Goal: Task Accomplishment & Management: Complete application form

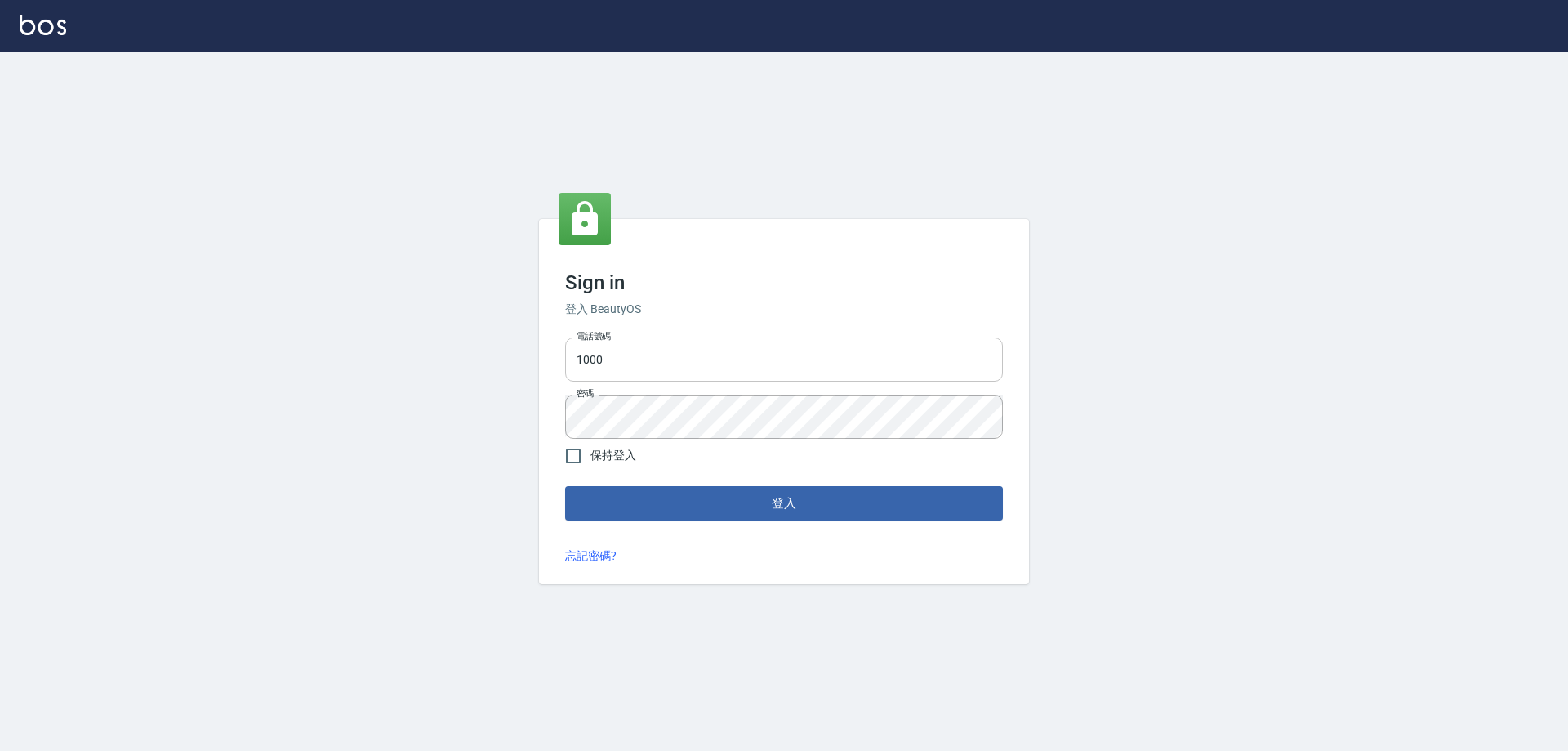
click at [739, 368] on input "1000" at bounding box center [784, 359] width 438 height 44
type input "0426657991"
click at [790, 504] on button "登入" at bounding box center [784, 504] width 438 height 34
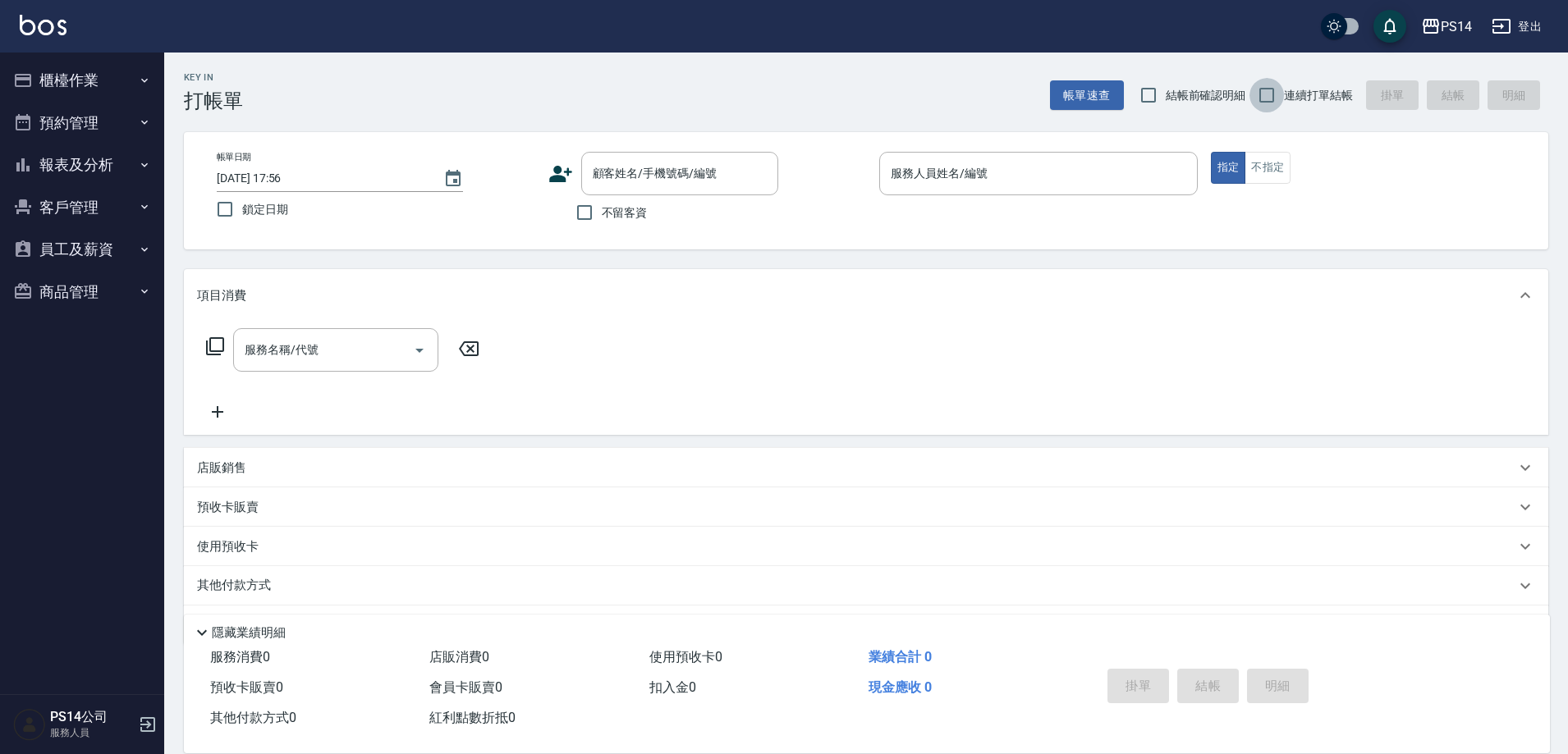
click at [1276, 89] on input "連續打單結帳" at bounding box center [1267, 95] width 35 height 35
checkbox input "true"
drag, startPoint x: 589, startPoint y: 217, endPoint x: 612, endPoint y: 202, distance: 27.5
click at [594, 214] on input "不留客資" at bounding box center [584, 212] width 35 height 35
checkbox input "true"
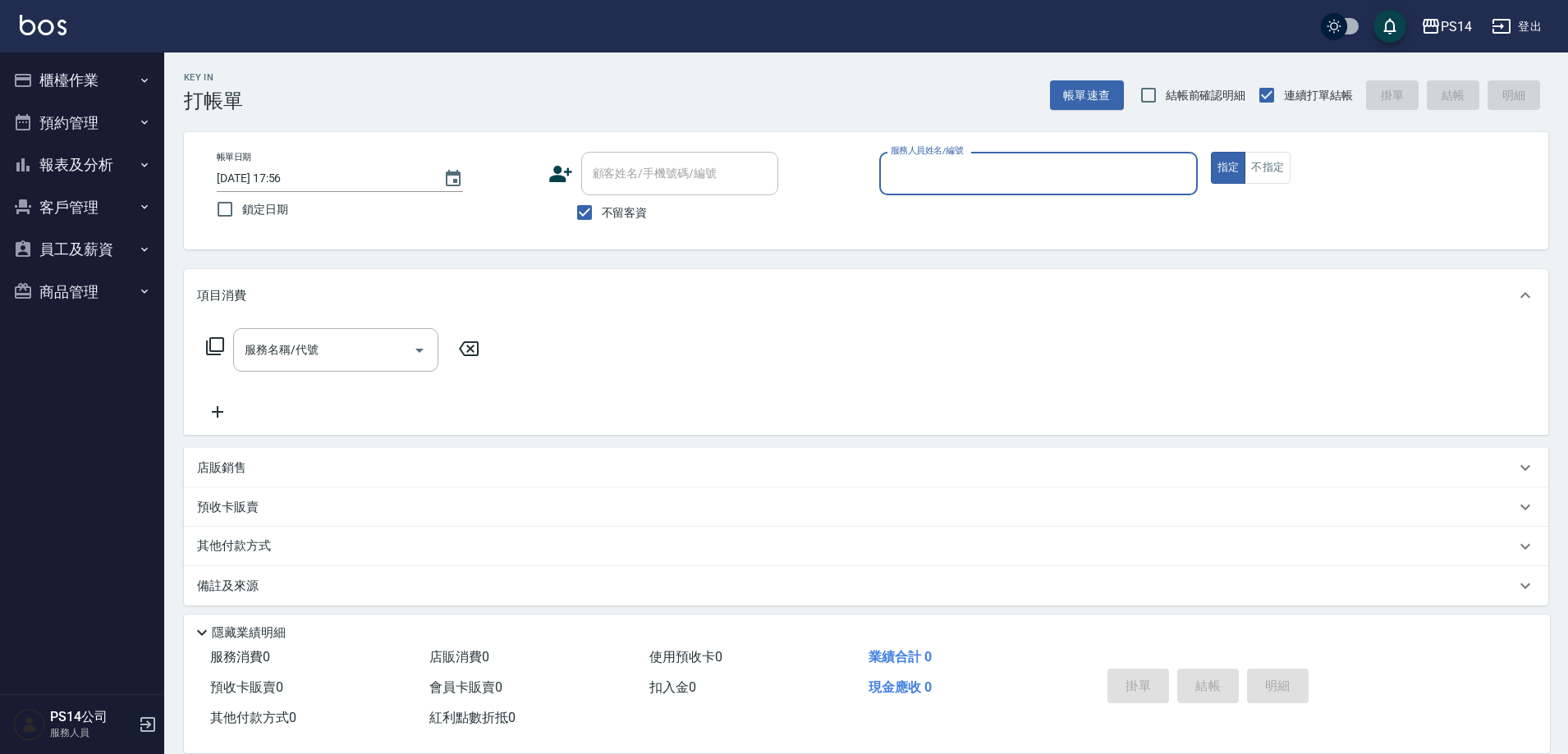
drag, startPoint x: 960, startPoint y: 189, endPoint x: 967, endPoint y: 184, distance: 8.6
click at [967, 184] on div "服務人員姓名/編號" at bounding box center [1038, 173] width 318 height 43
type input "許寶財-7"
type button "true"
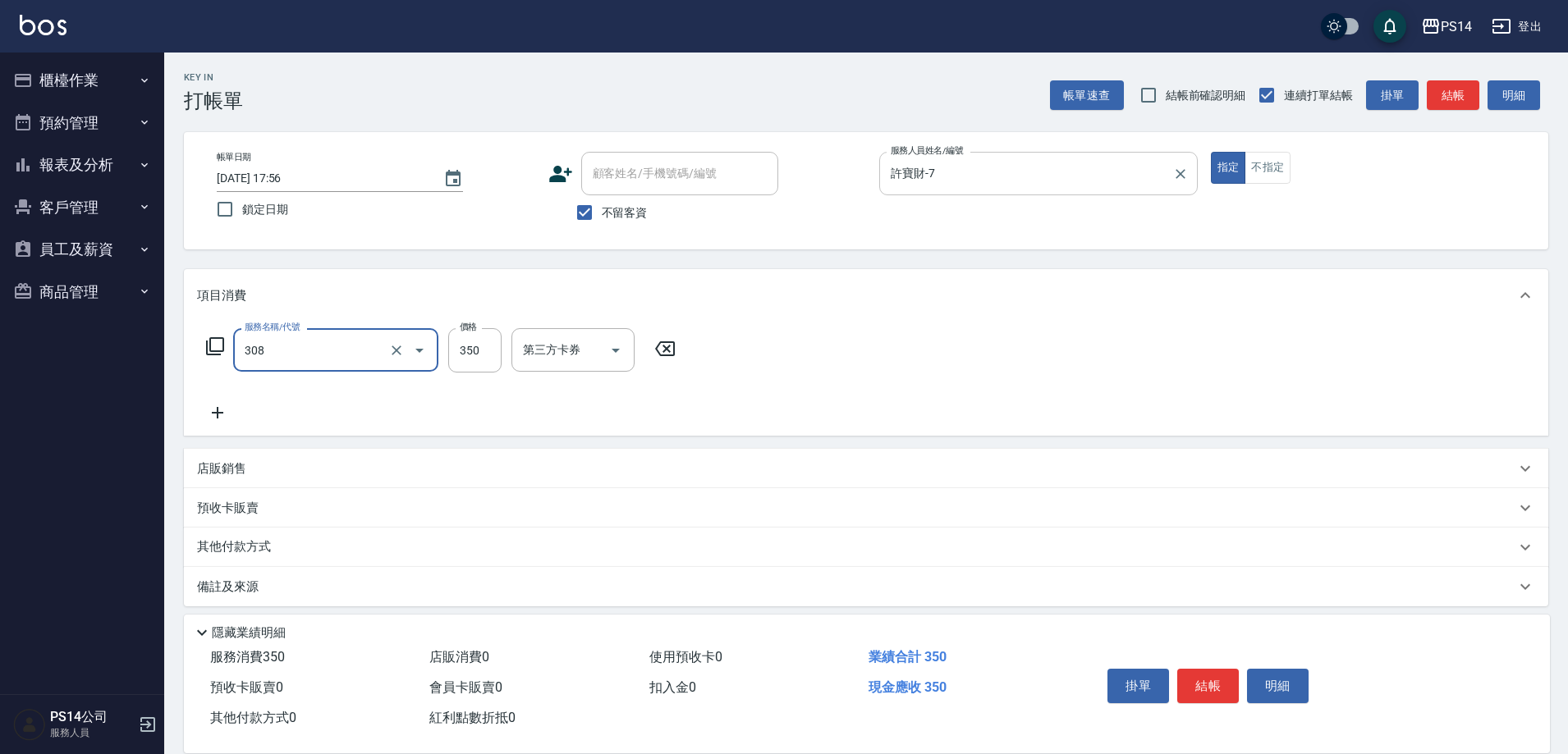
type input "洗+剪(308)"
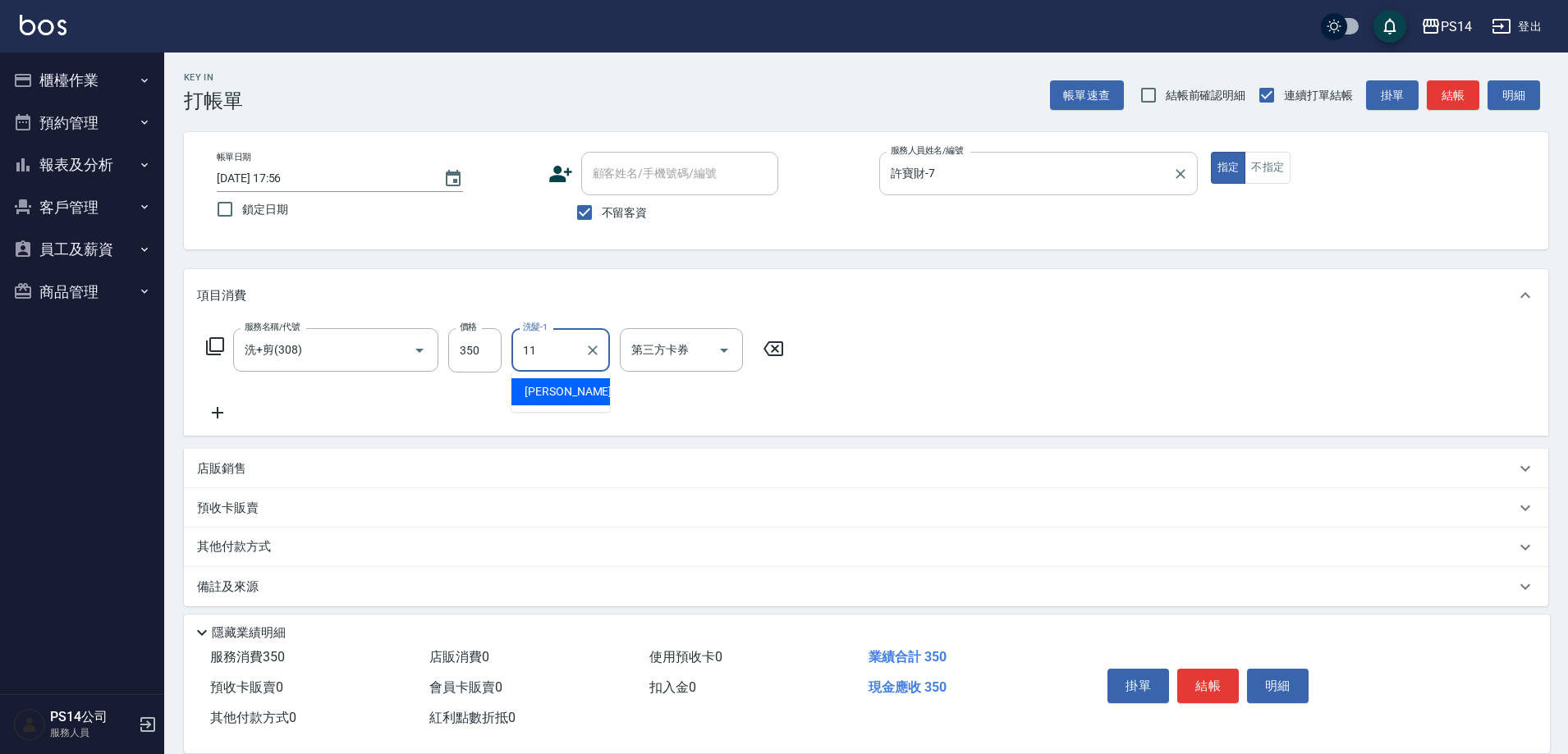
type input "林川富-11"
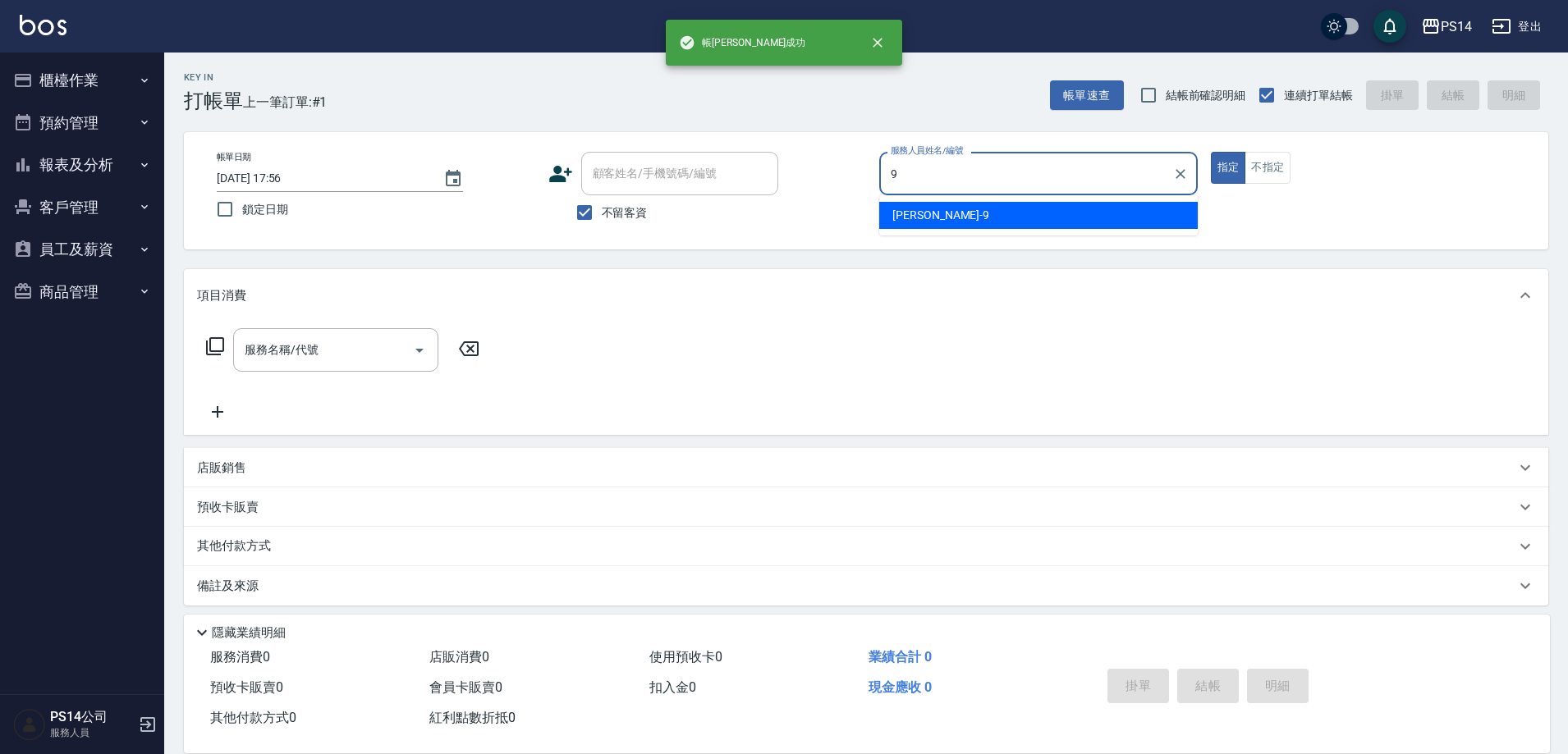
type input "楊宇霏-9"
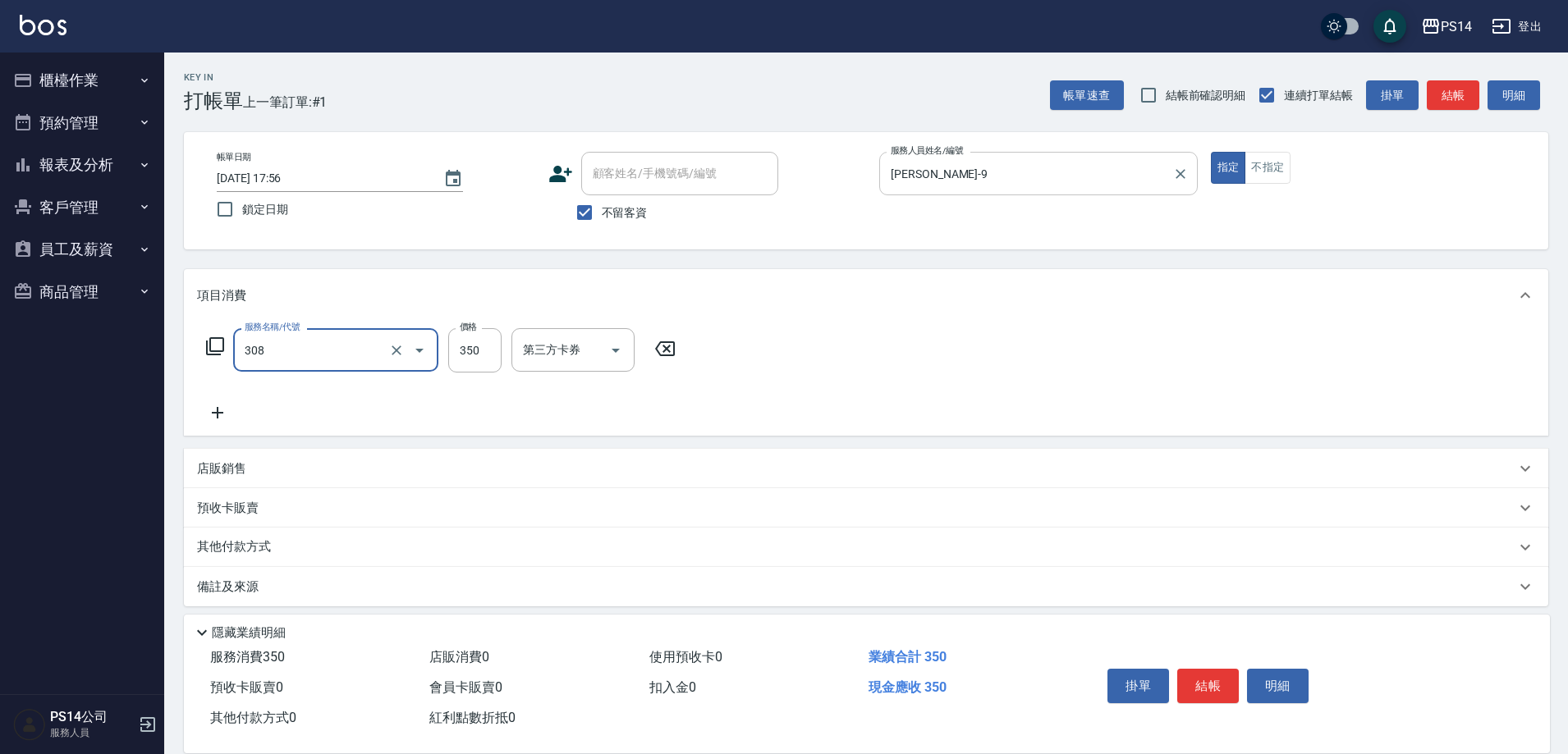
type input "洗+剪(308)"
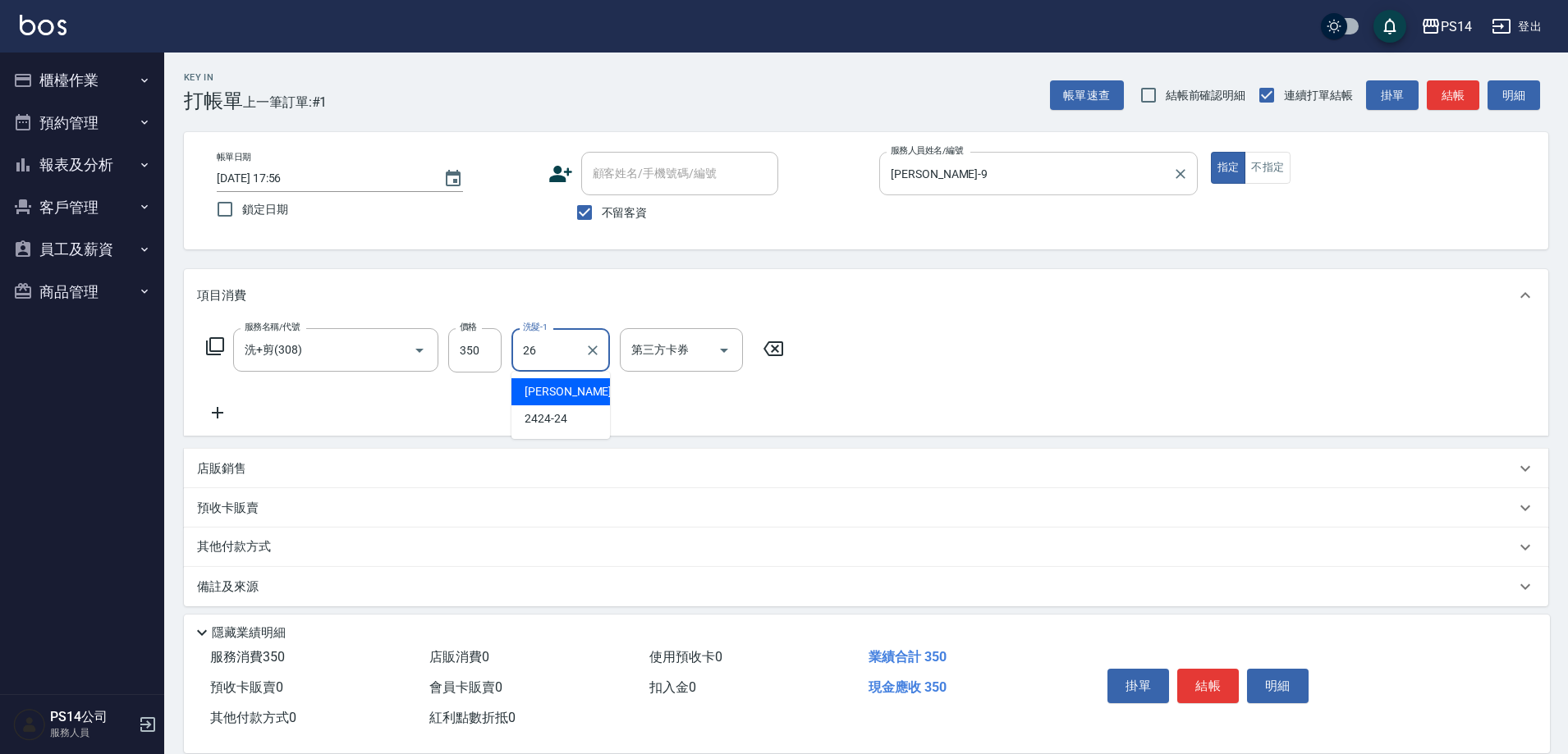
type input "顏誼婷-26"
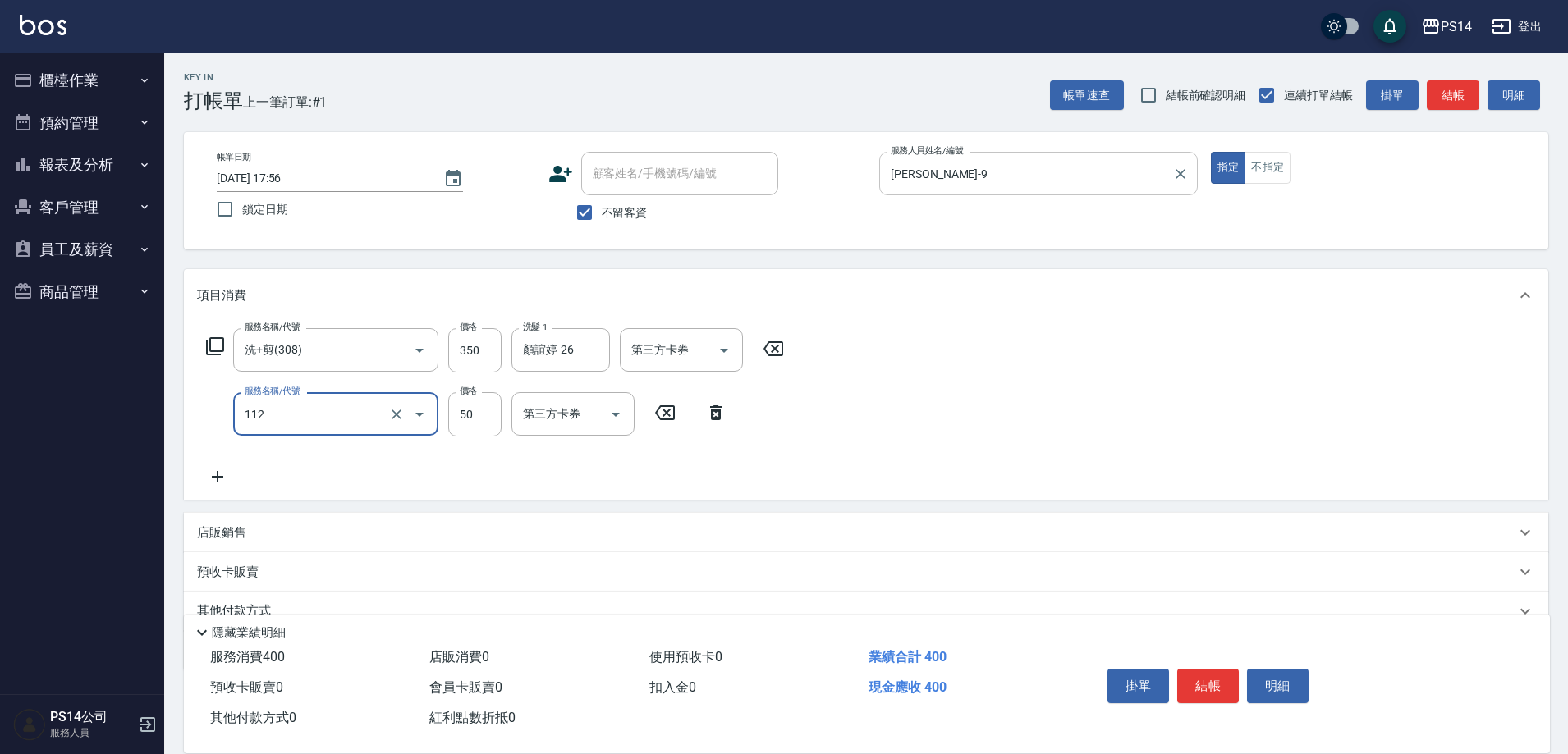
type input "精油50(112)"
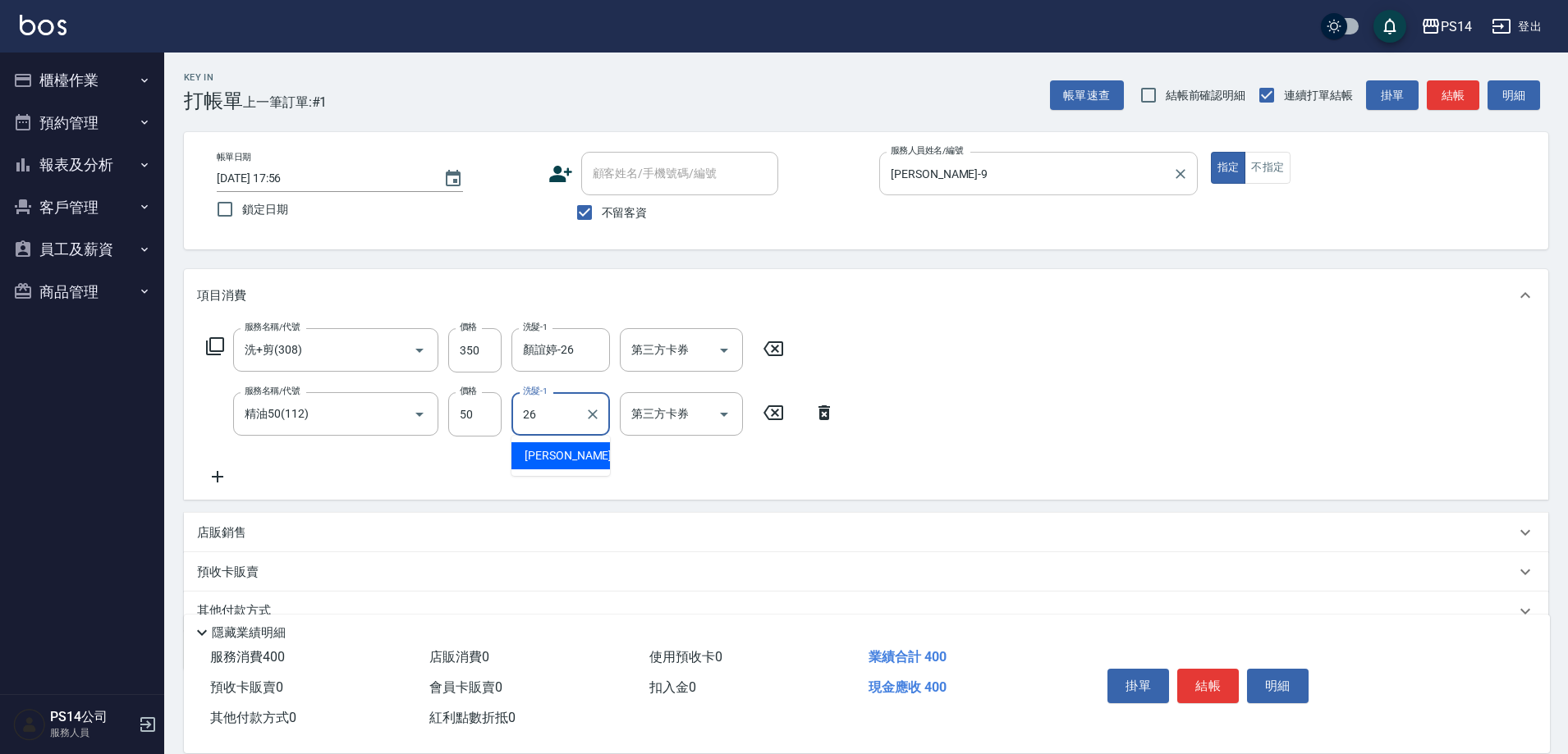
type input "顏誼婷-26"
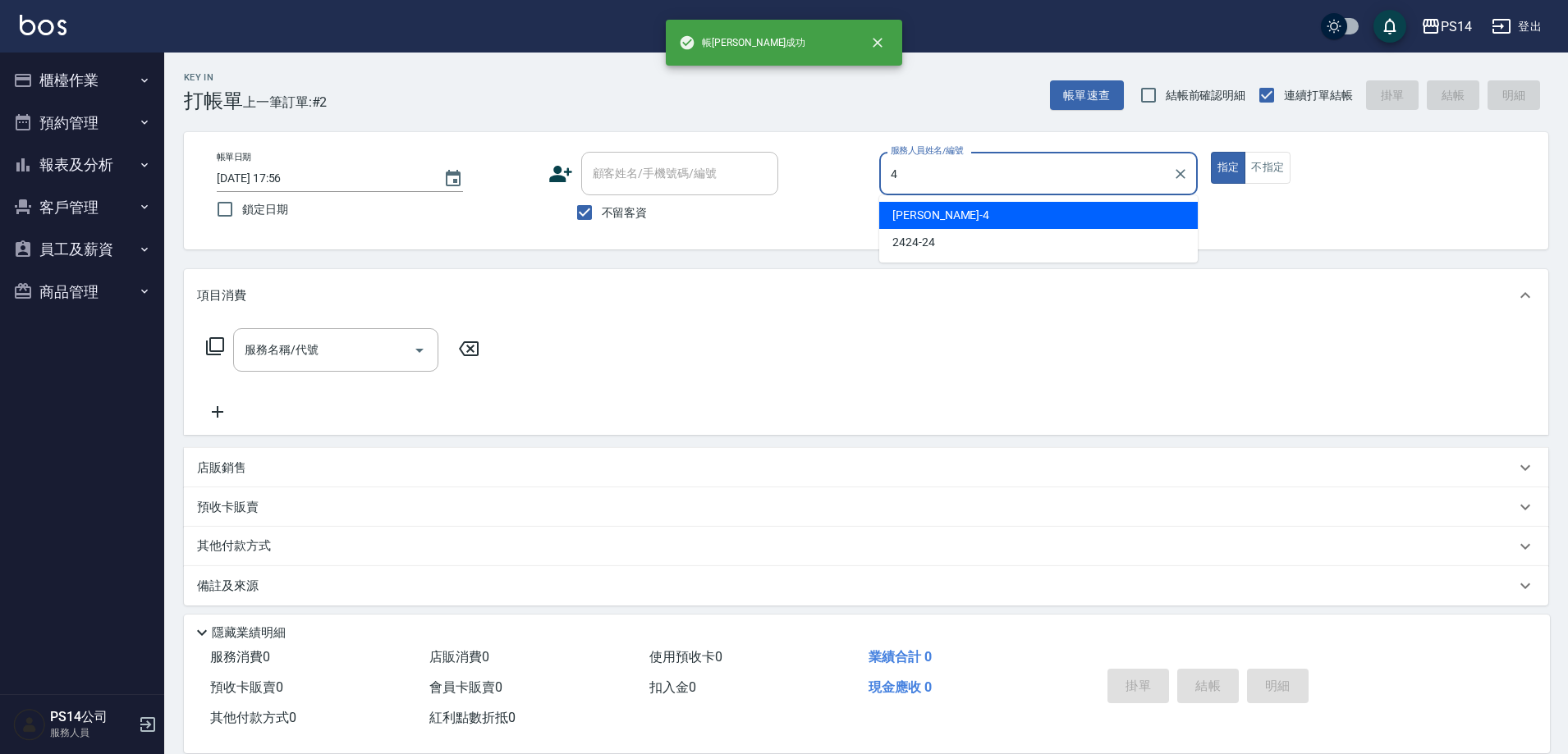
type input "蔡宜蓁-4"
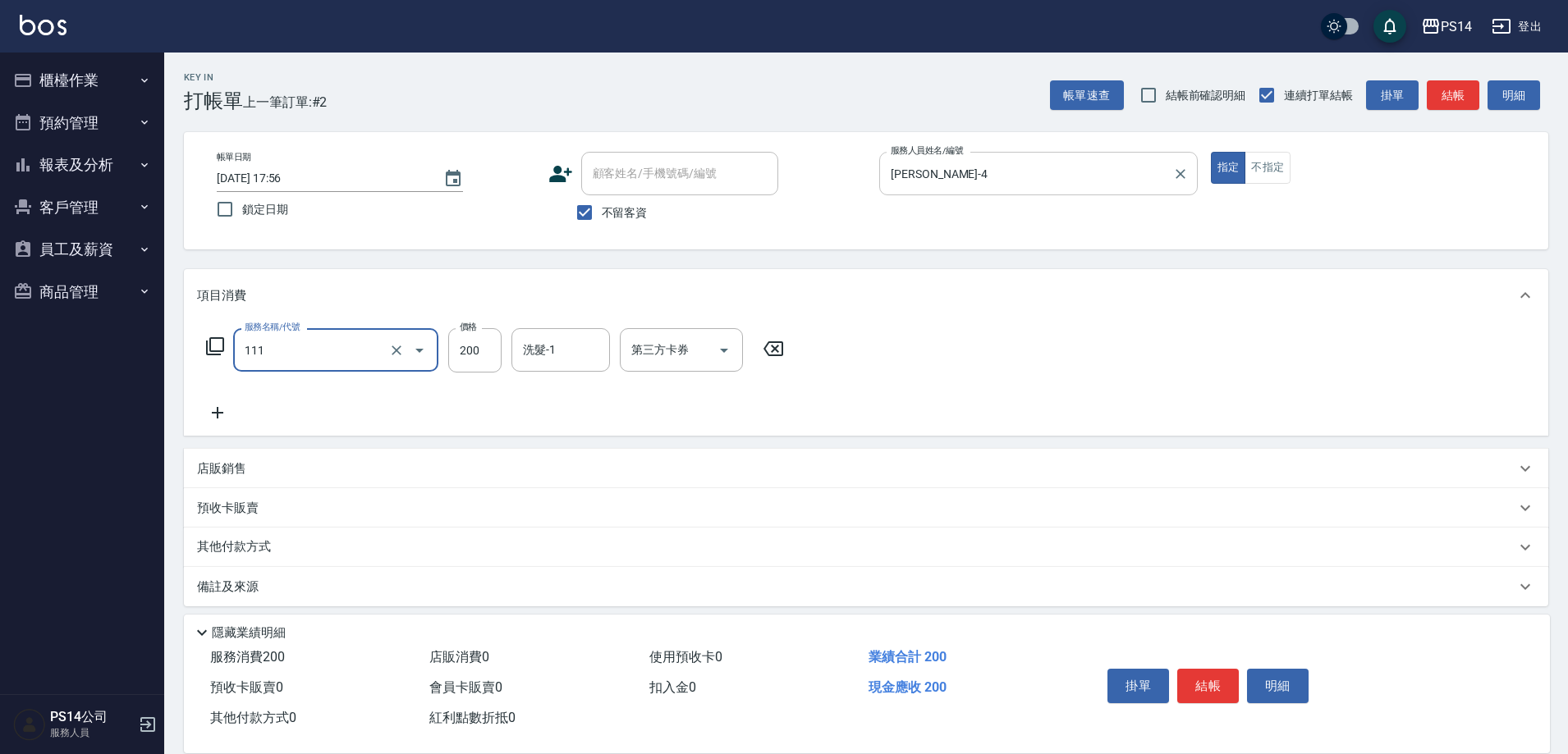
type input "200(111)"
type input "林川富-11"
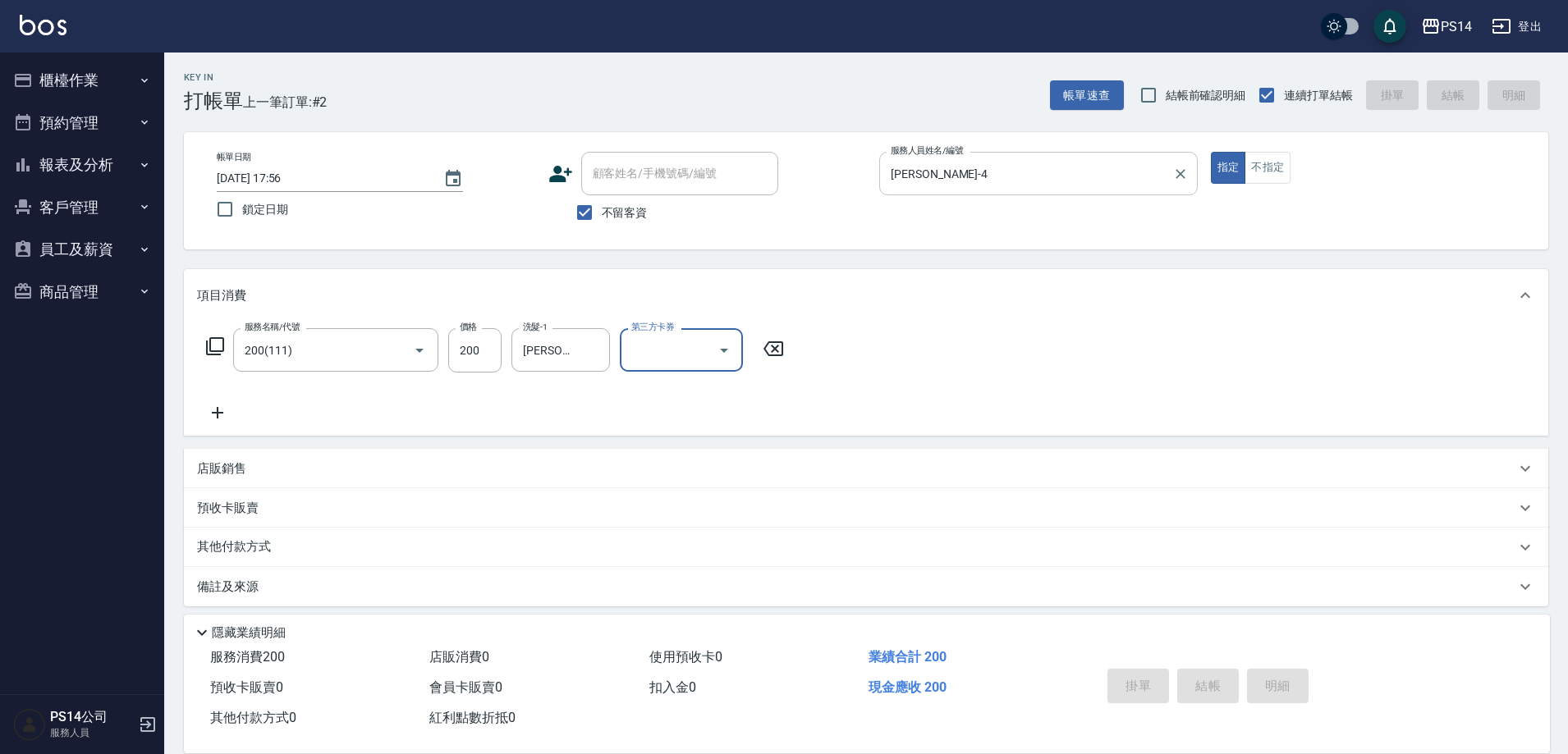
type input "2025/10/15 17:57"
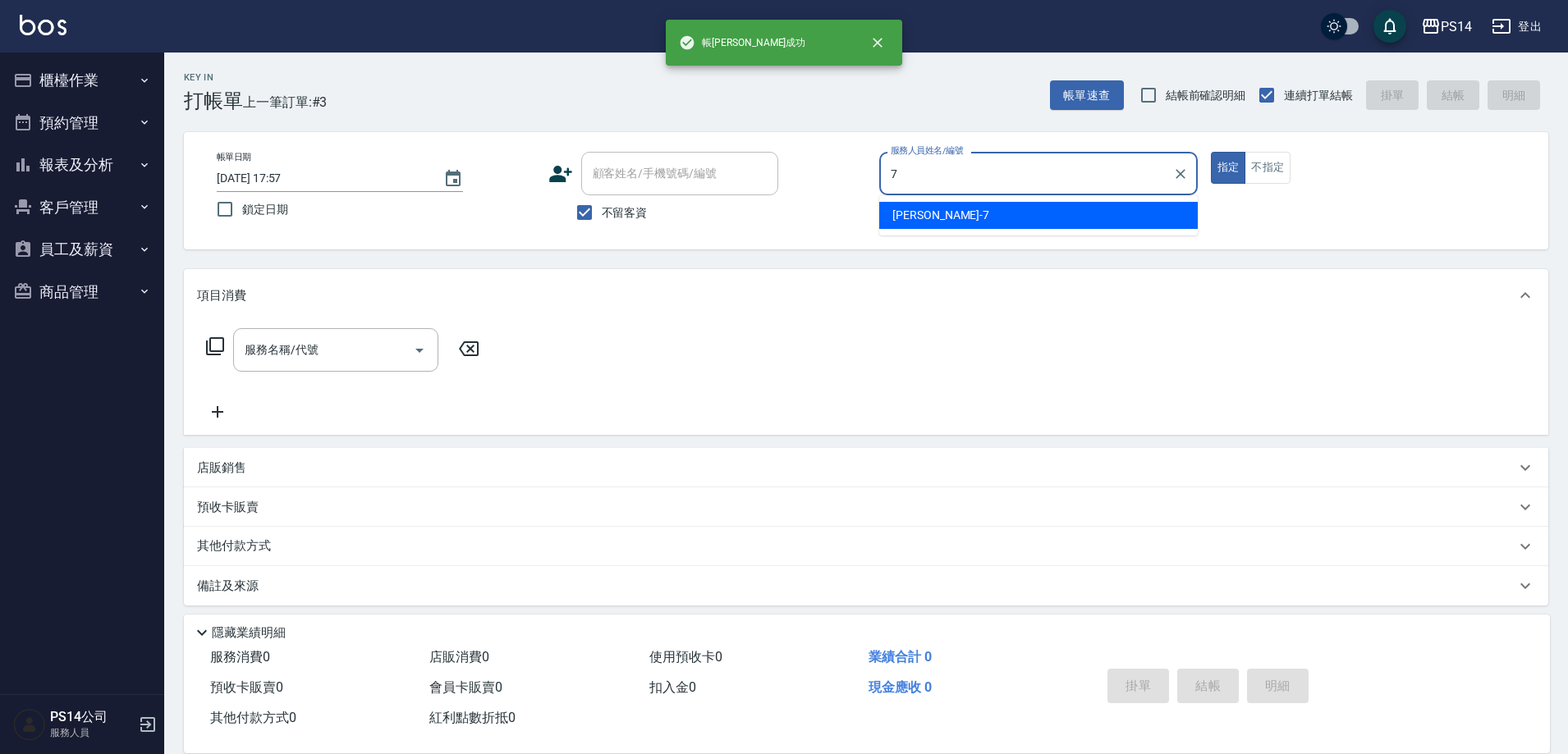
type input "許寶財-7"
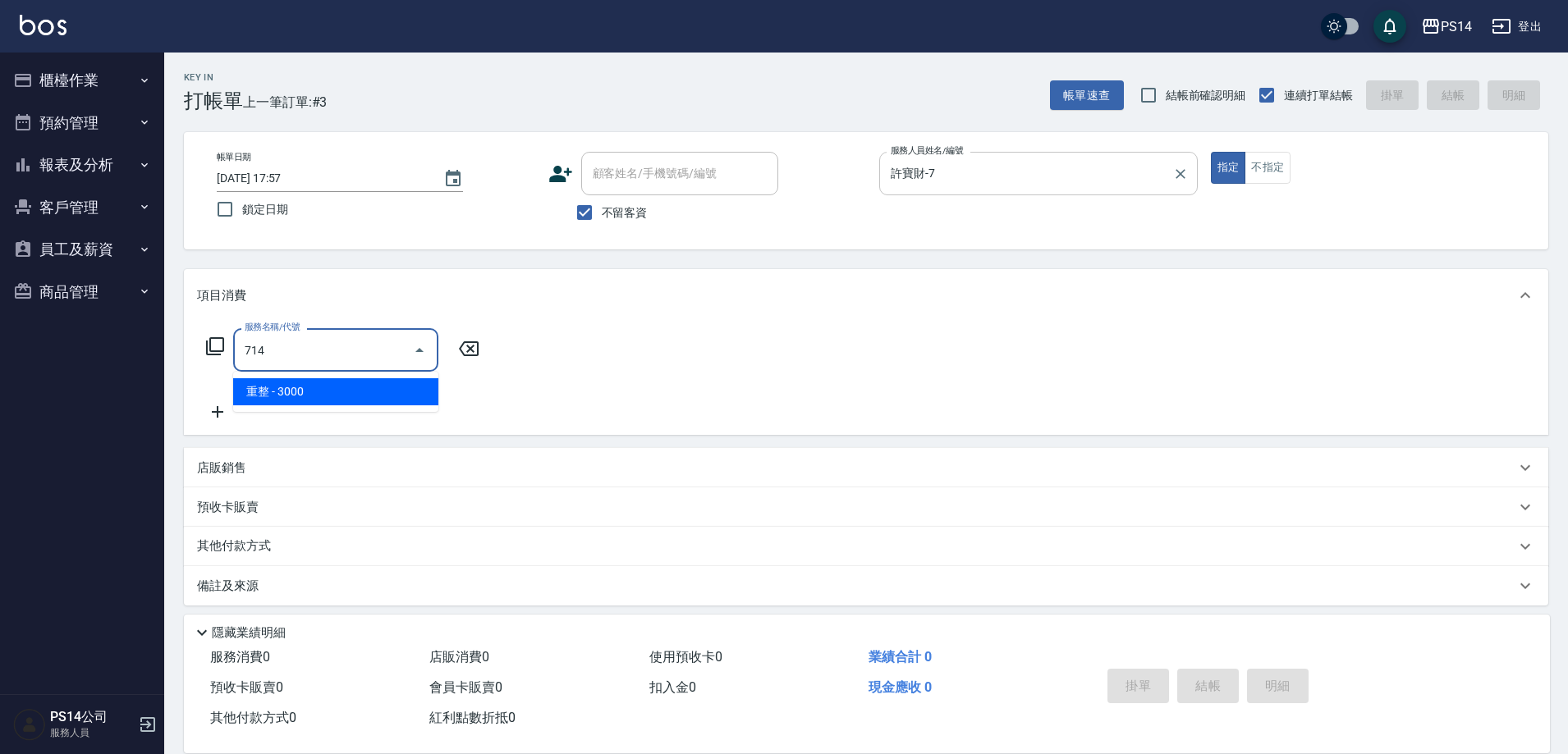
type input "重整(714)"
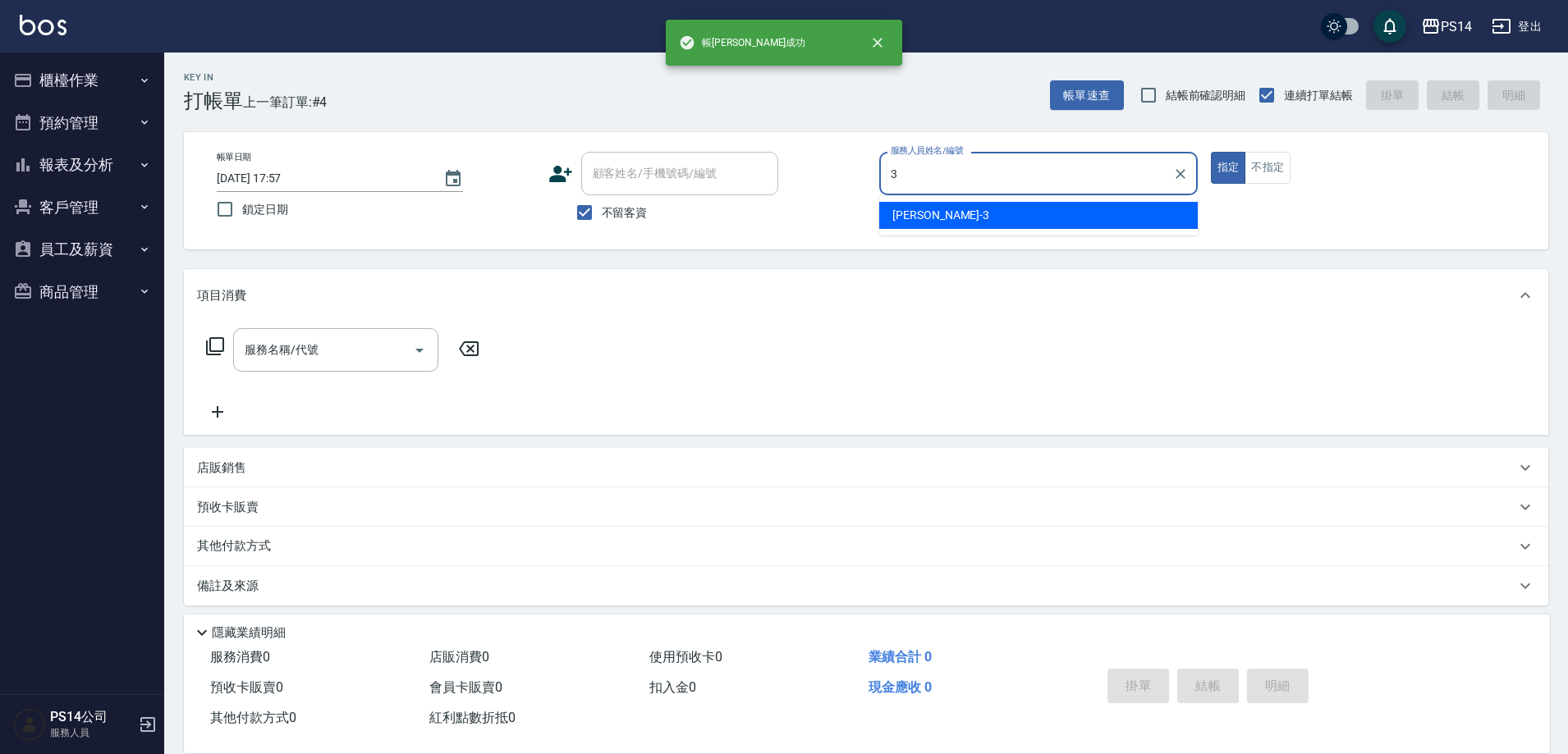
type input "余宜玲-3"
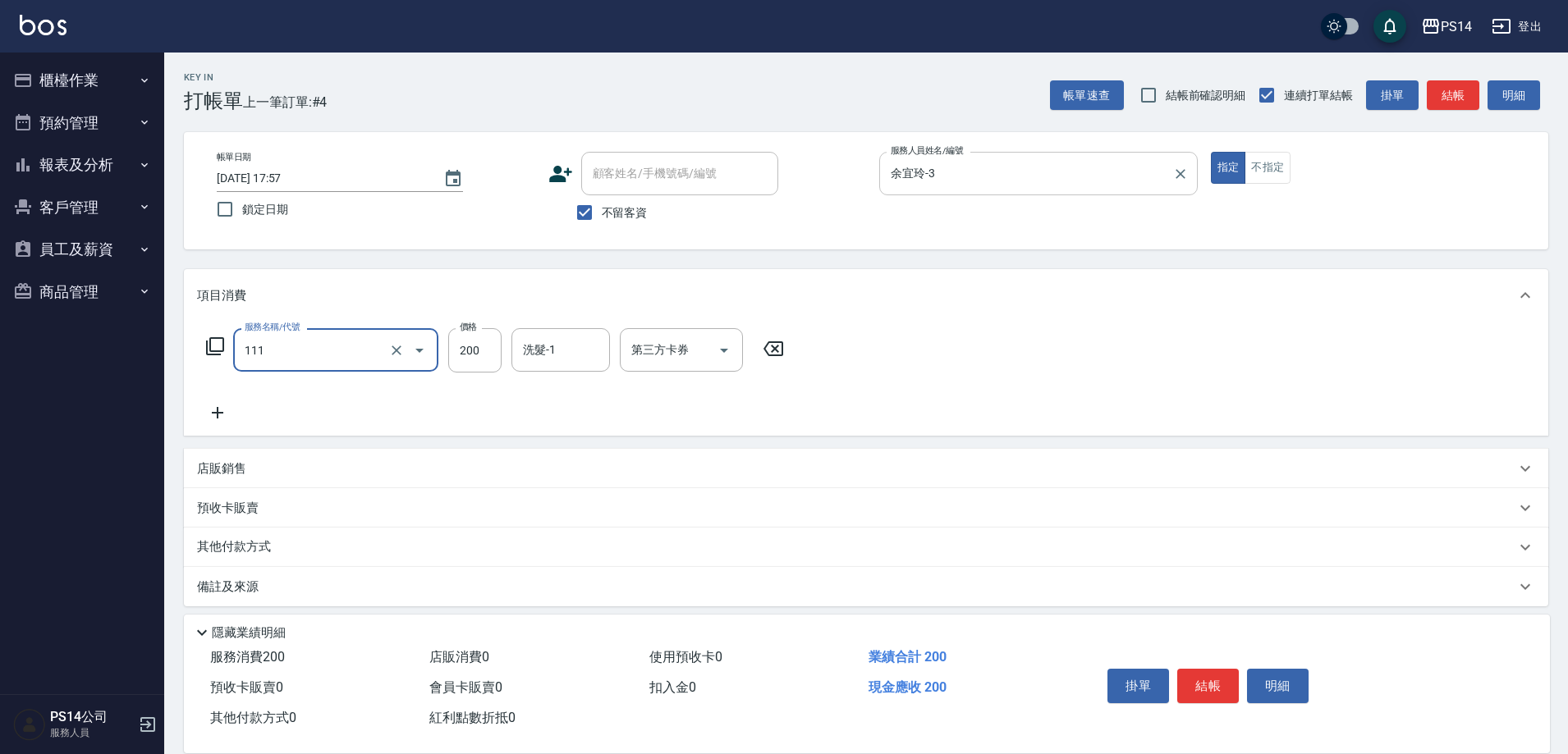
type input "200(111)"
type input "林川富-11"
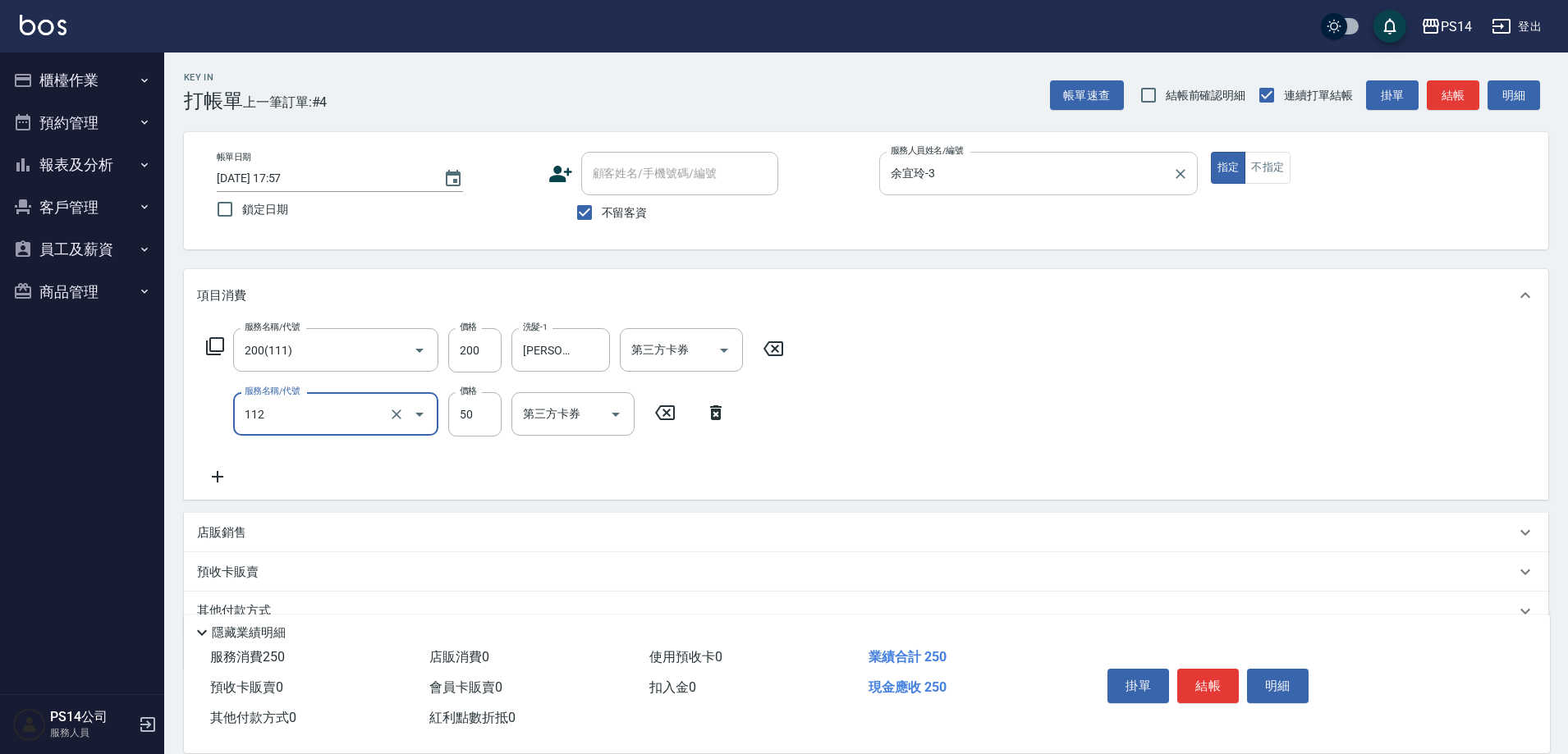
type input "精油50(112)"
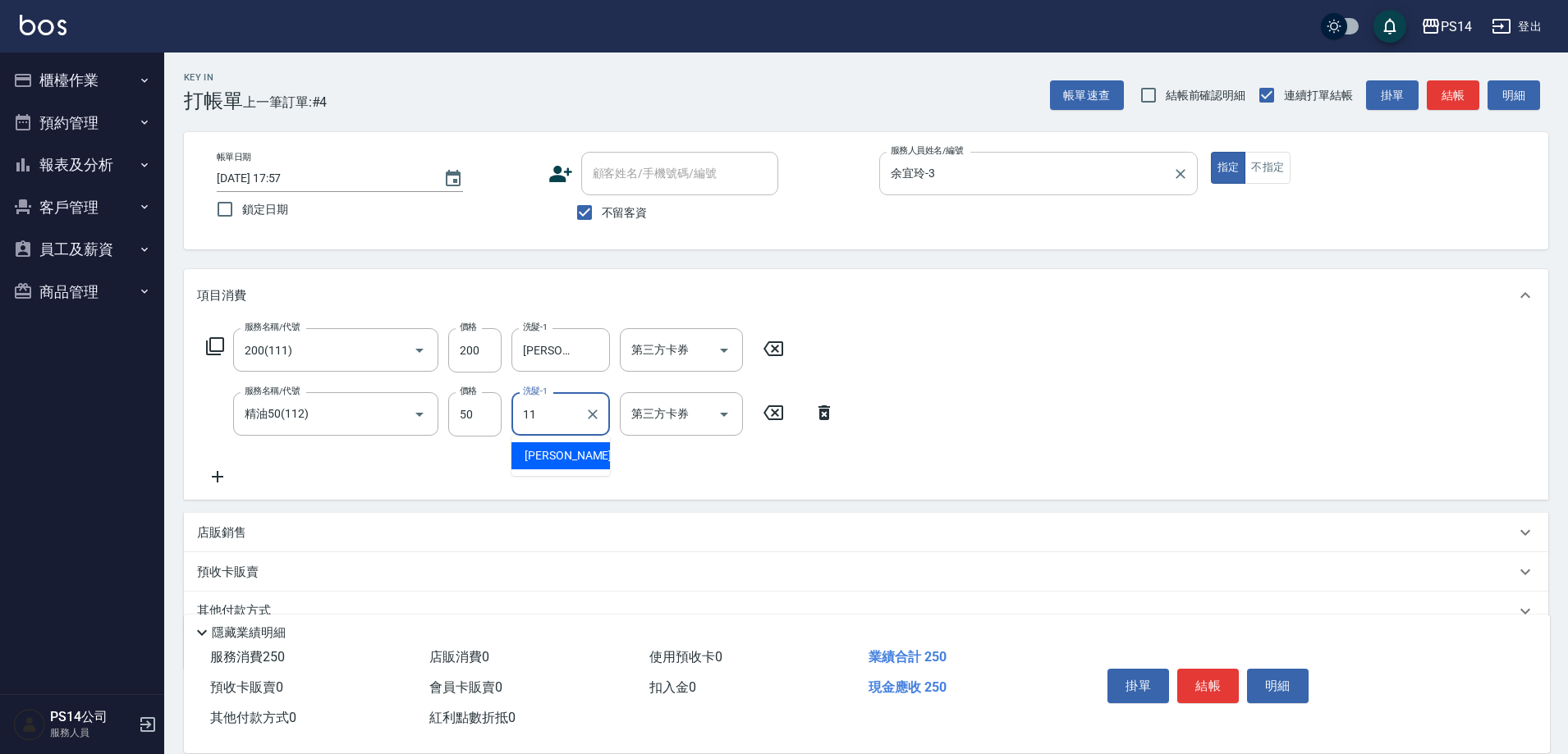
type input "林川富-11"
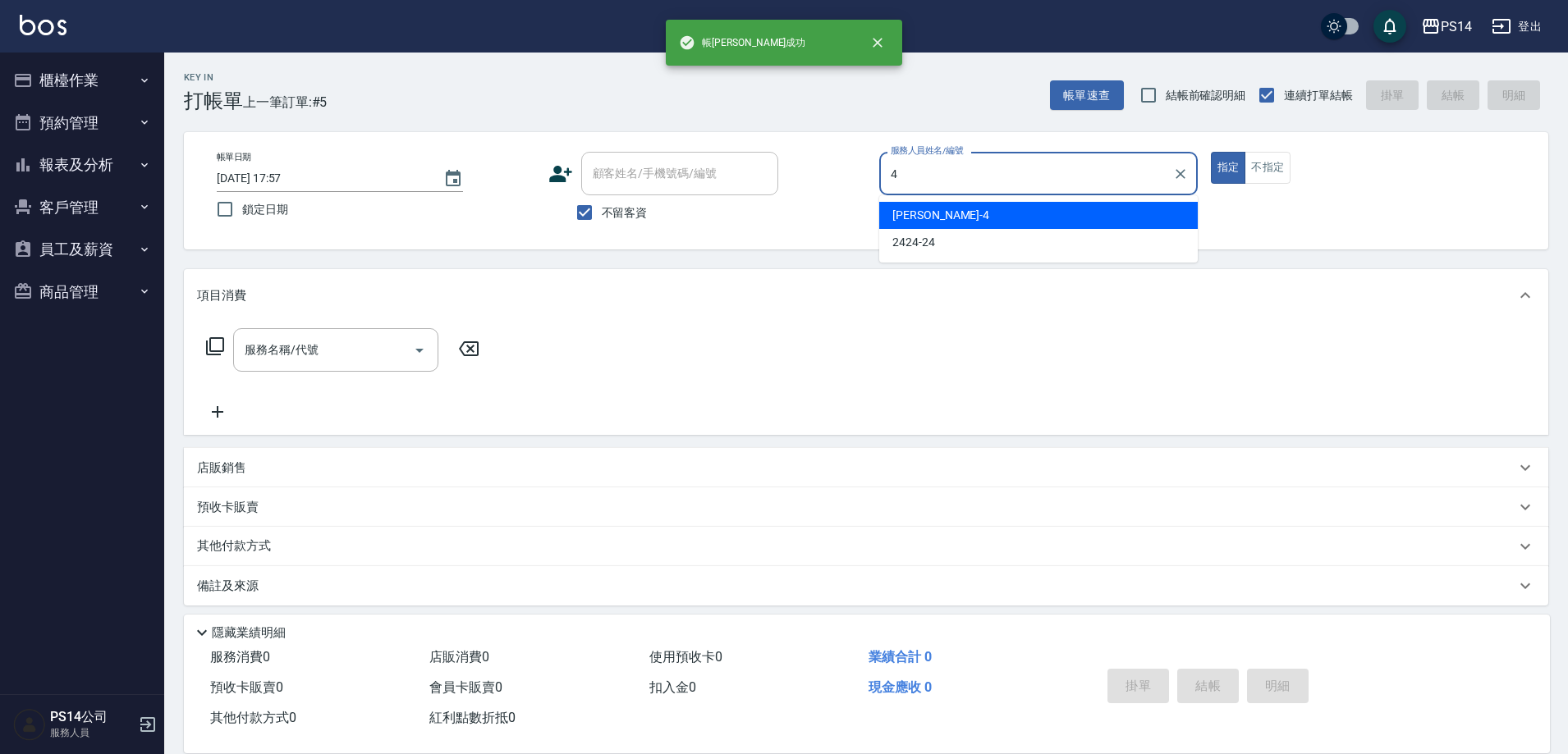
type input "蔡宜蓁-4"
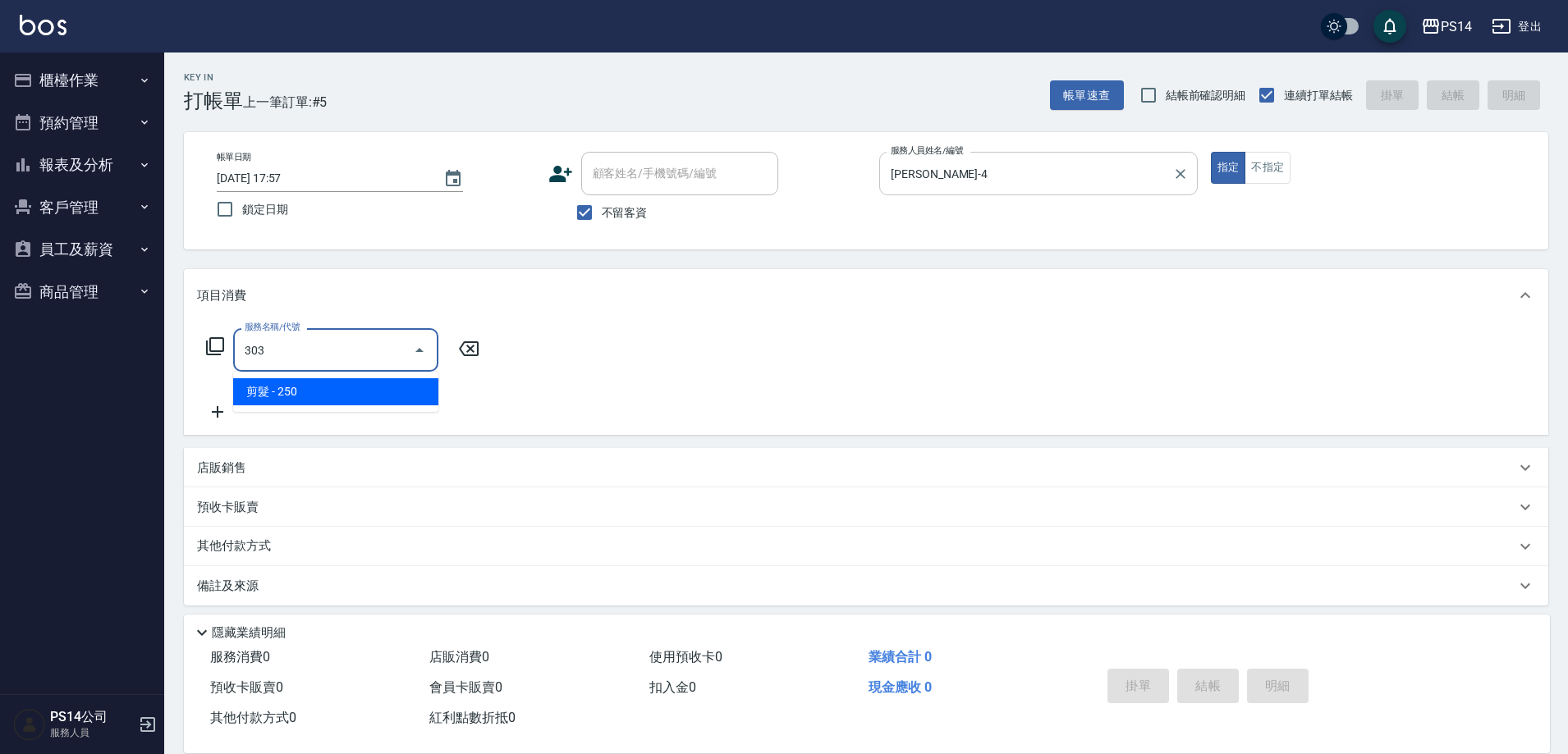
type input "剪髮(303)"
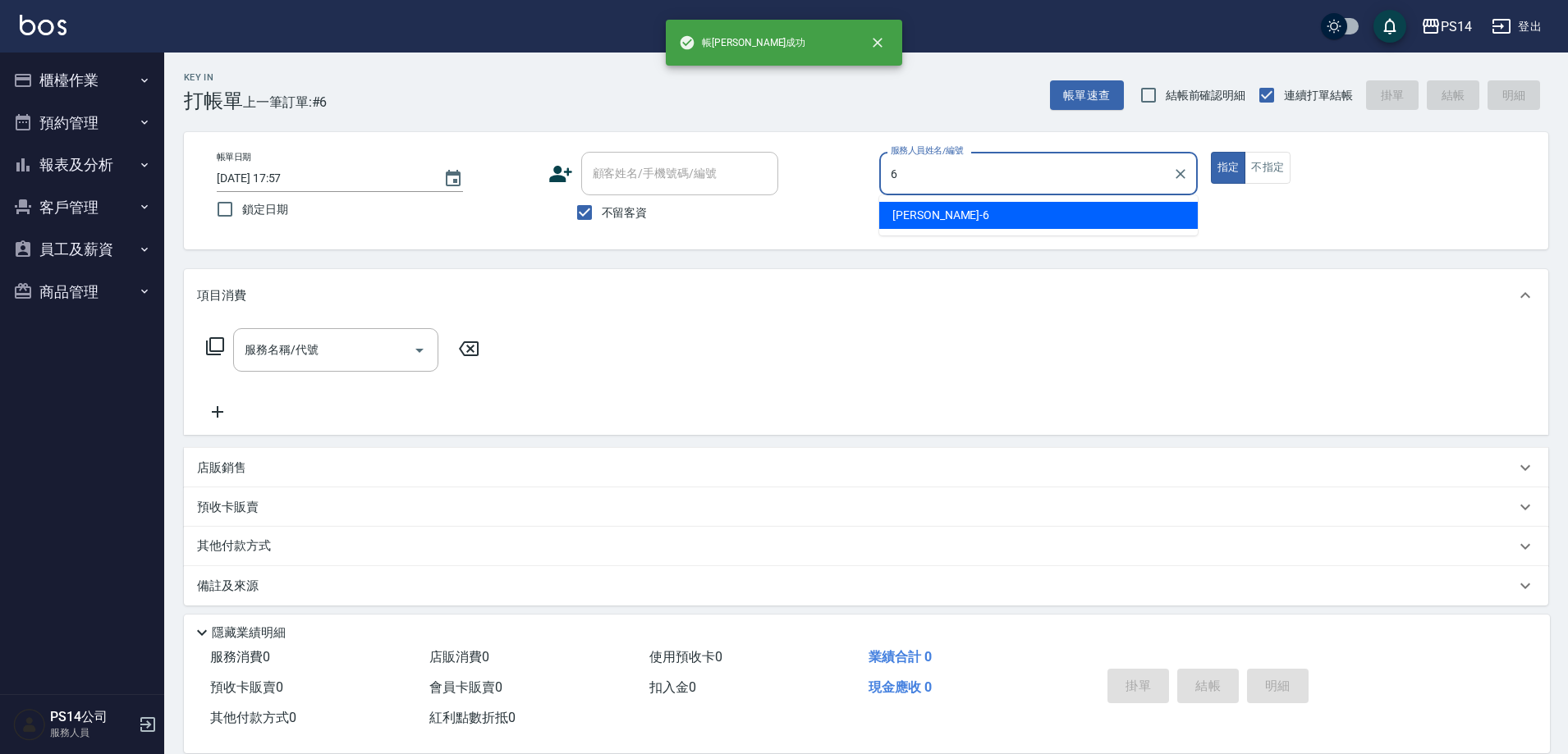
type input "陳宗志-6"
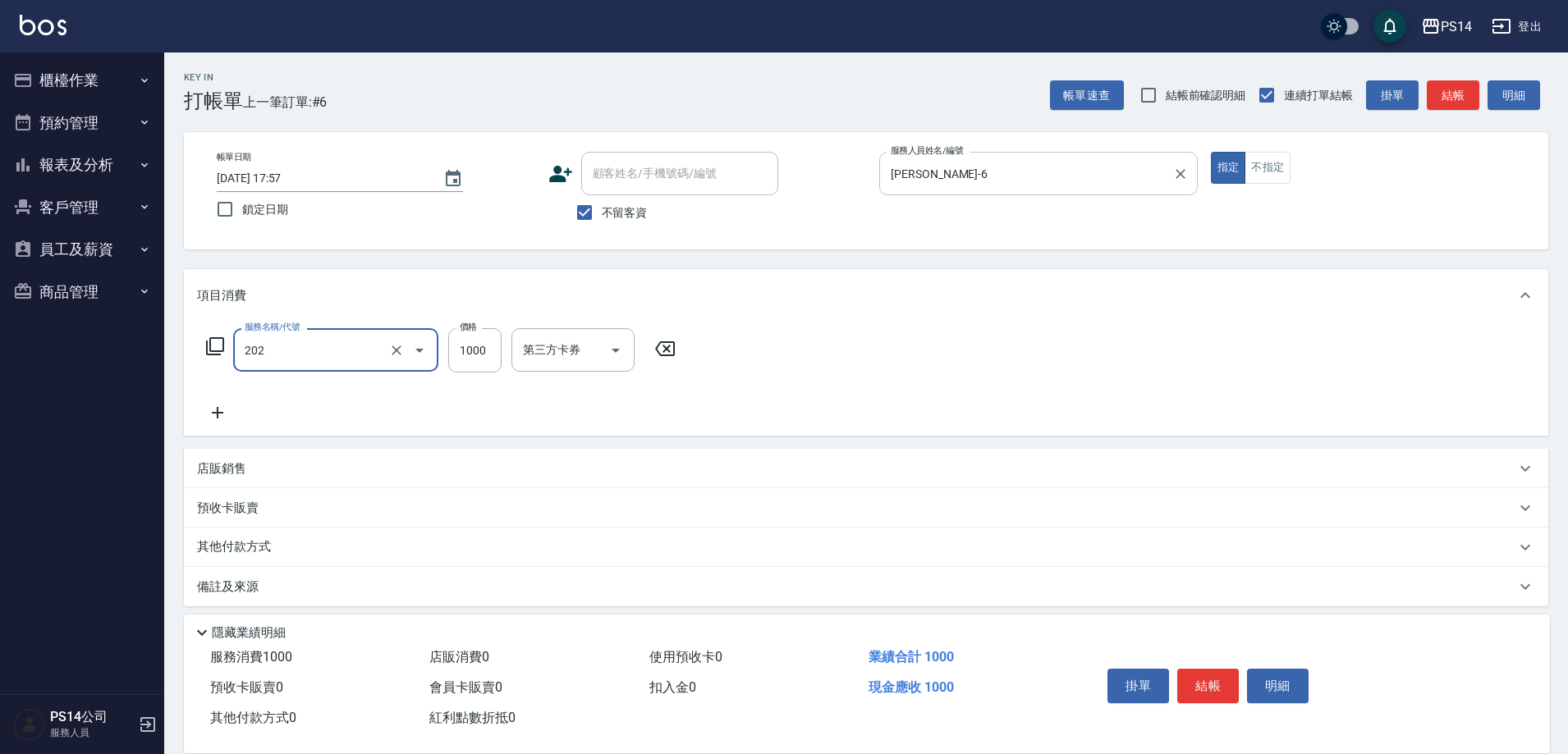
type input "燙髮(202)"
type input "1599"
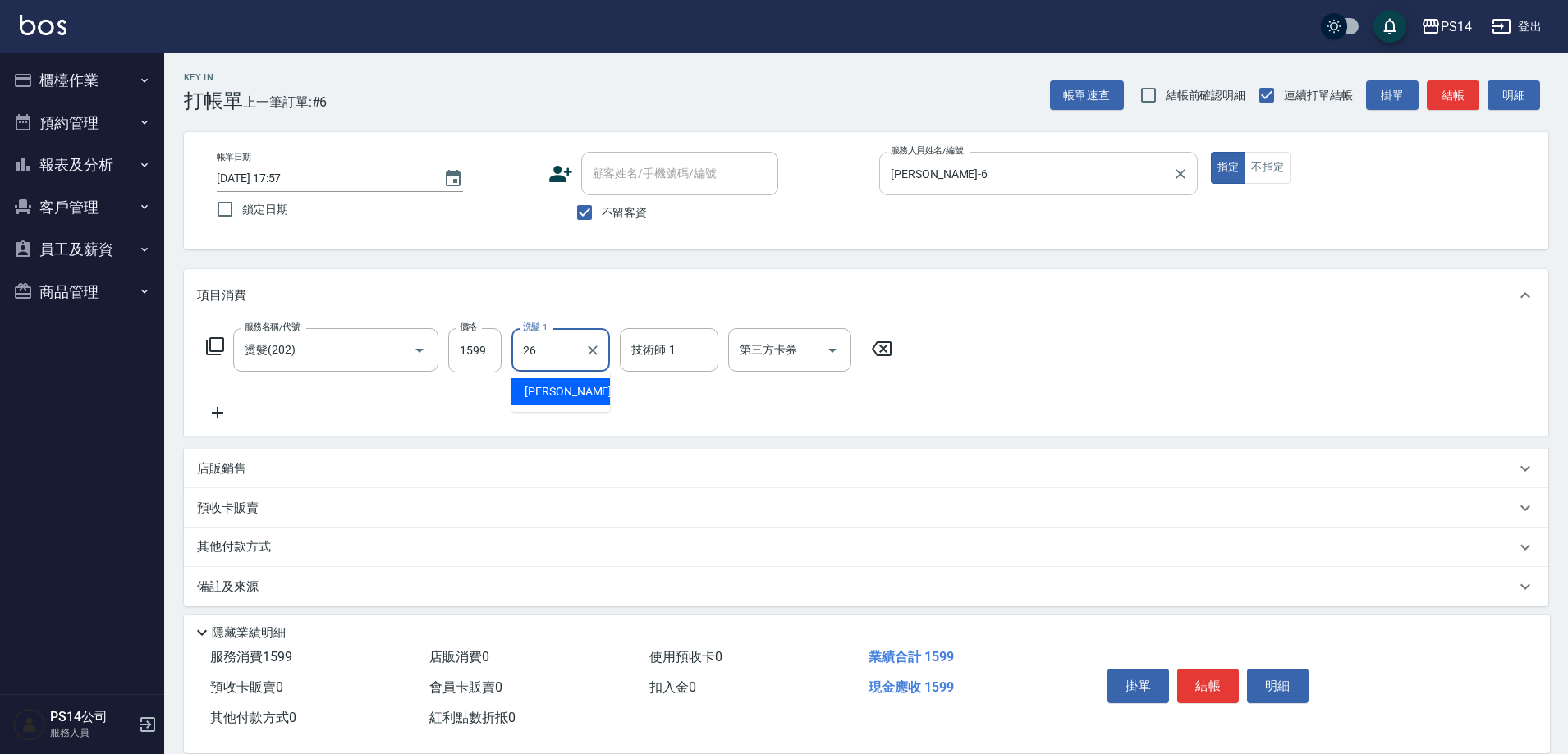
type input "顏誼婷-26"
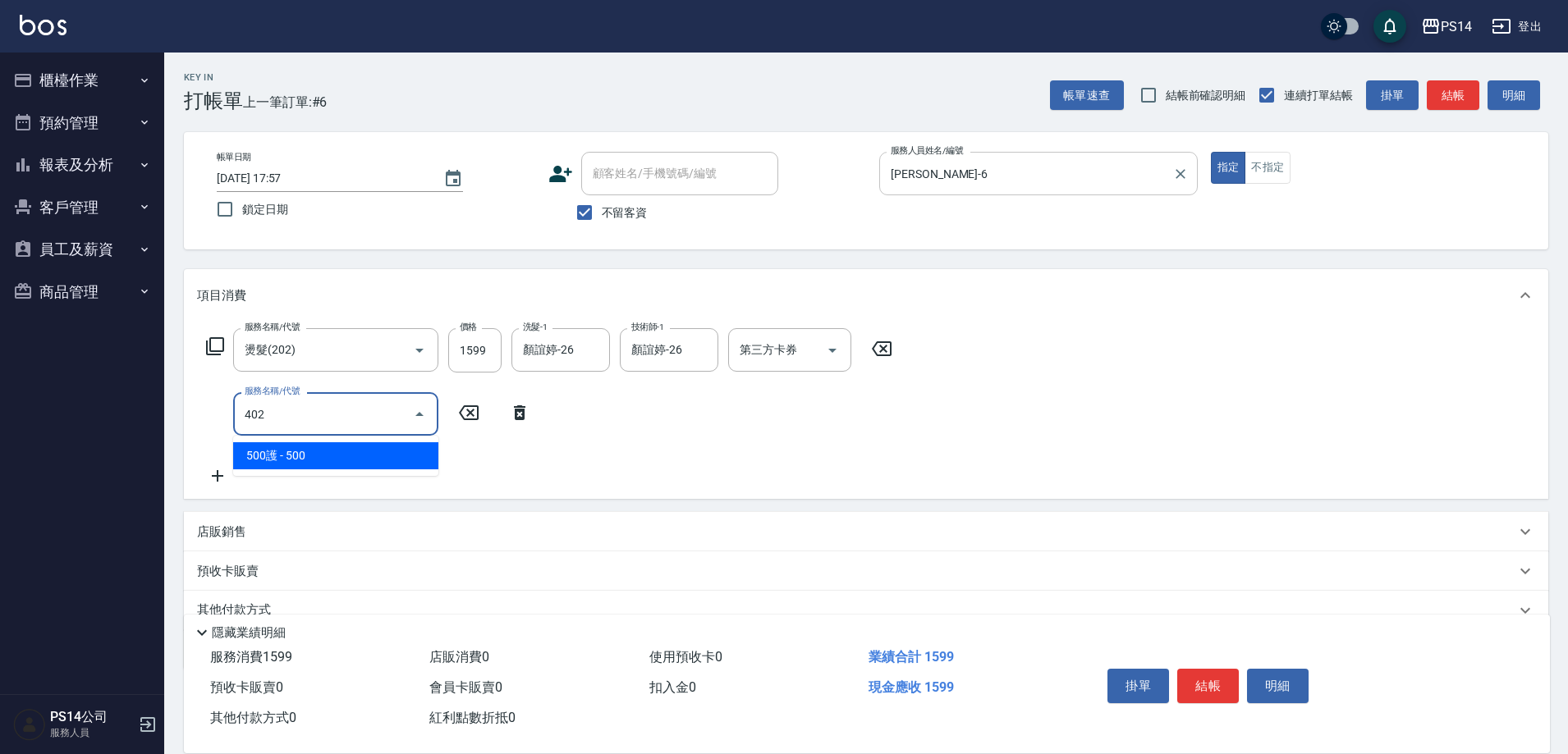
type input "500護(402)"
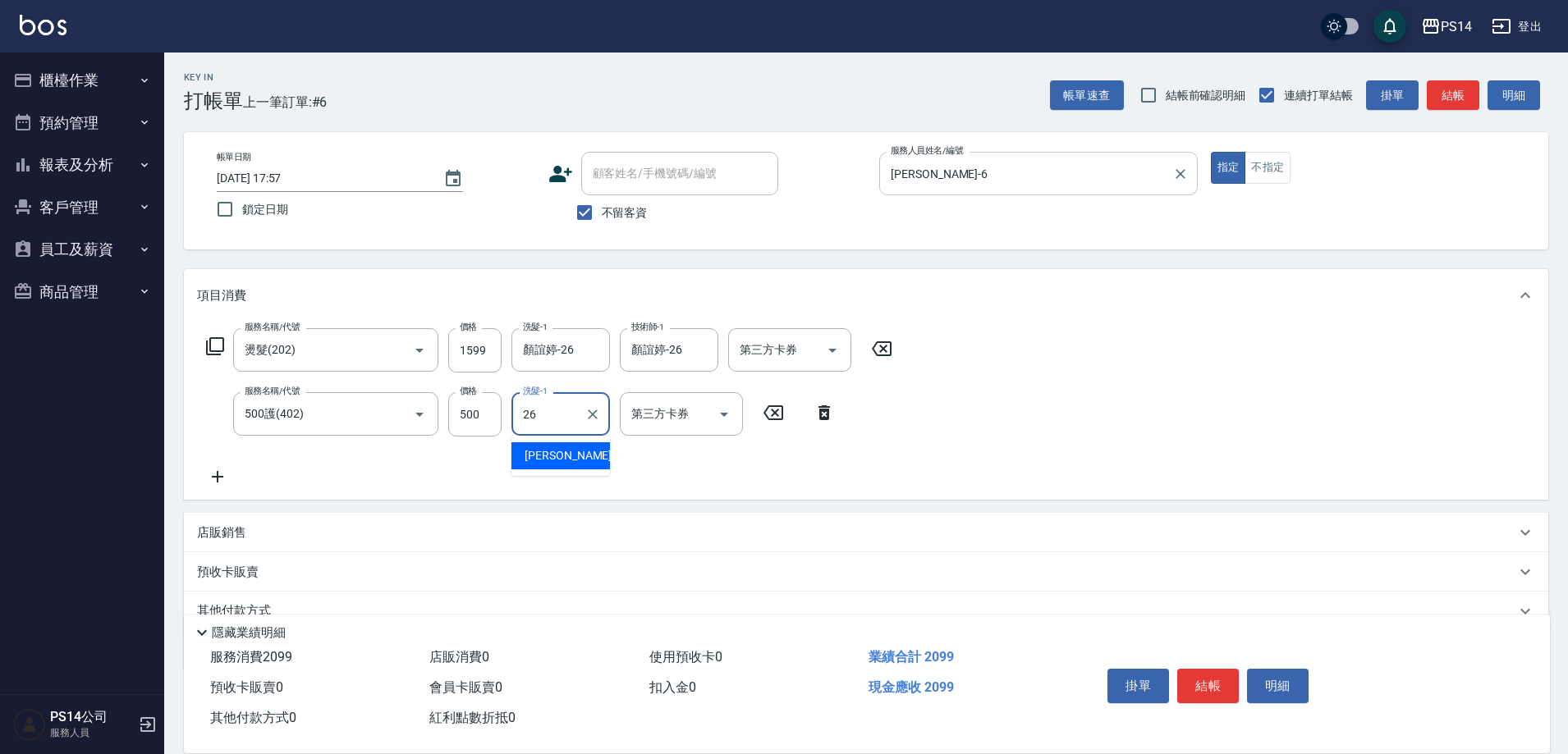
type input "顏誼婷-26"
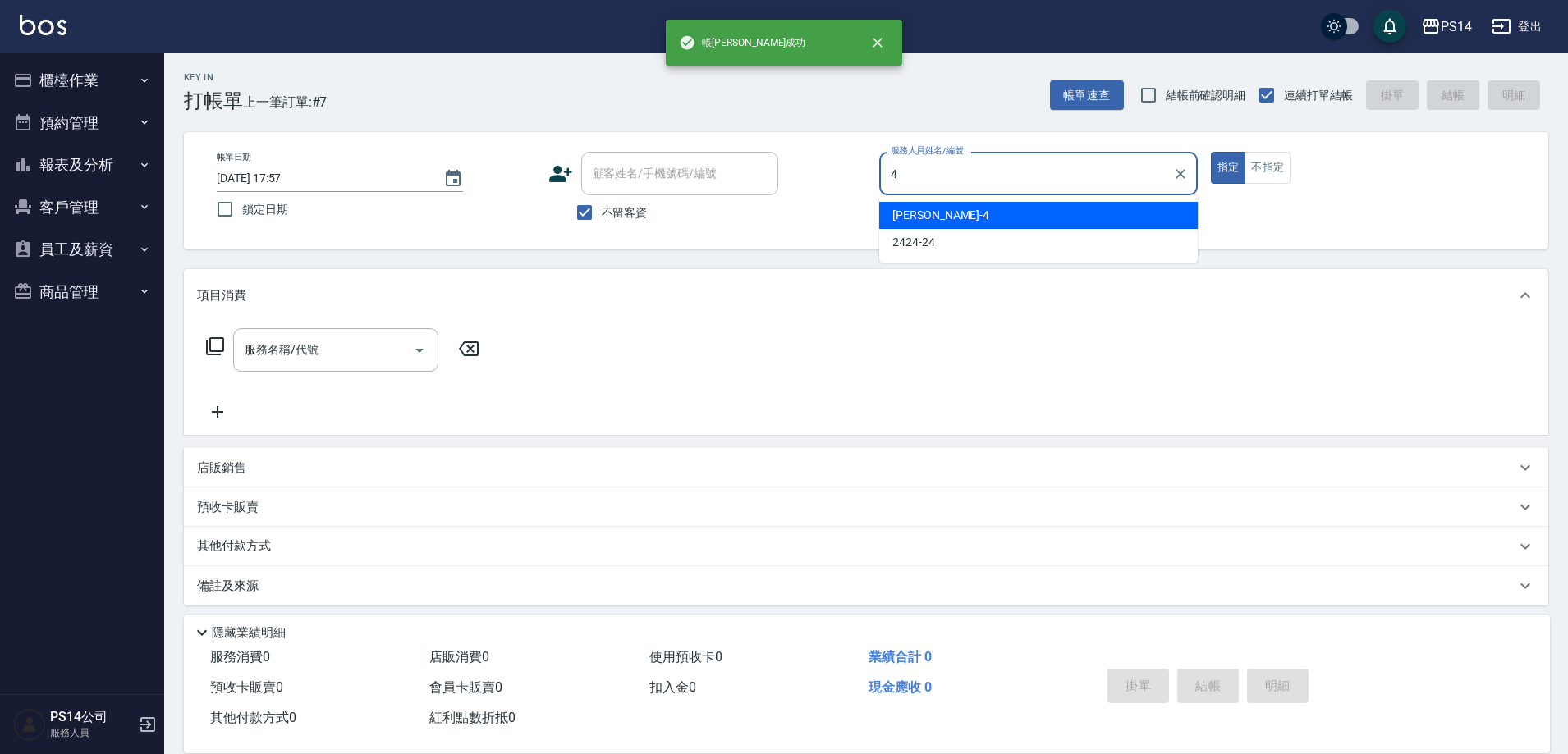
type input "蔡宜蓁-4"
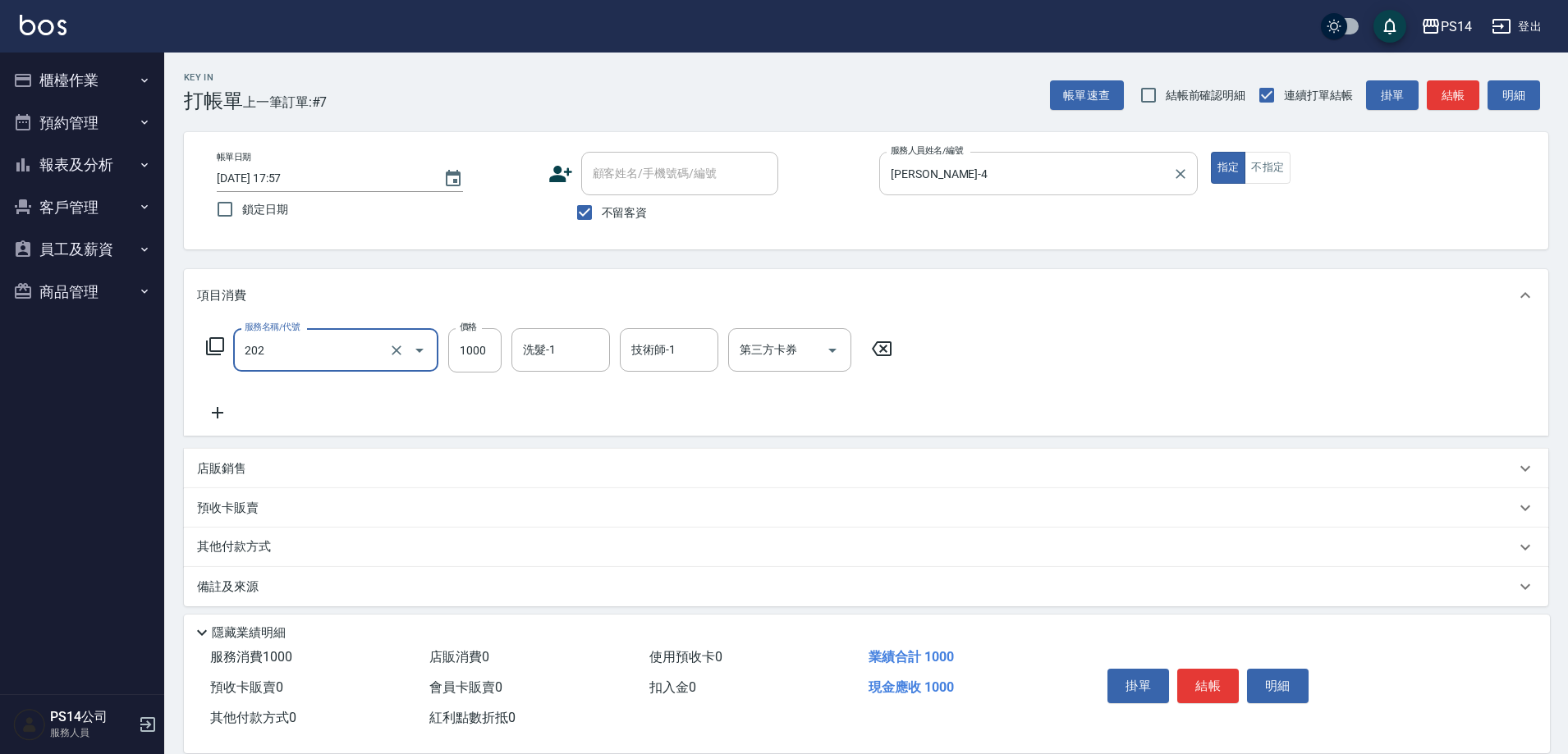
type input "燙髮(202)"
type input "1099"
type input "顏誼婷-26"
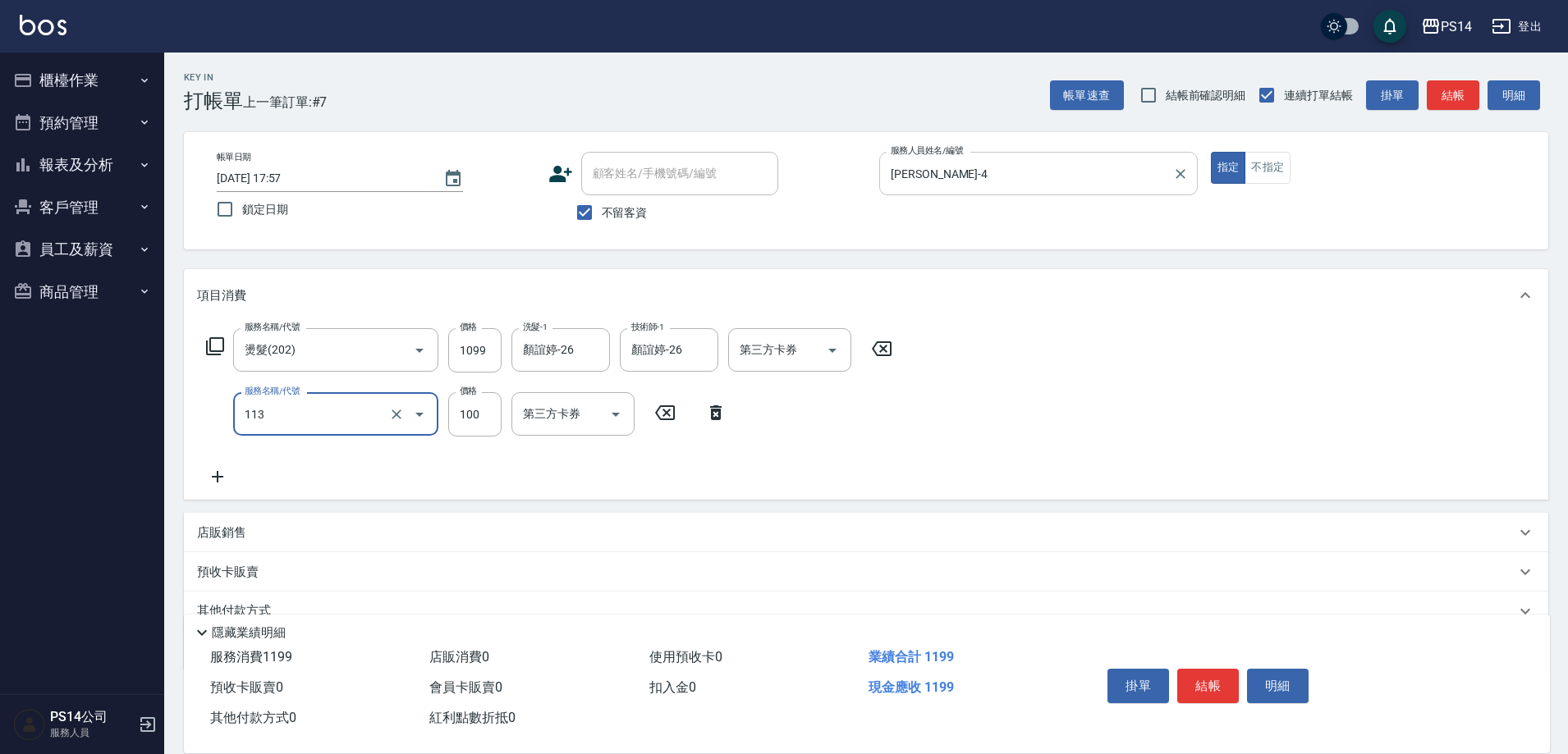
type input "瞬護100(113)"
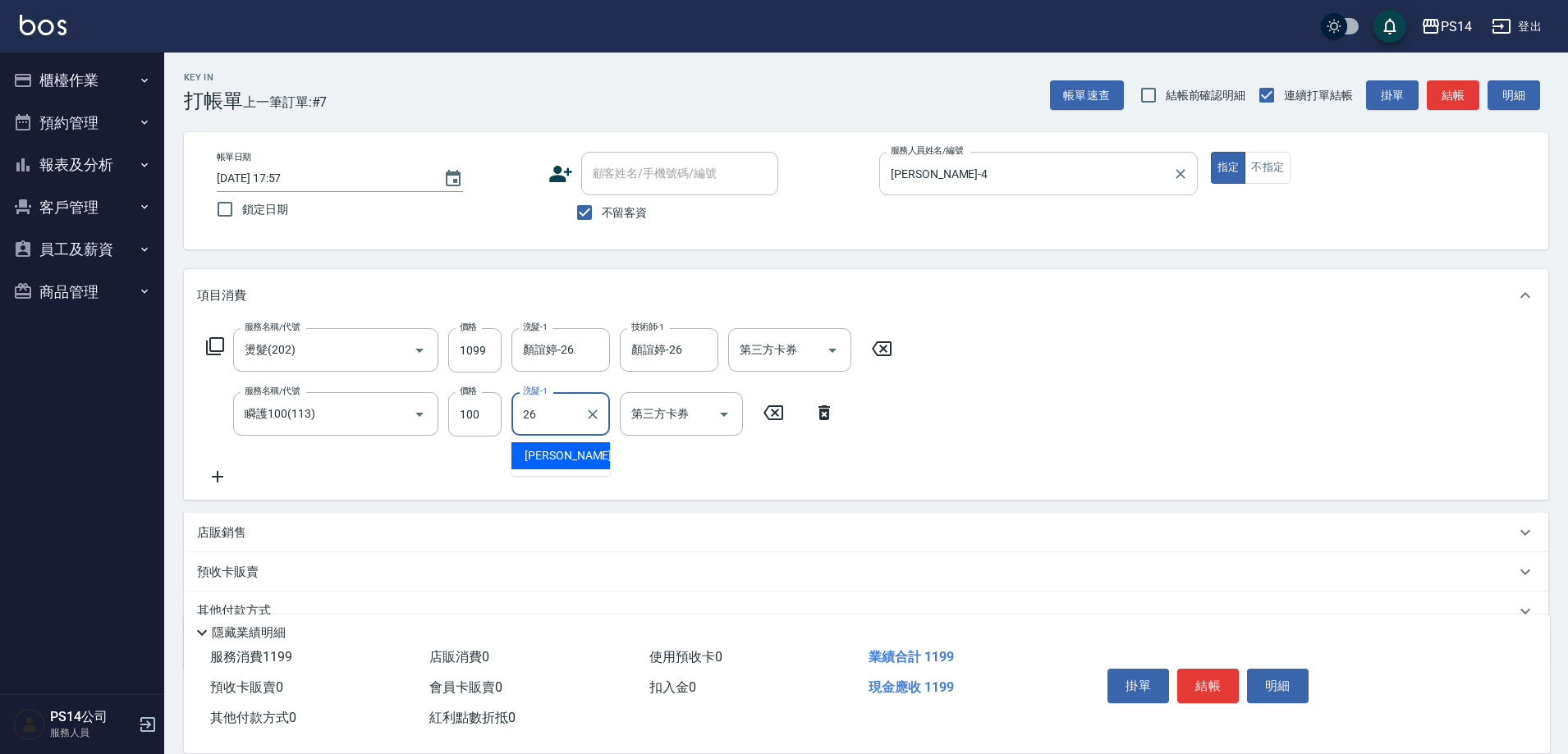
type input "顏誼婷-26"
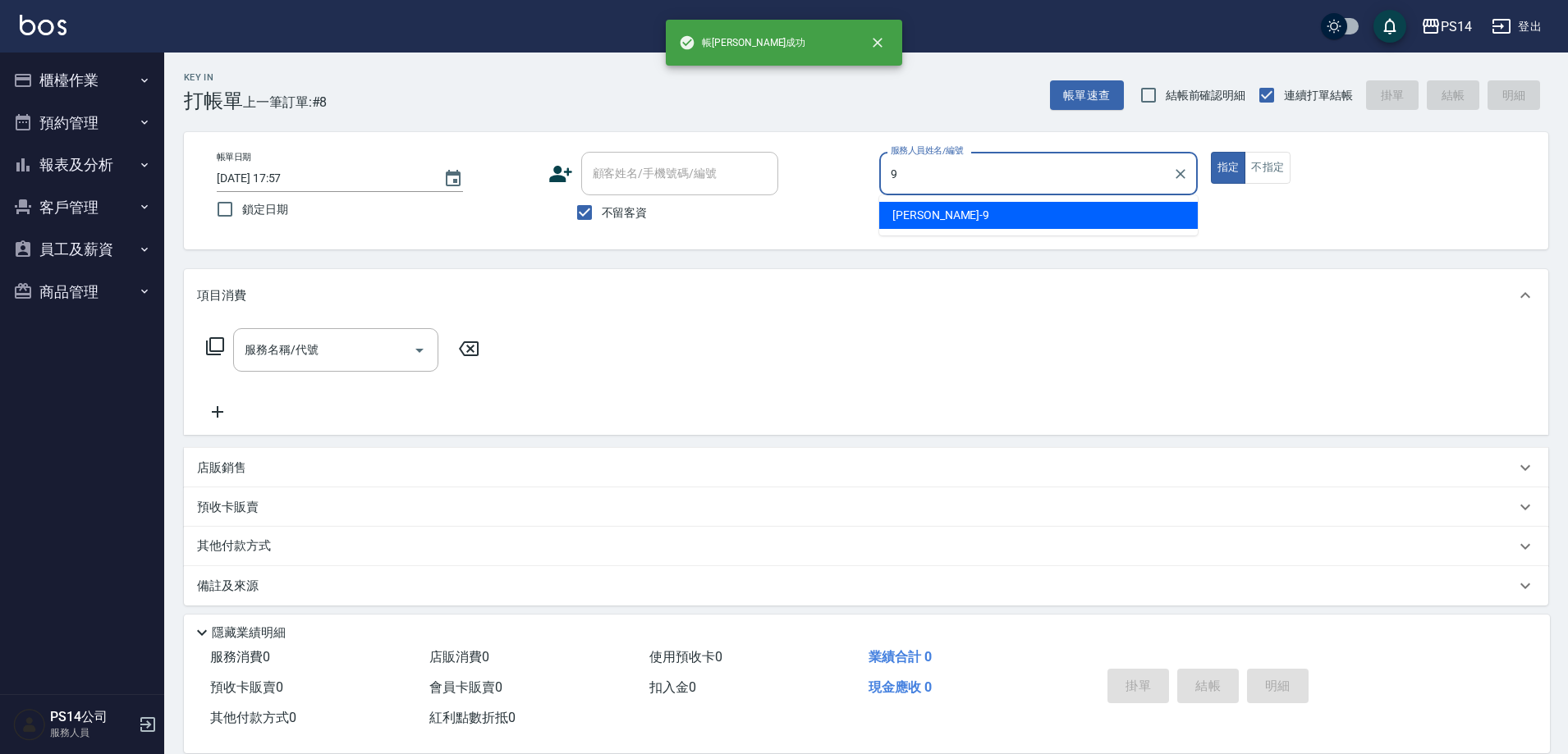
type input "楊宇霏-9"
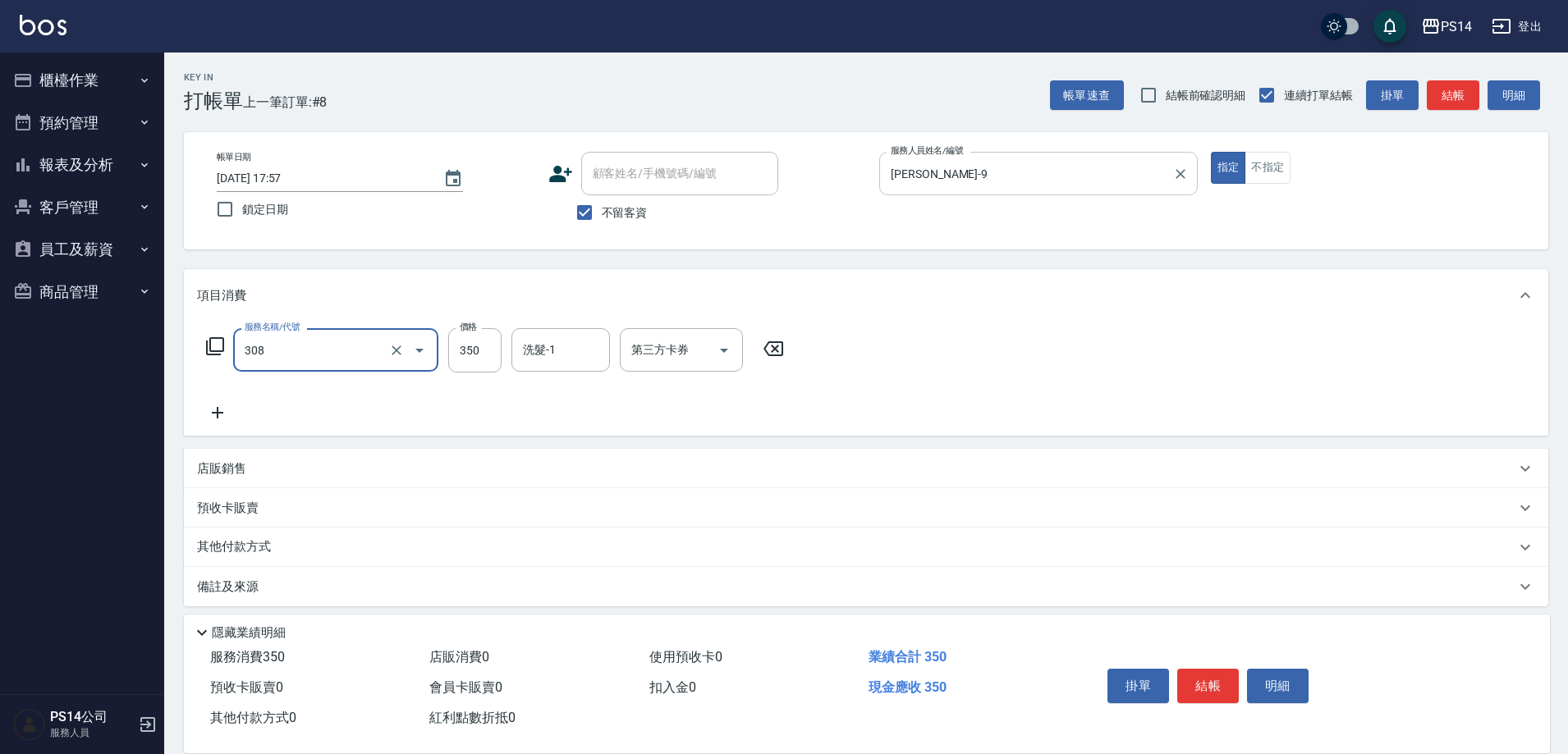
type input "洗+剪(308)"
type input "林川富-11"
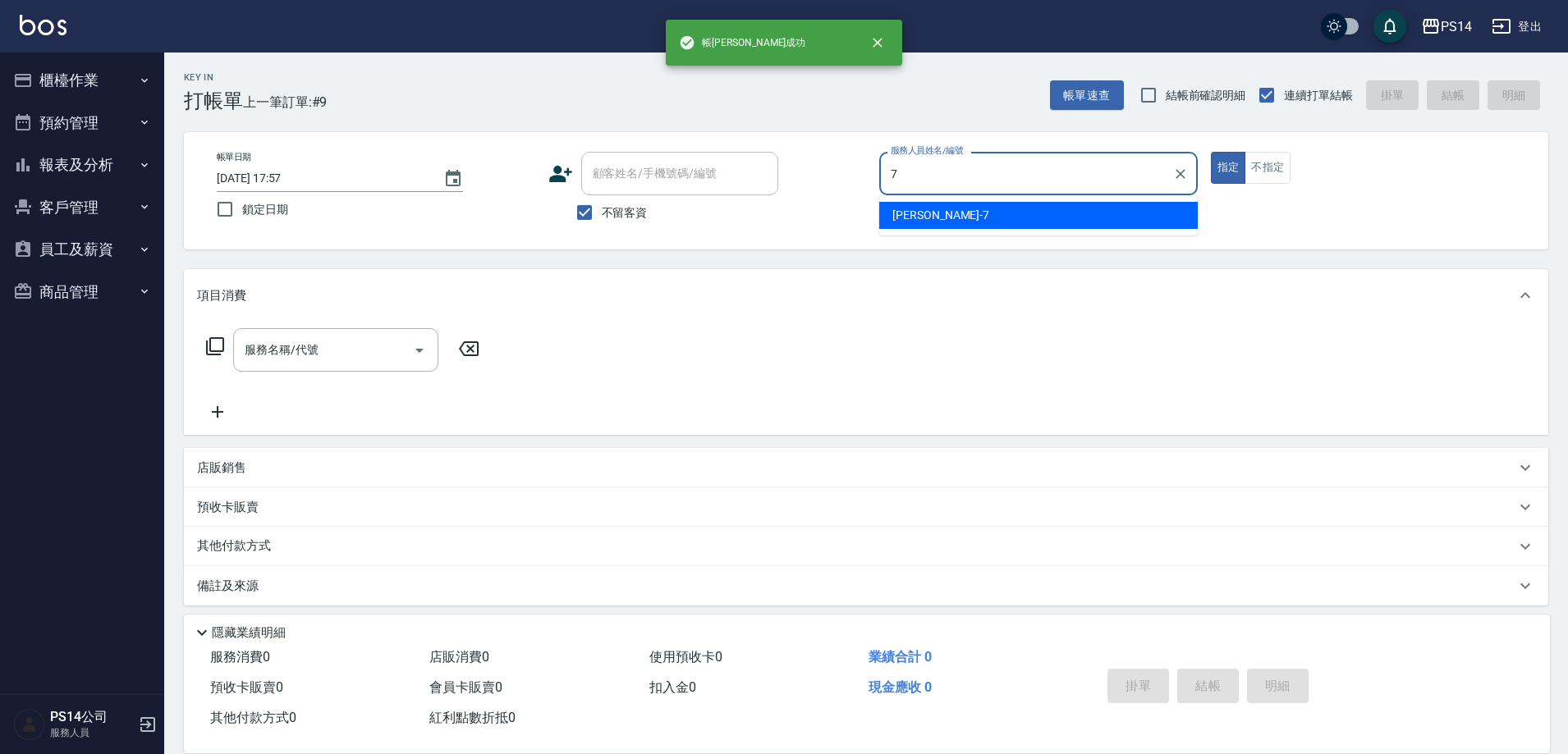
type input "許寶財-7"
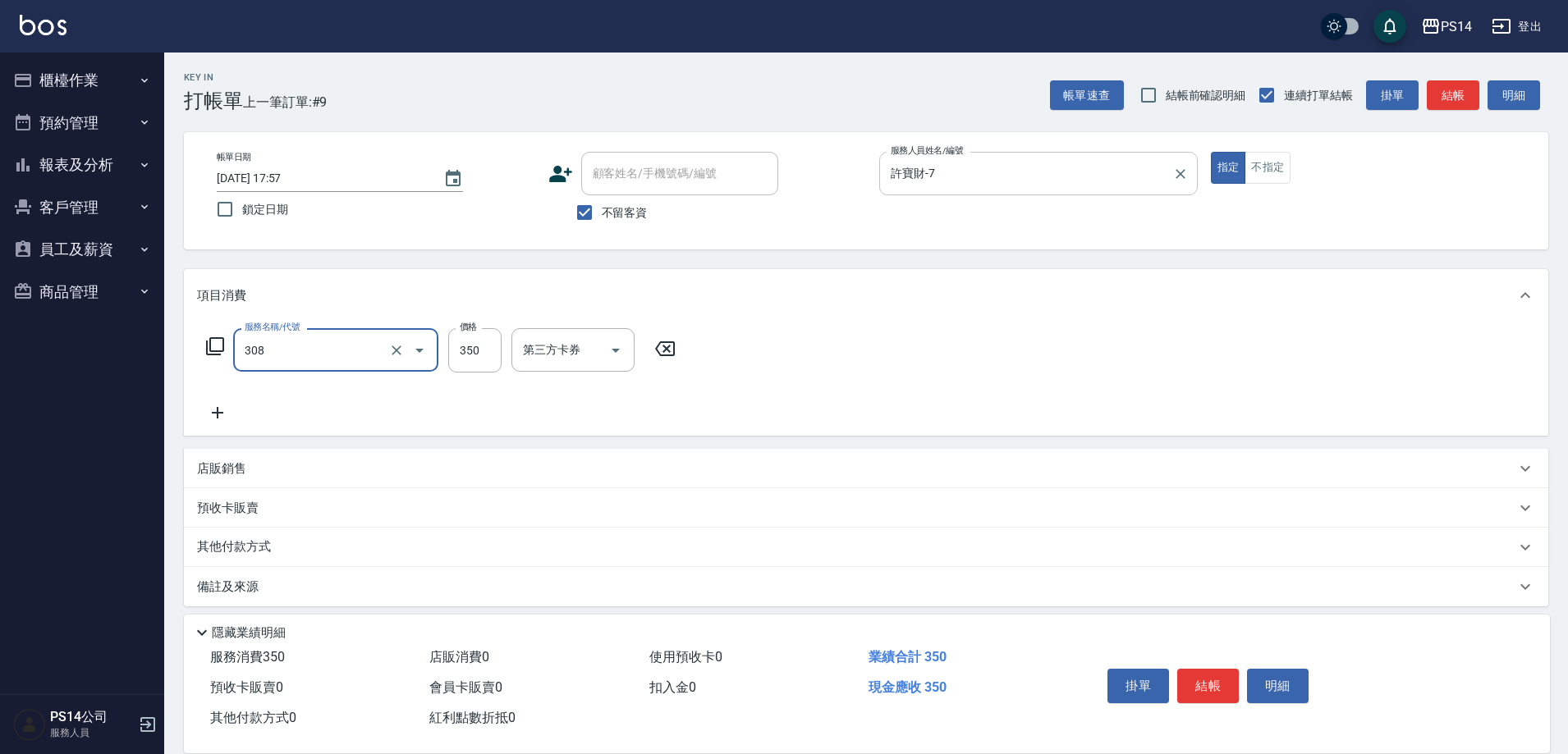
type input "洗+剪(308)"
type input "顏誼婷-26"
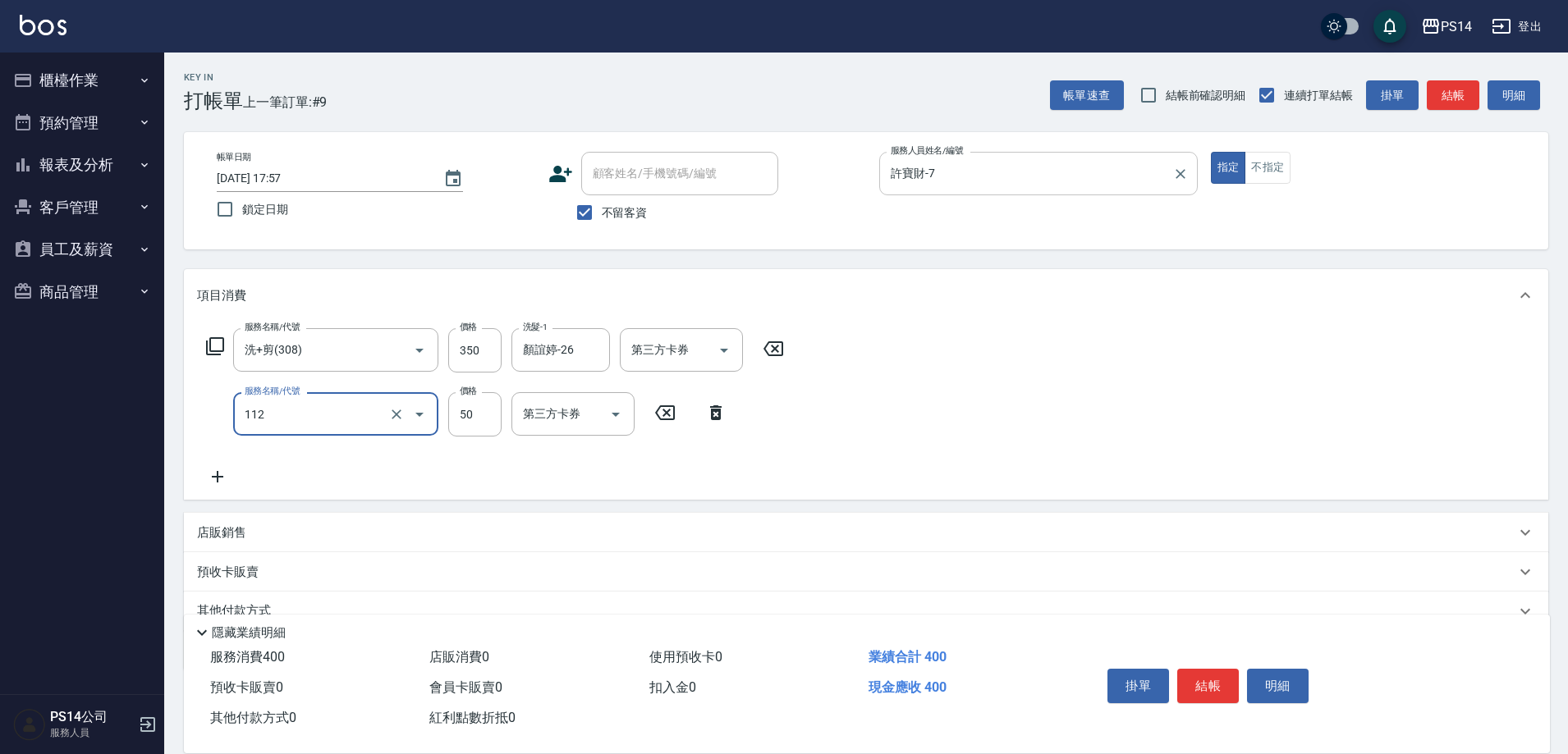
type input "精油50(112)"
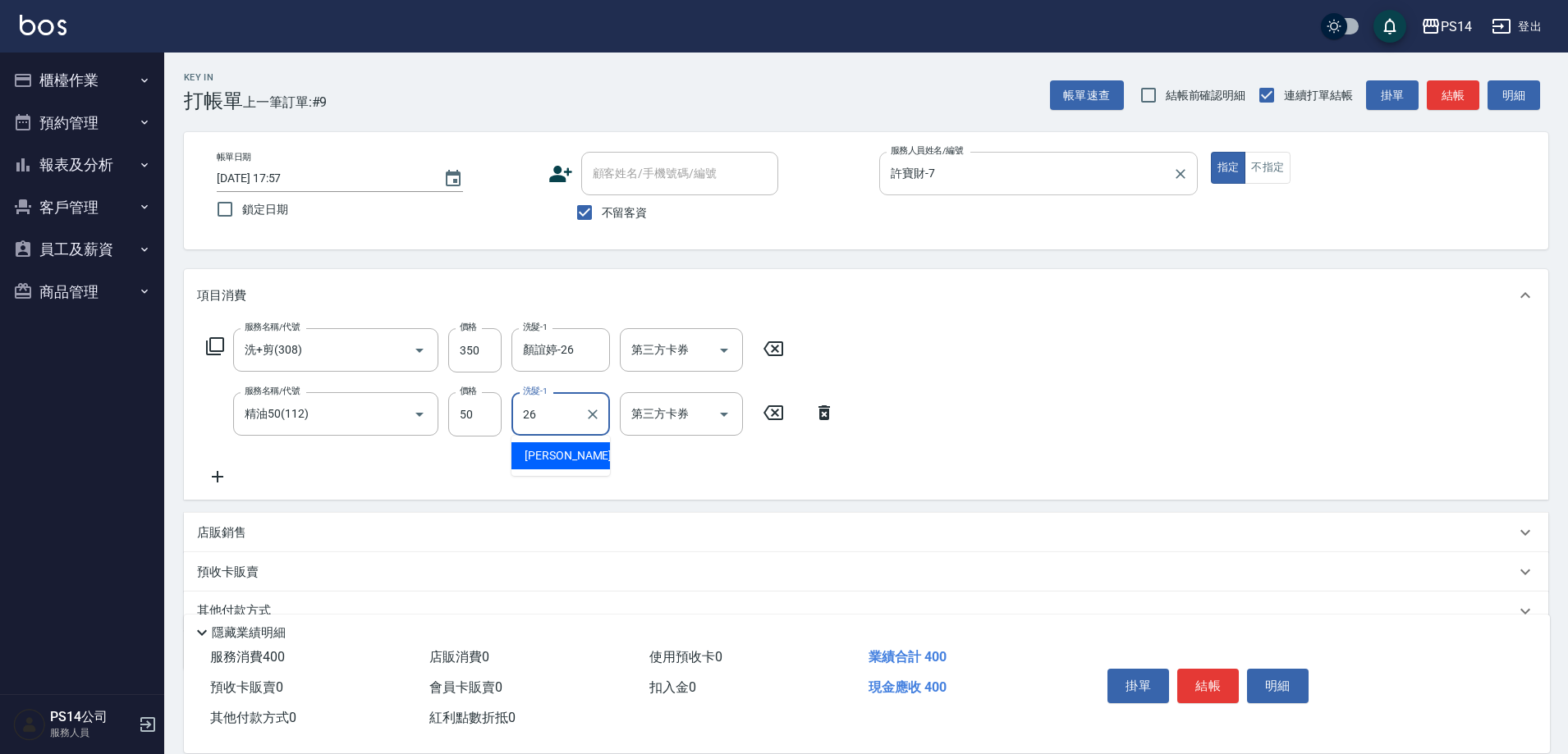
type input "顏誼婷-26"
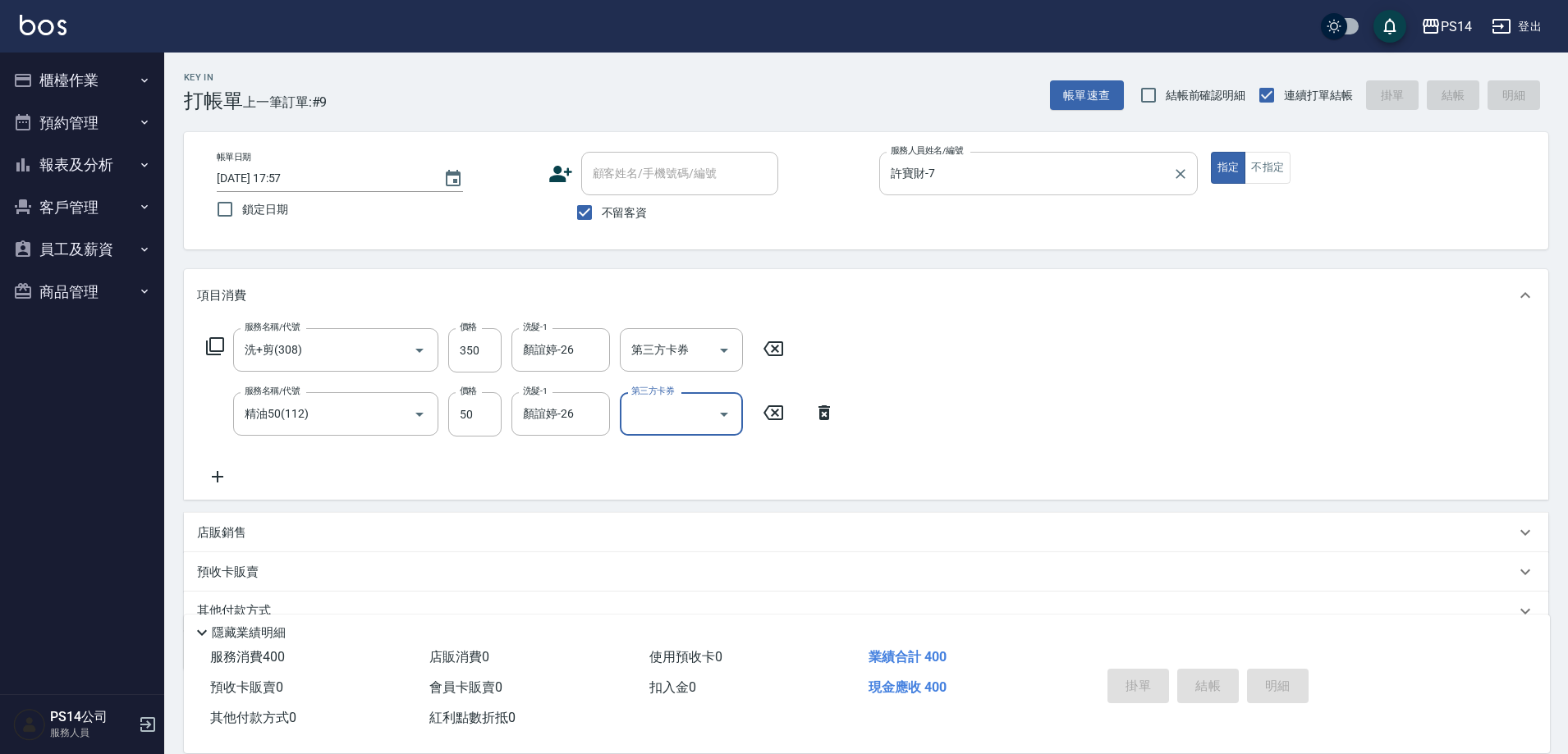
type input "2025/10/15 17:58"
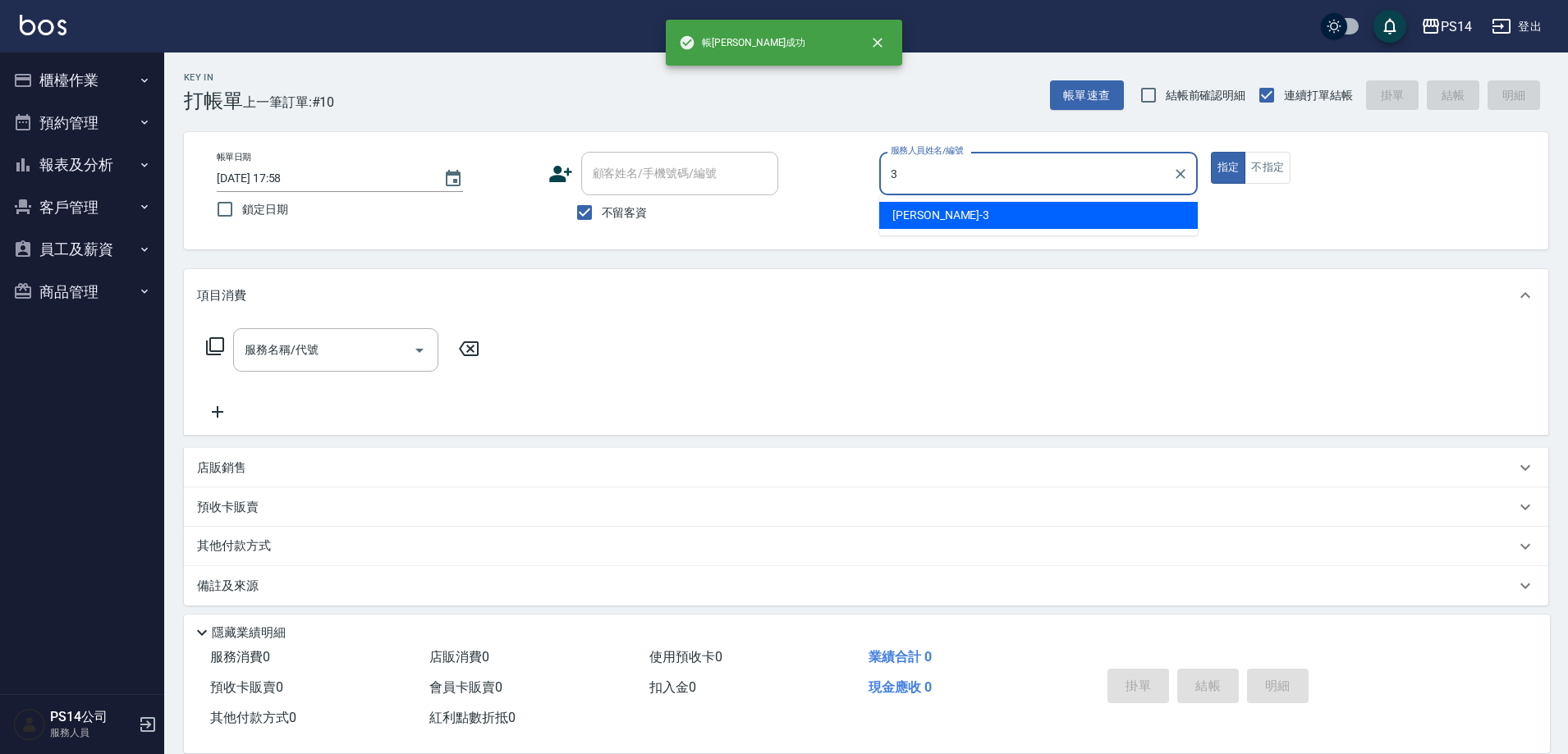
type input "余宜玲-3"
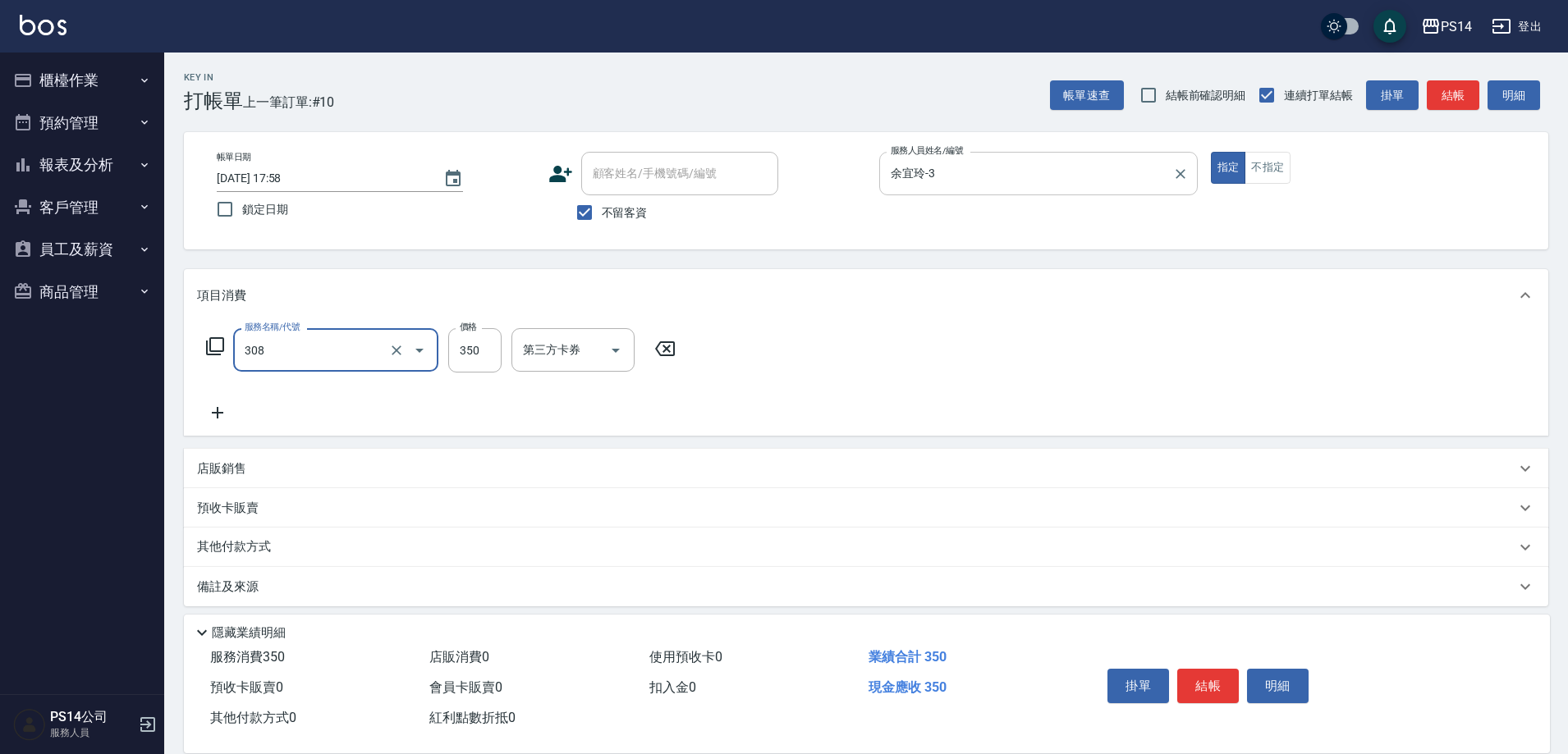
type input "洗+剪(308)"
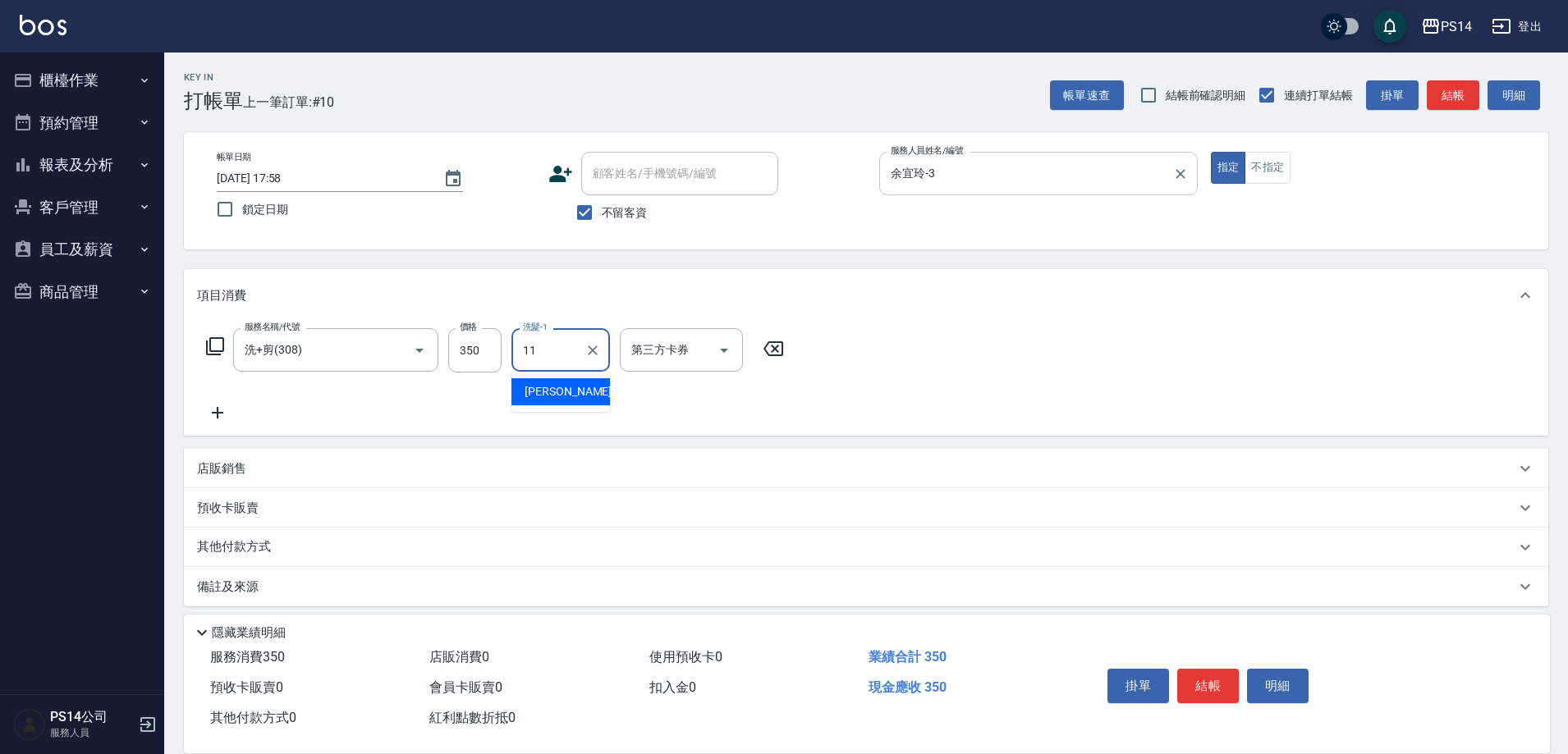
type input "林川富-11"
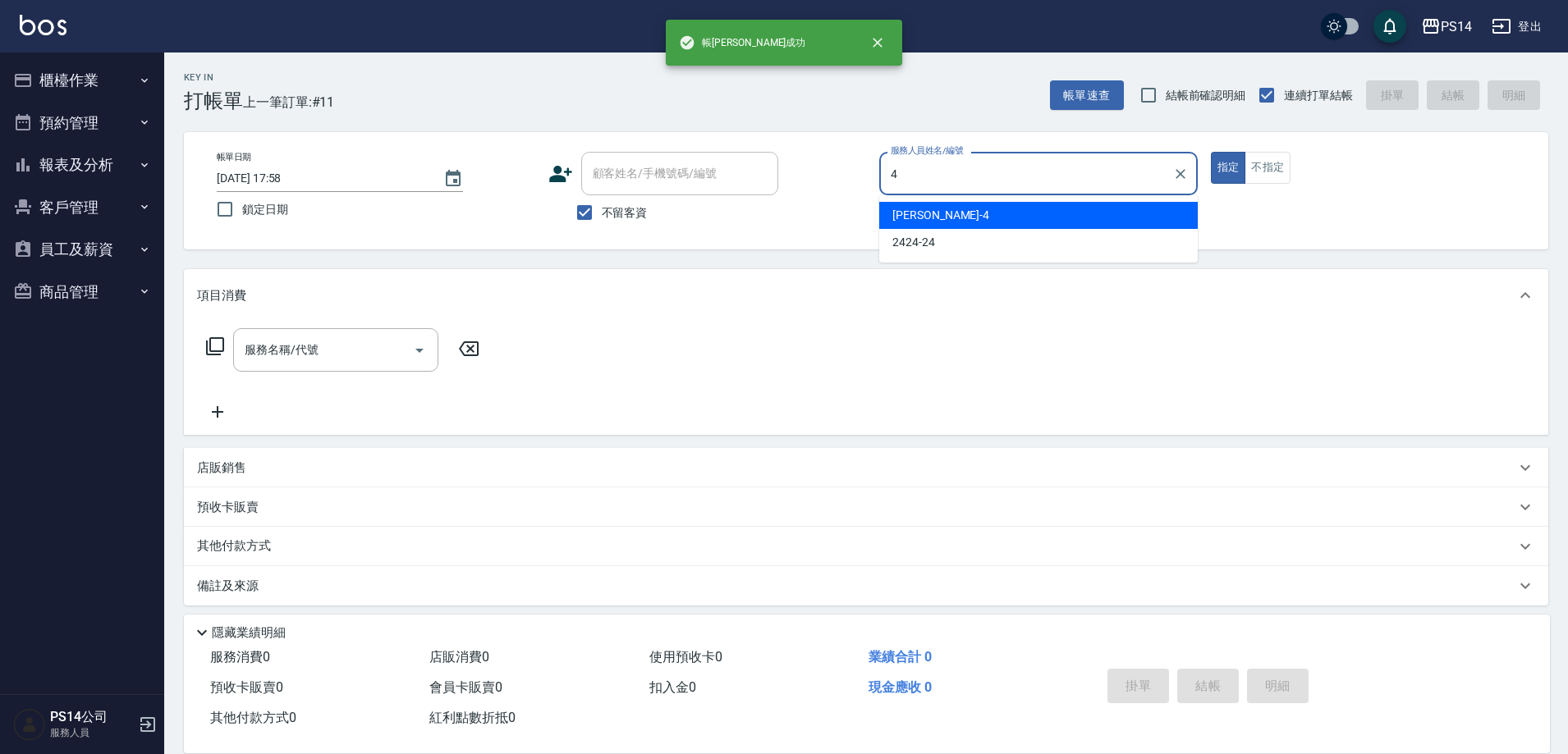
type input "蔡宜蓁-4"
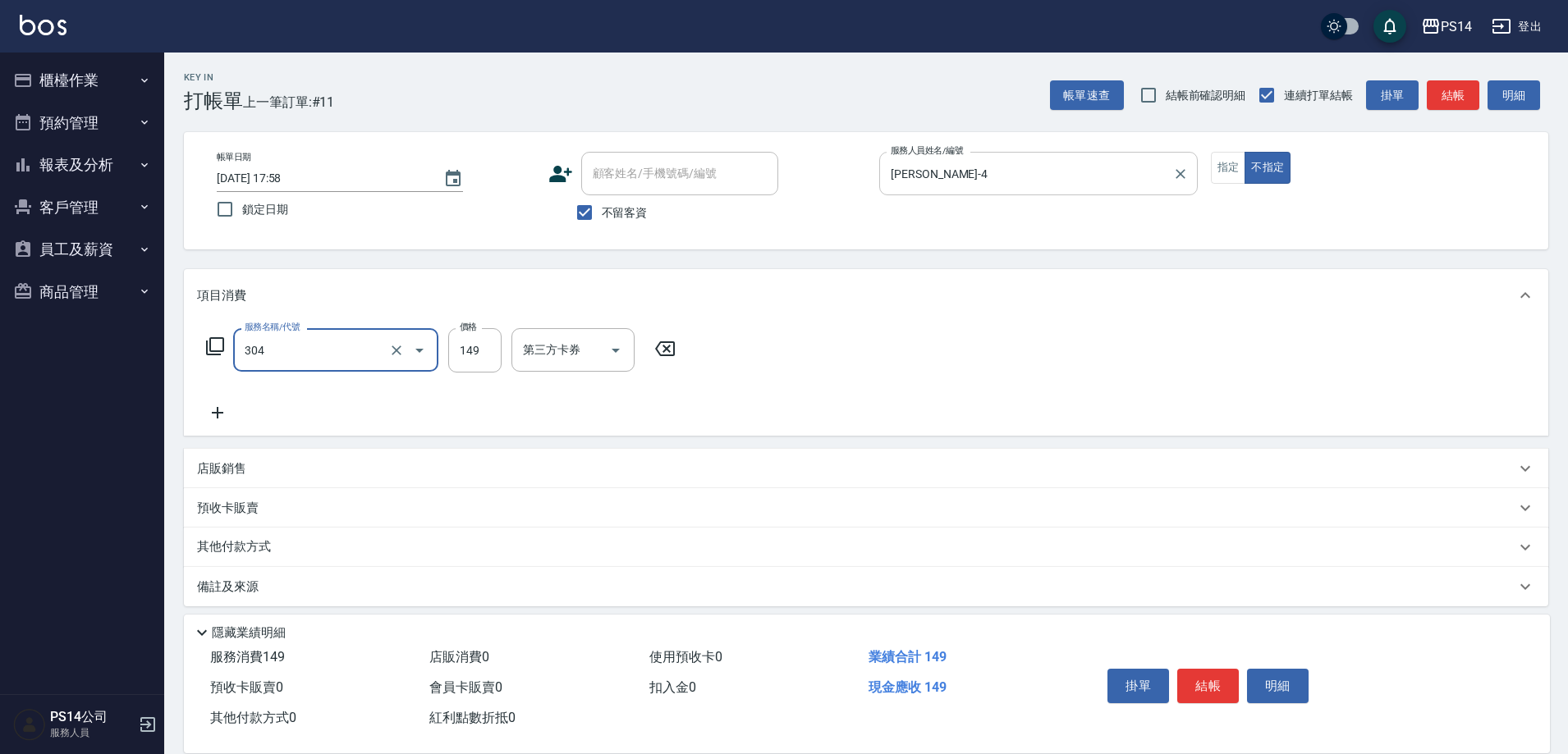
type input "剪髮(304)"
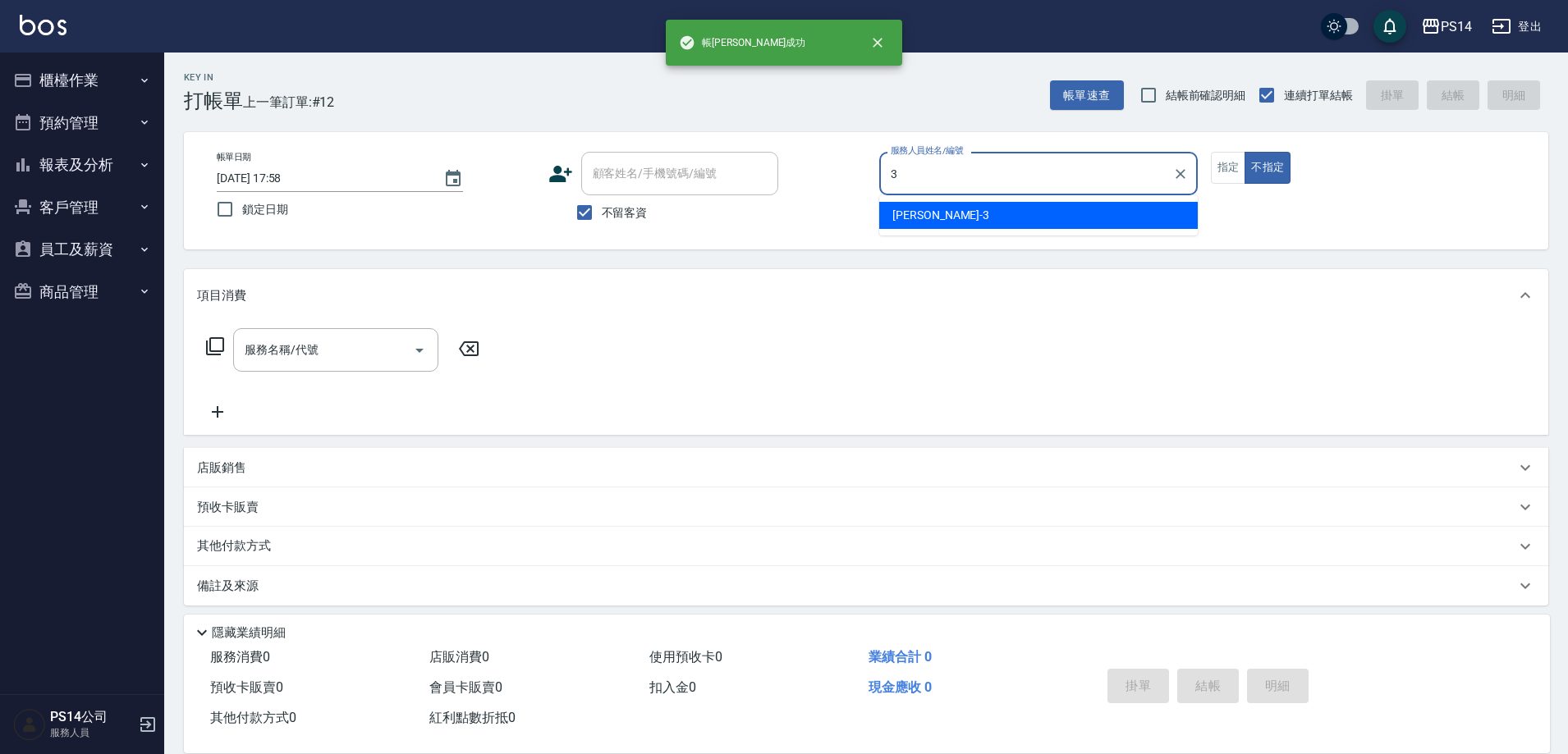
type input "余宜玲-3"
type button "false"
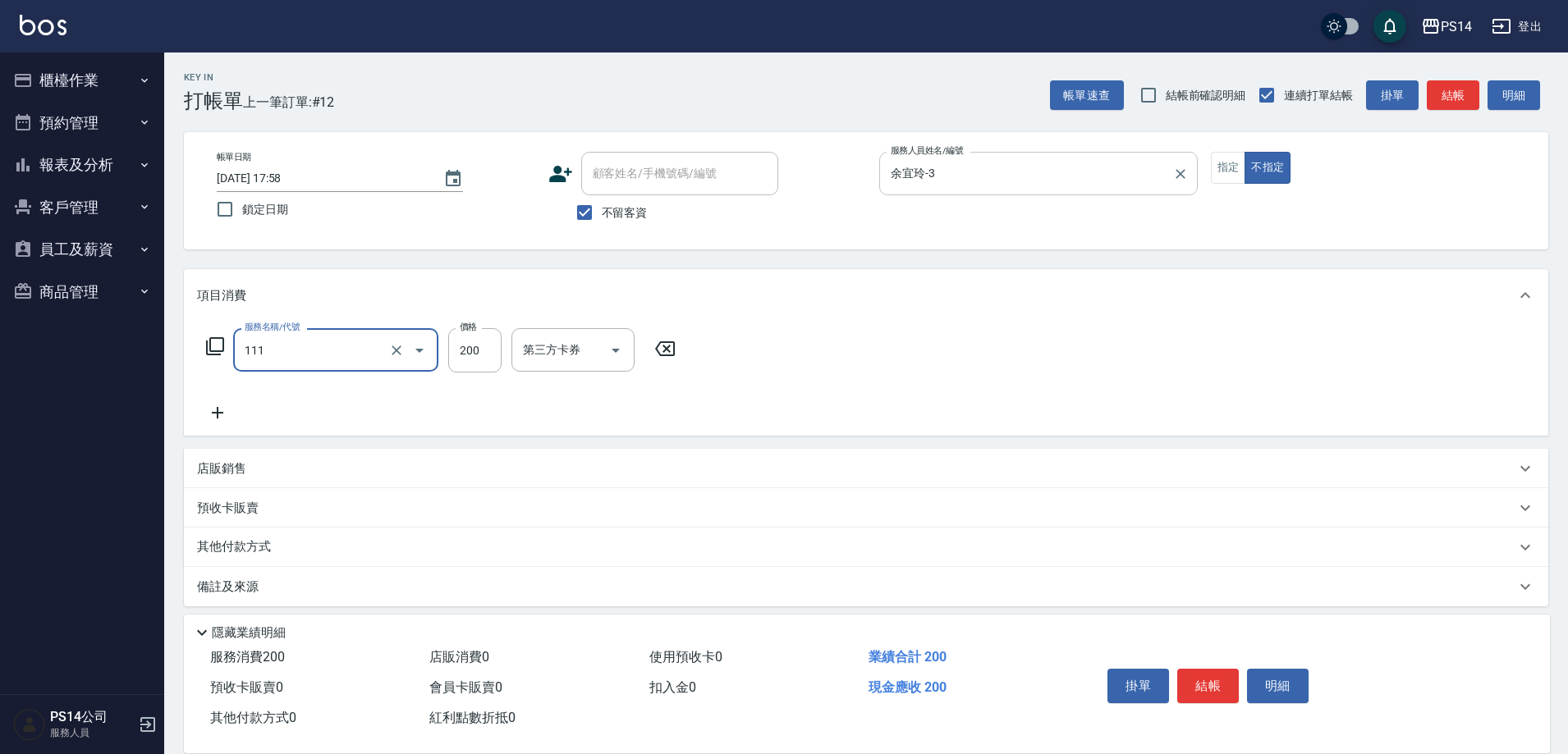
type input "200(111)"
type input "林川富-11"
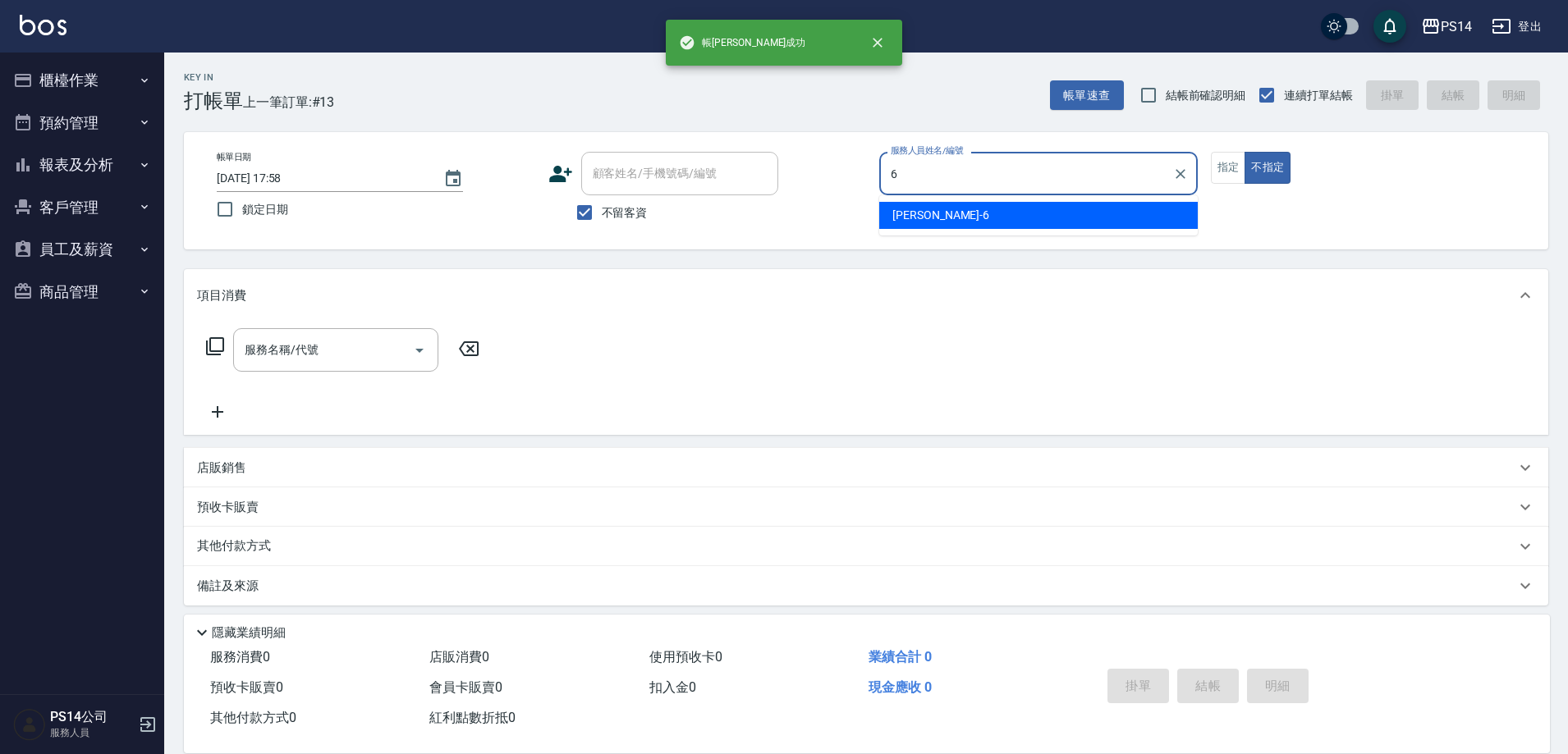
type input "陳宗志-6"
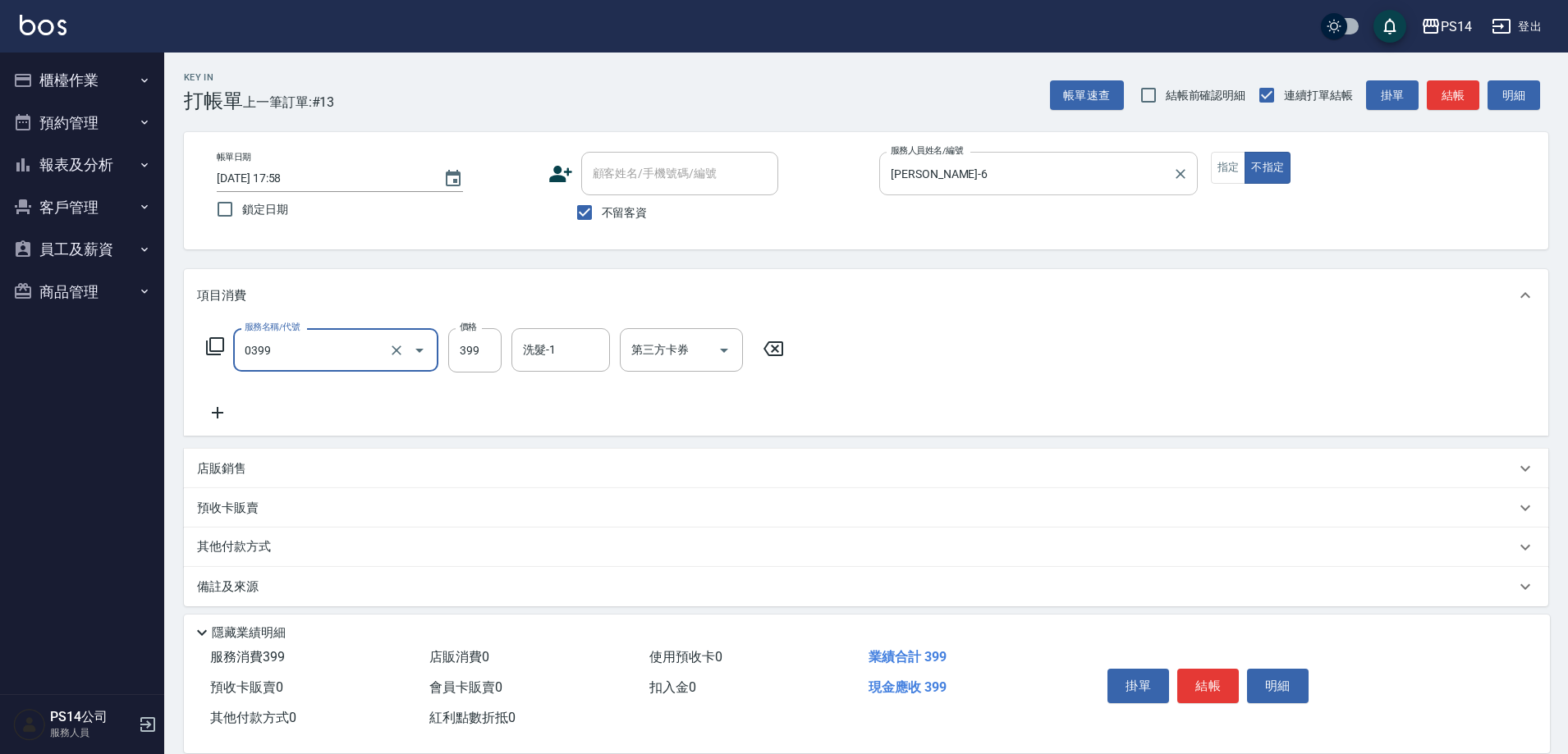
type input "海鹽399(0399)"
type input "顏誼婷-26"
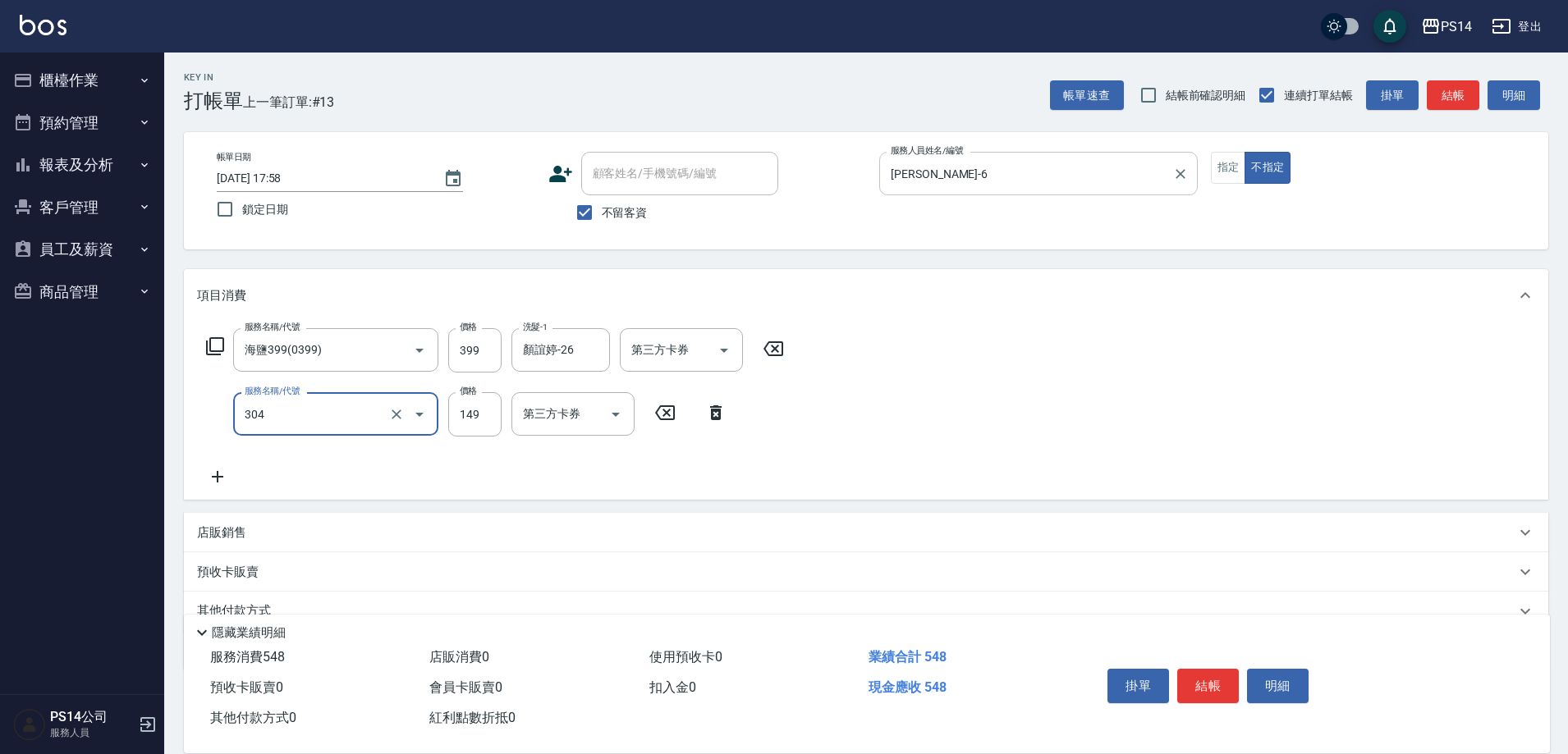
type input "剪髮(304)"
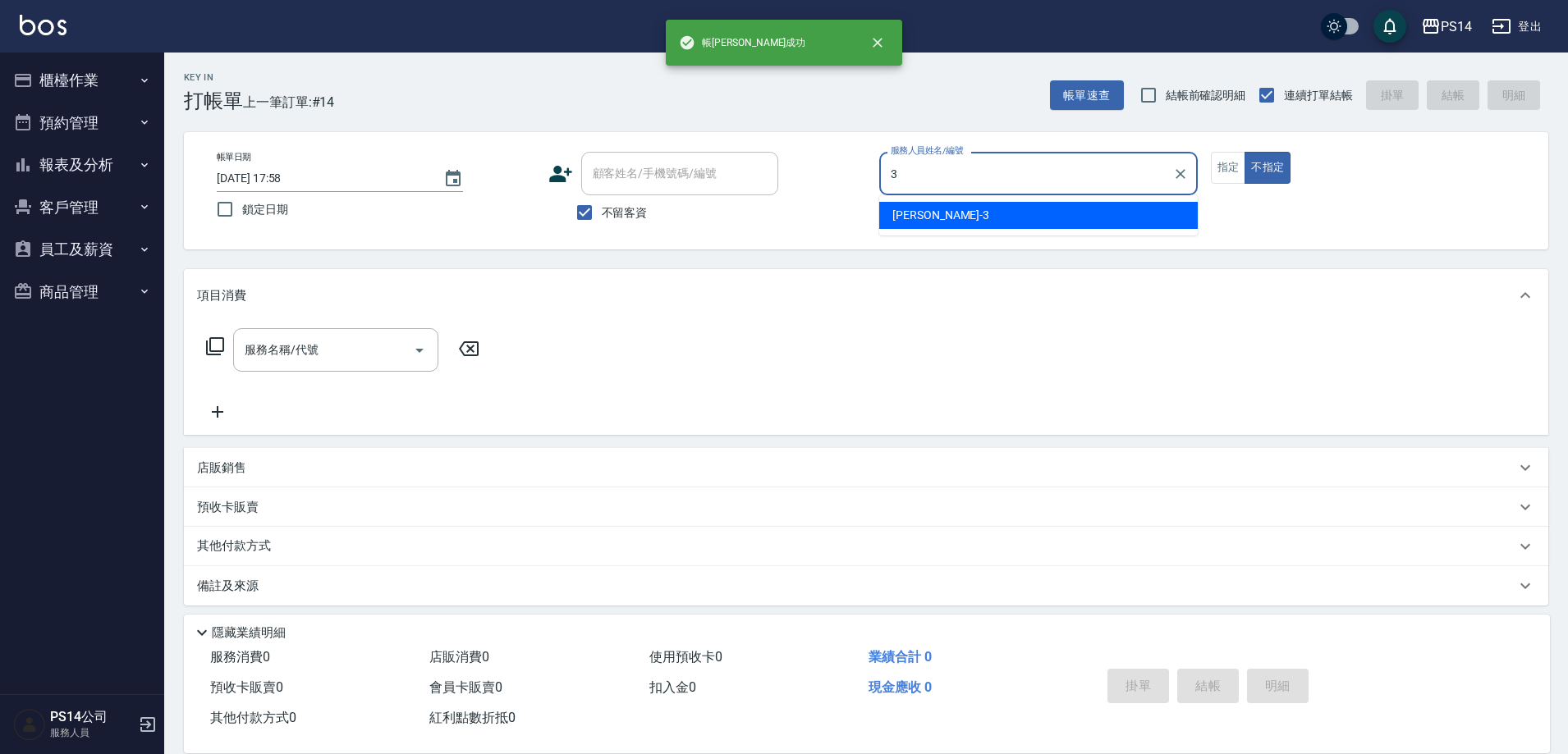
type input "余宜玲-3"
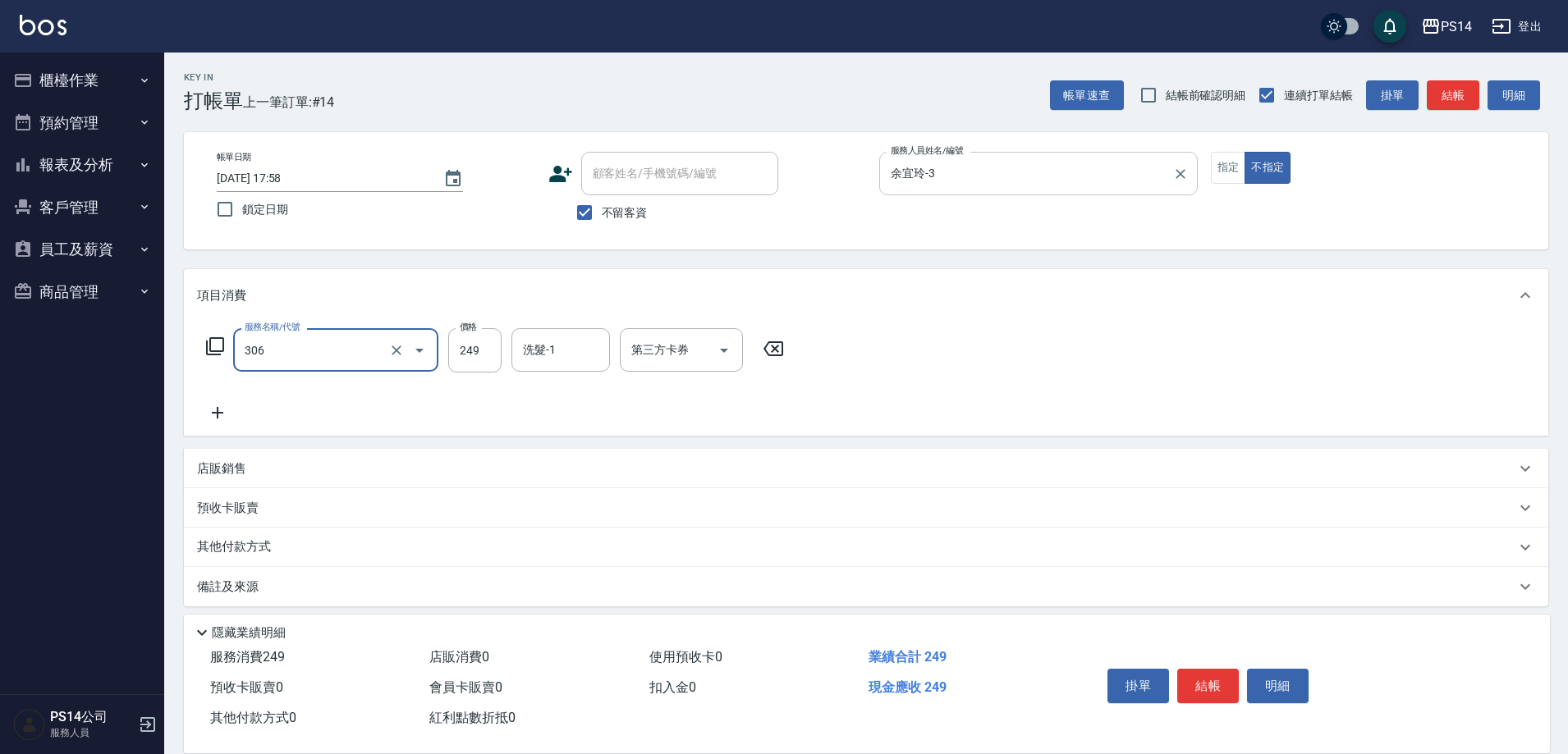
type input "剪髮(306)"
type input "林川富-11"
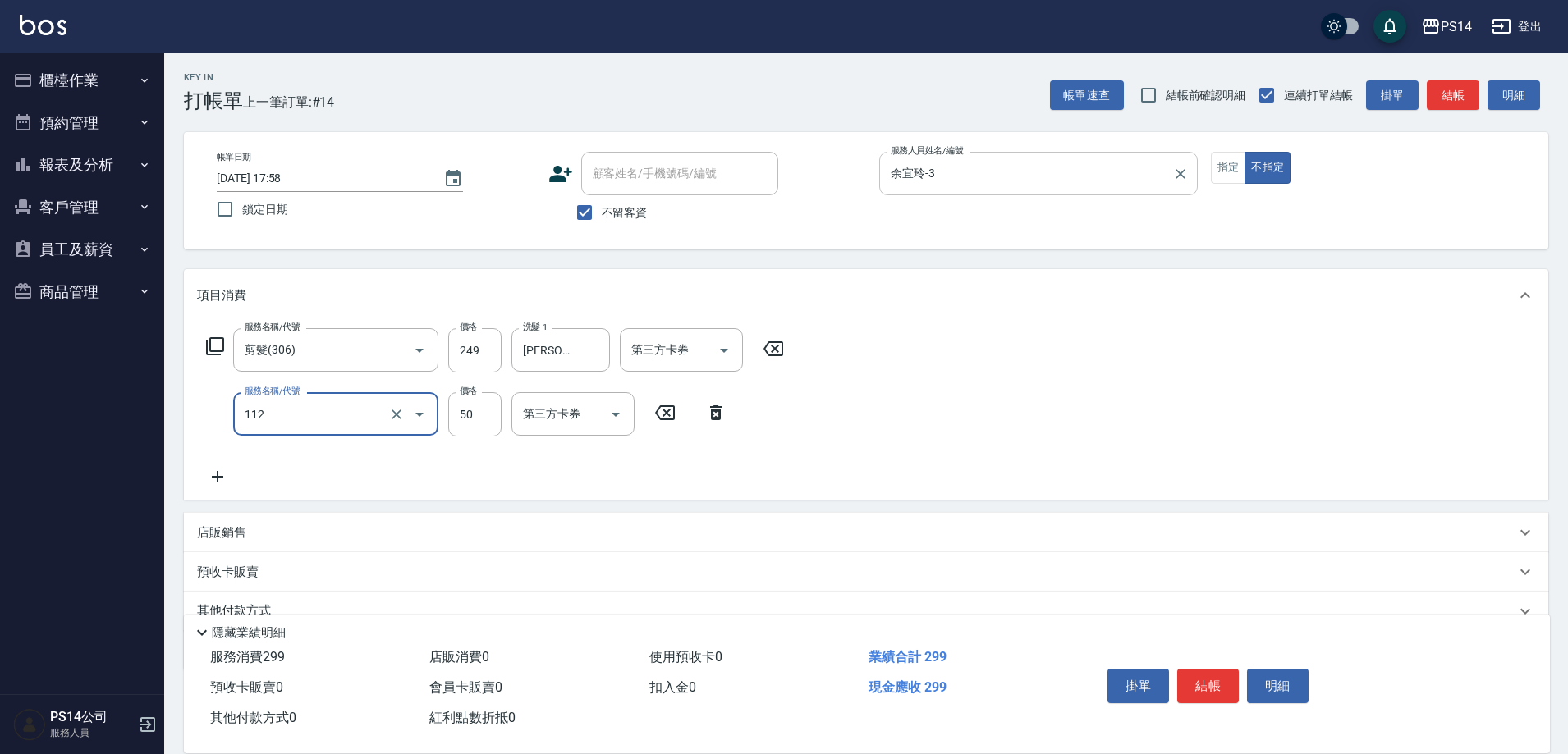
type input "精油50(112)"
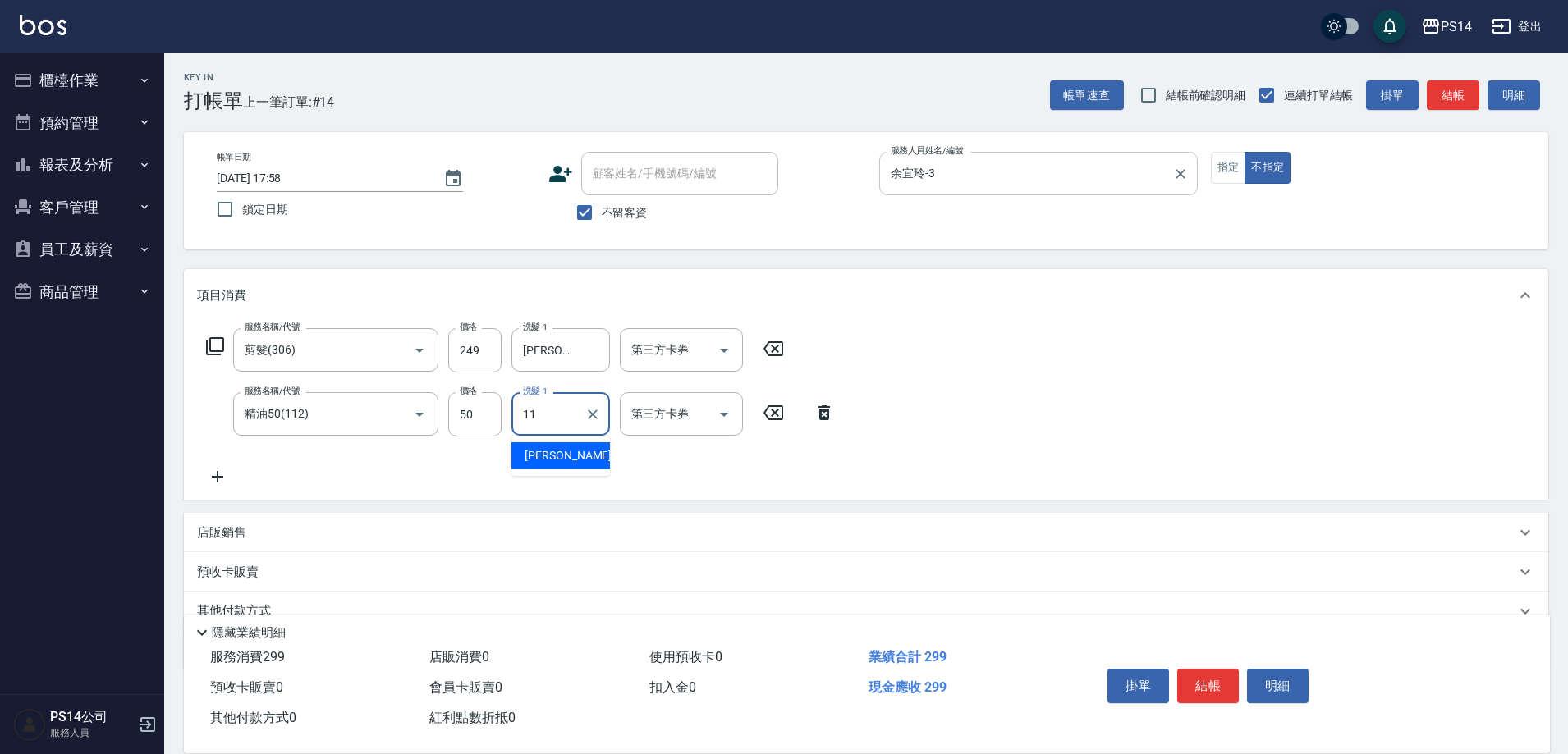
type input "林川富-11"
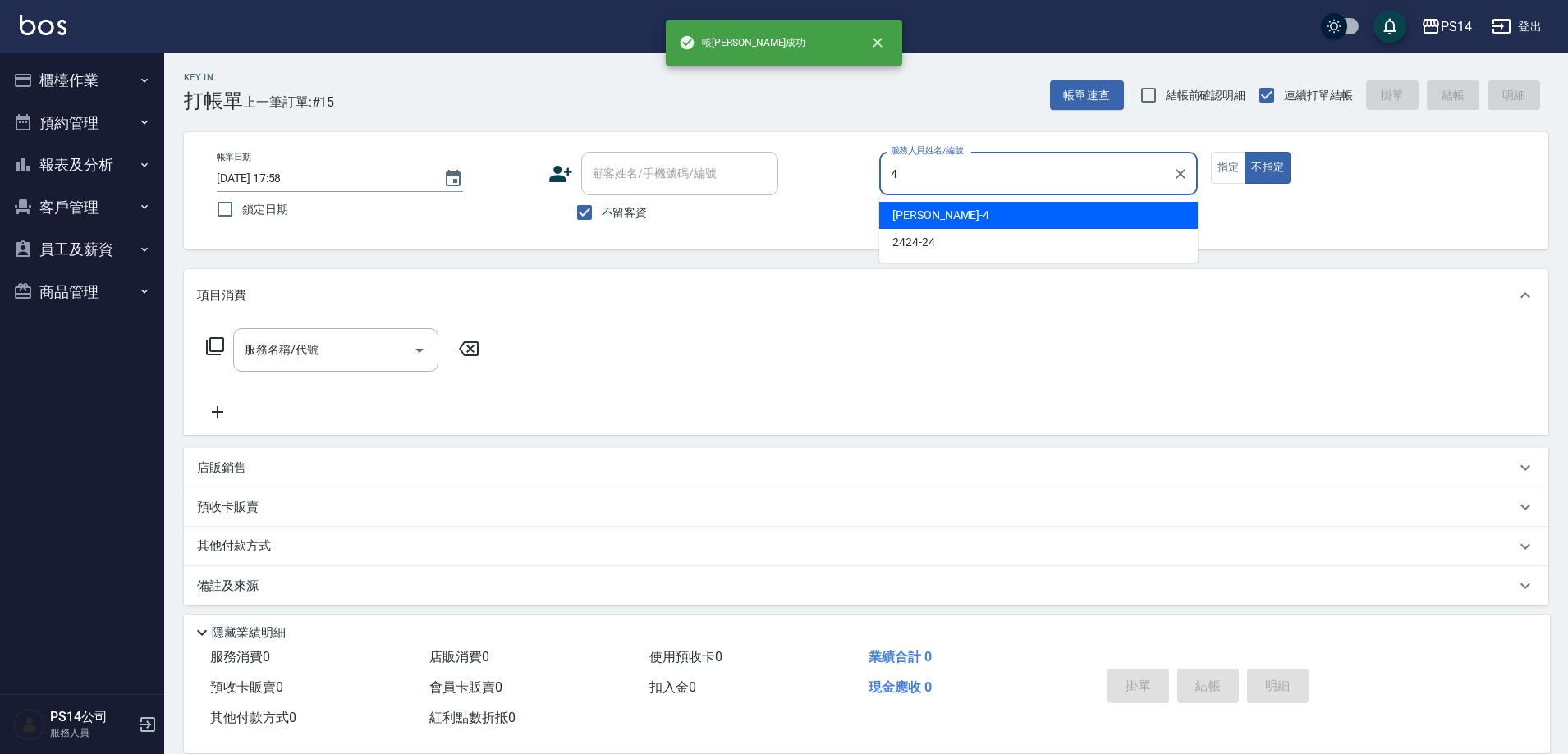
type input "蔡宜蓁-4"
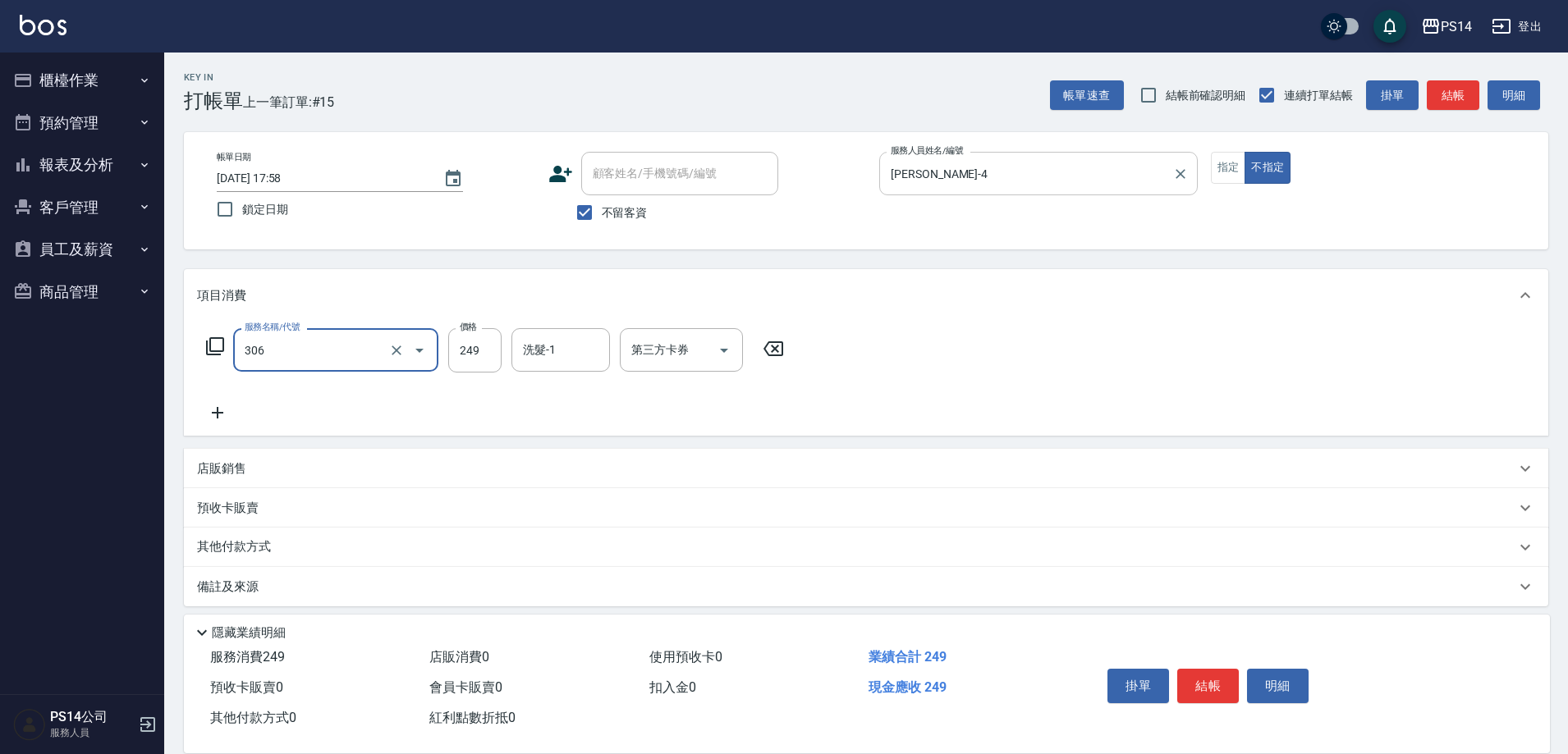
type input "剪髮(306)"
type input "顏誼婷-26"
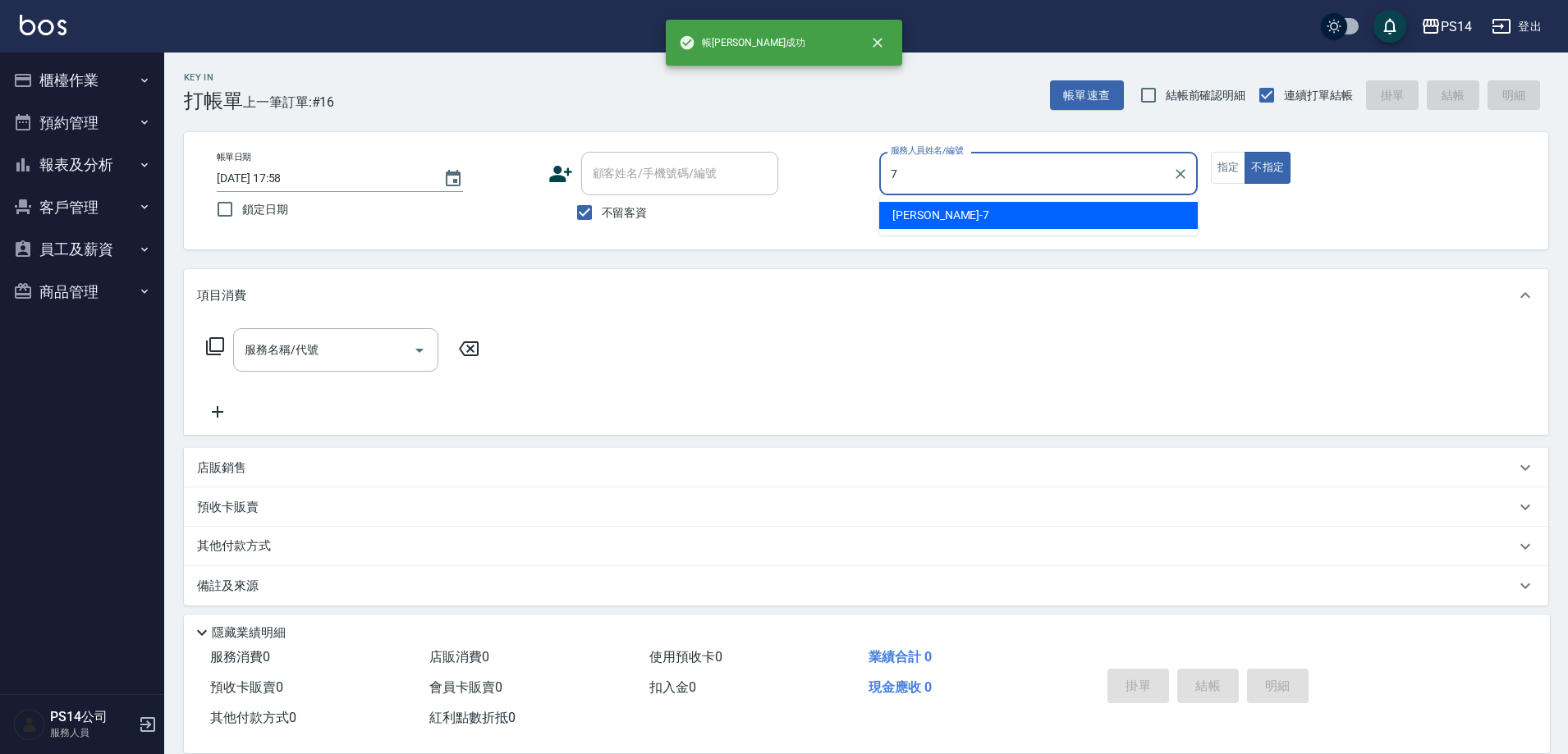
type input "許寶財-7"
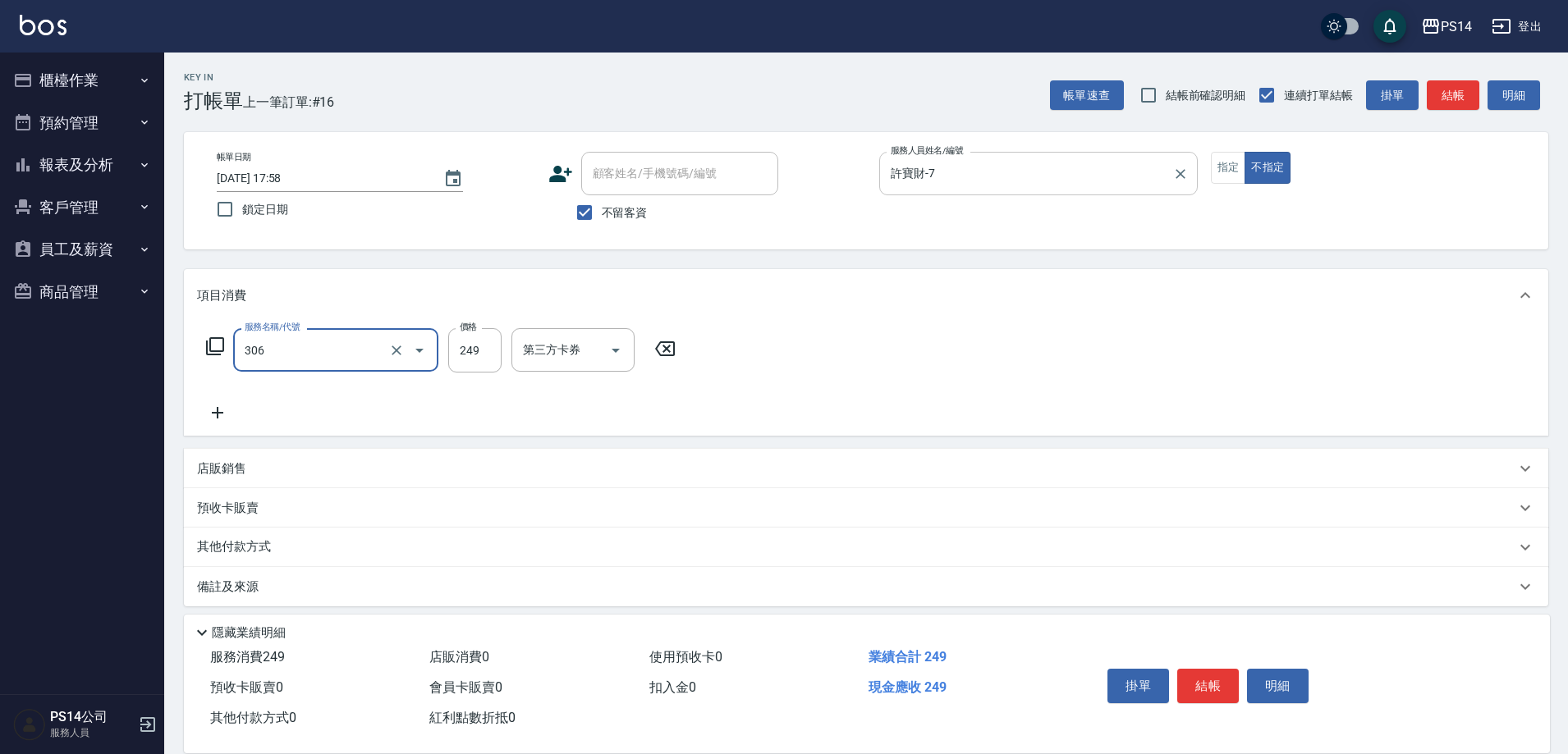
type input "剪髮(306)"
type input "林川富-11"
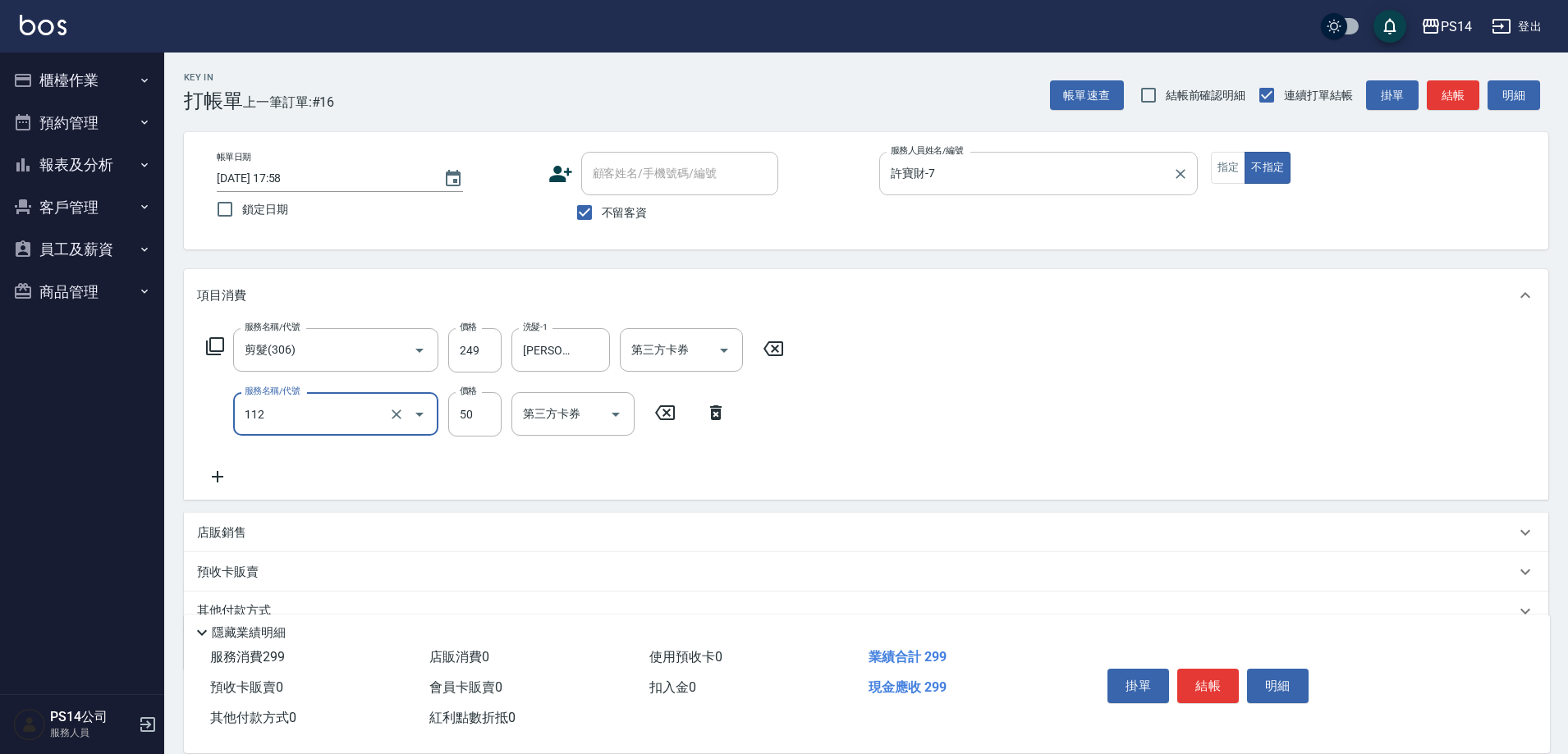
type input "精油50(112)"
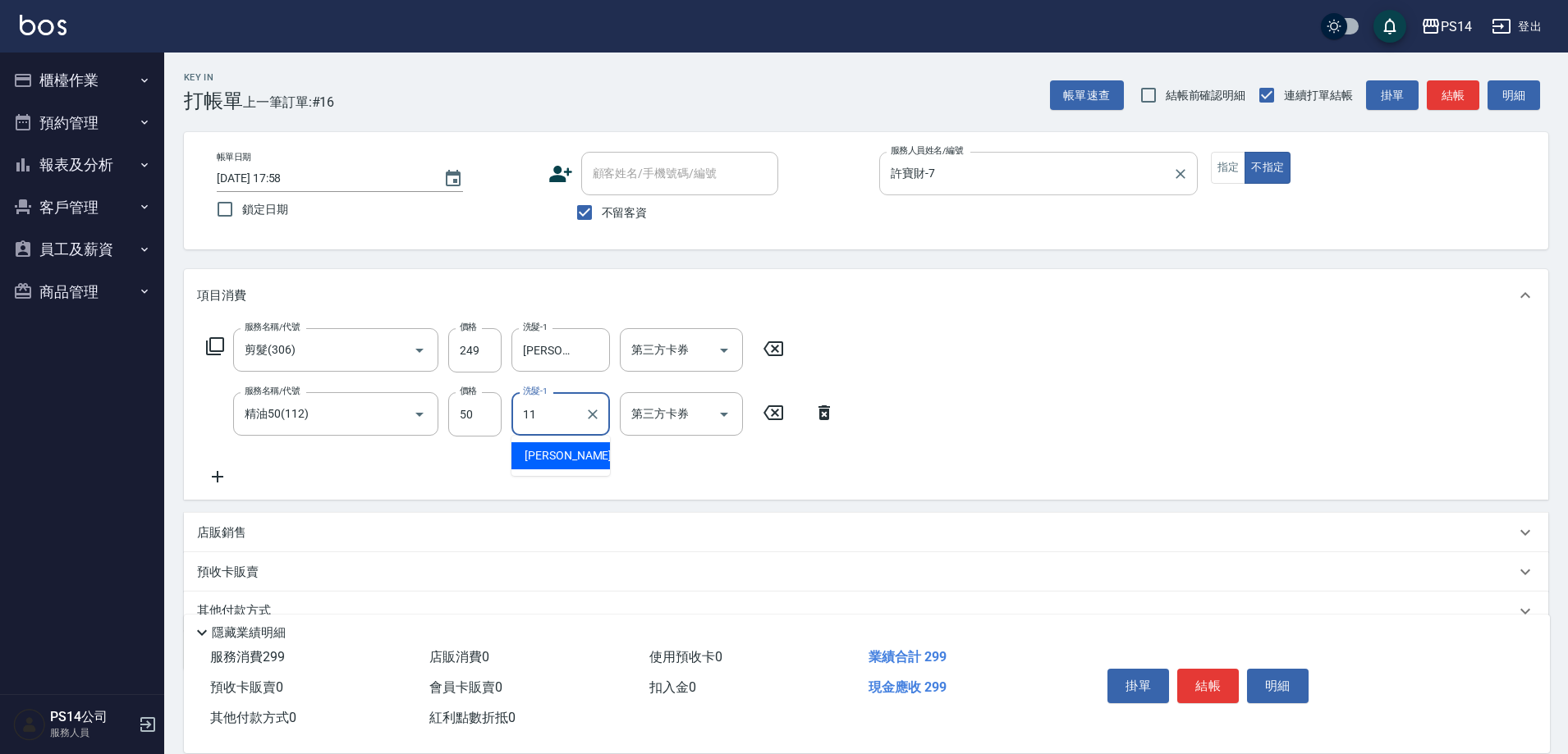
type input "林川富-11"
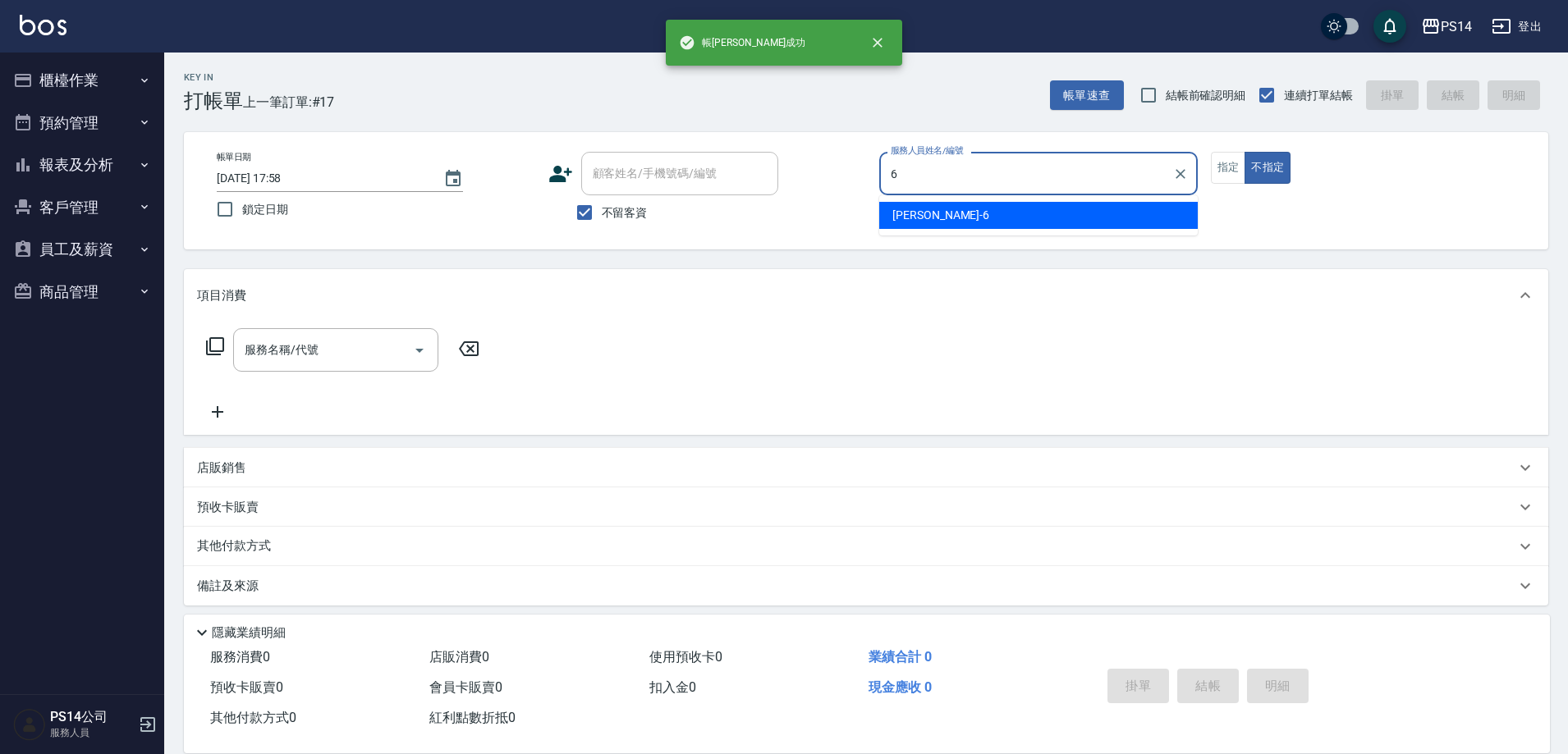
type input "陳宗志-6"
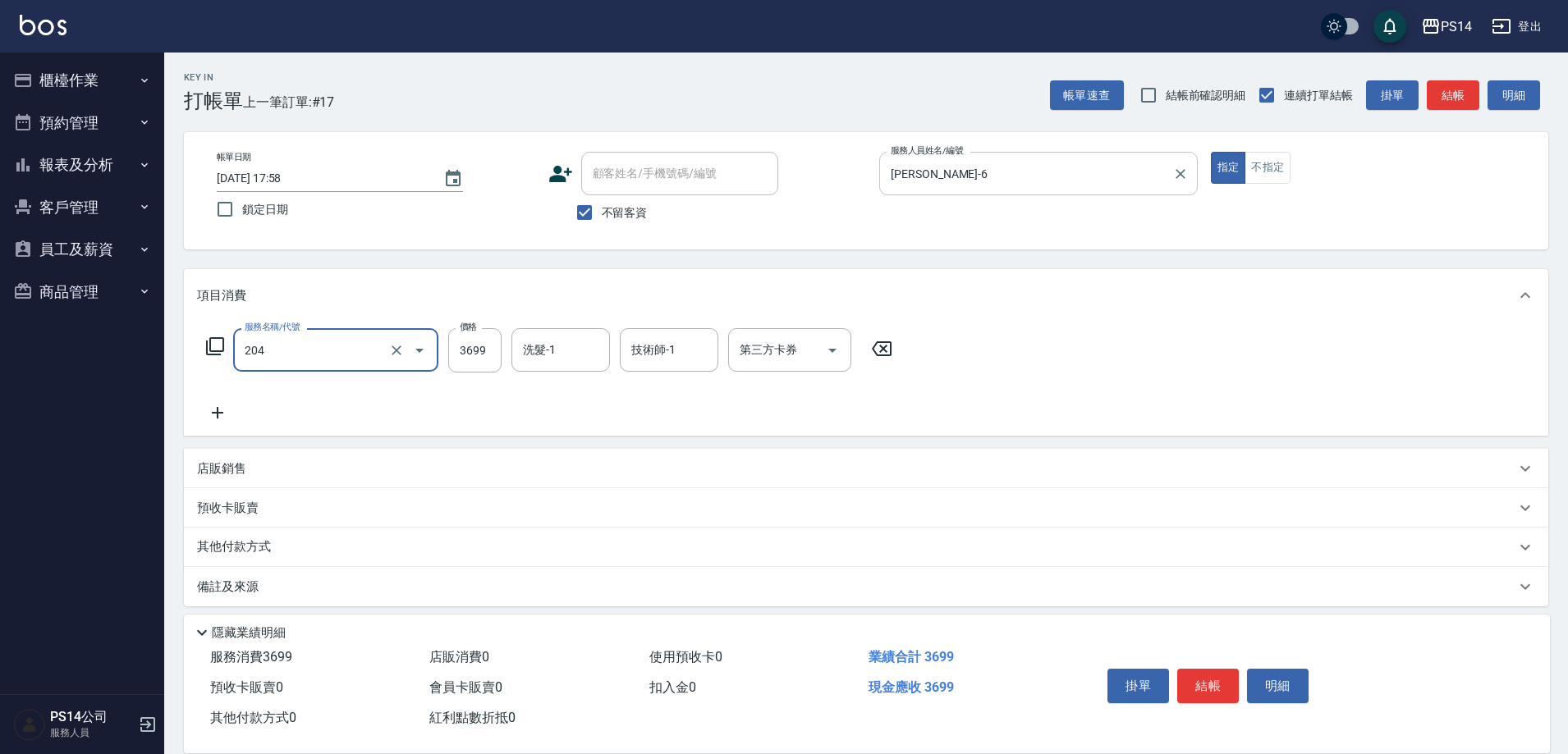
type input "OVC燙髮(204)"
type input "顏誼婷-26"
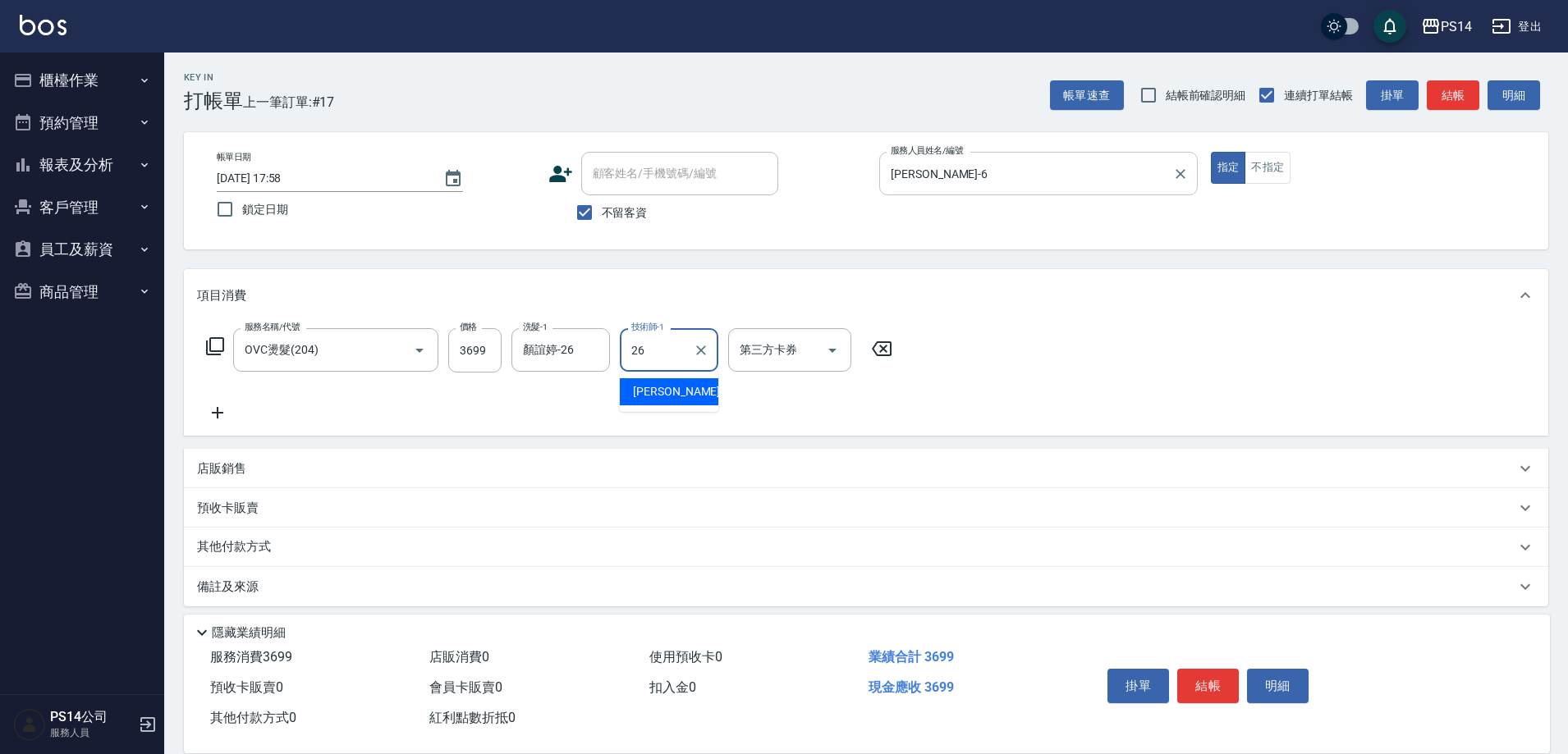
type input "顏誼婷-26"
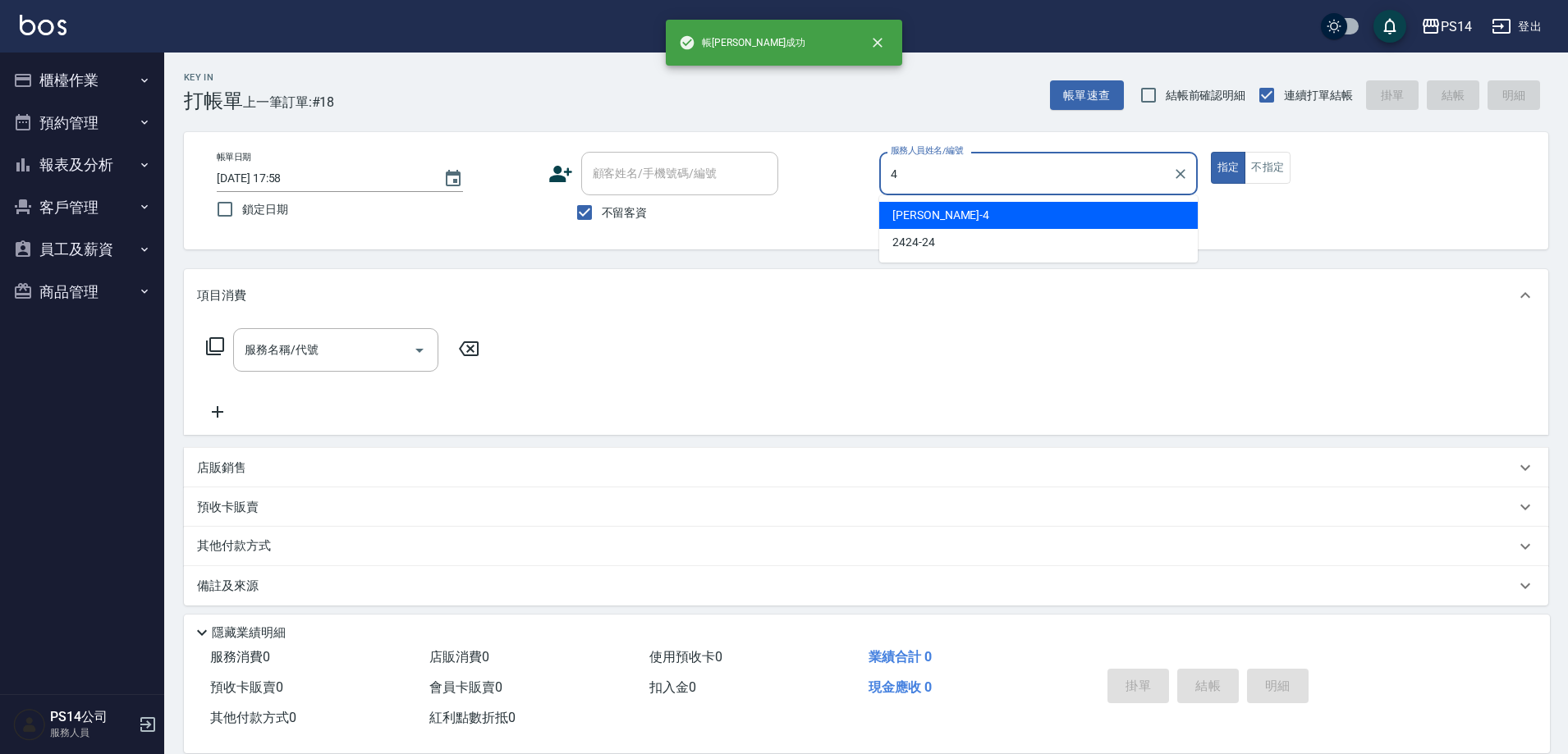
type input "蔡宜蓁-4"
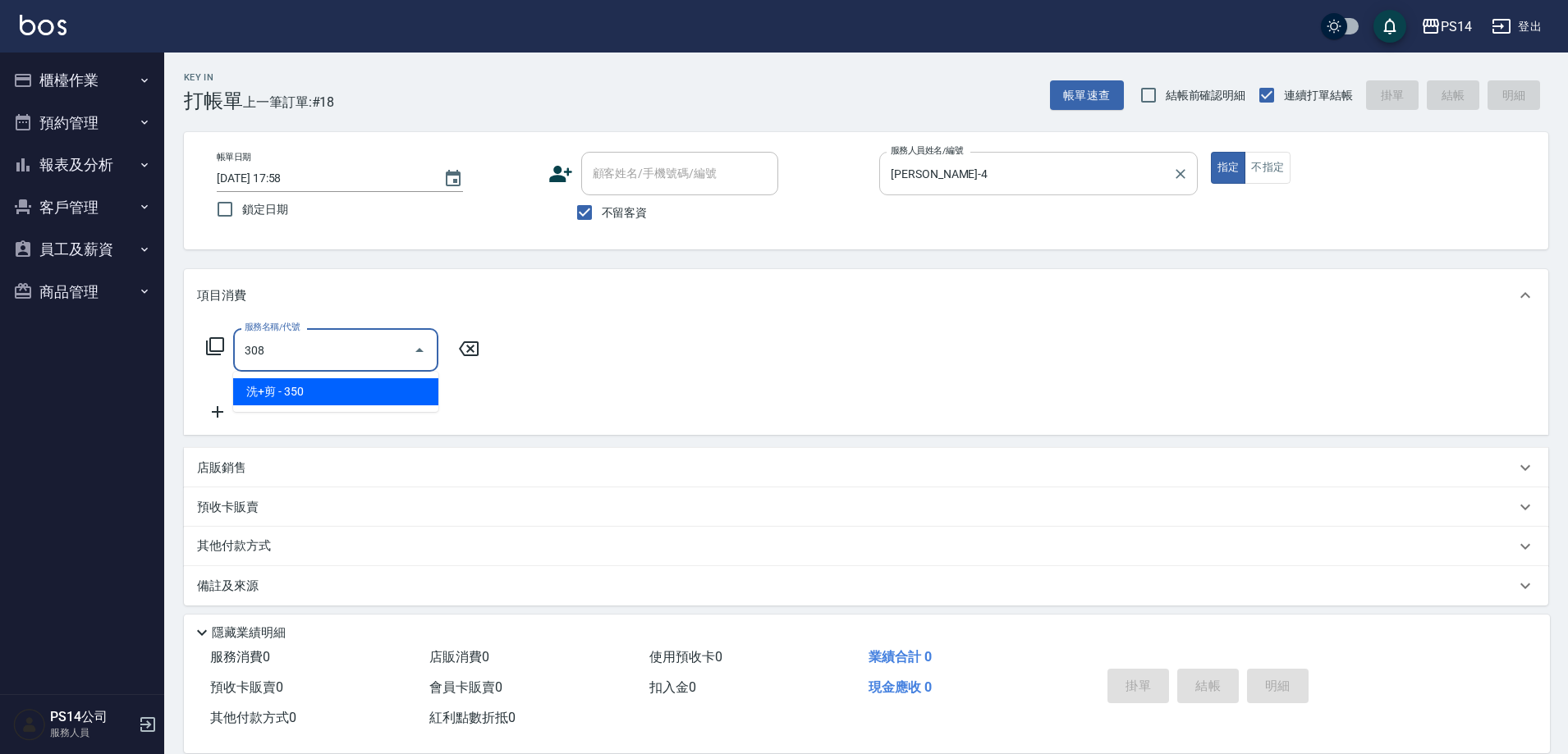
type input "洗+剪(308)"
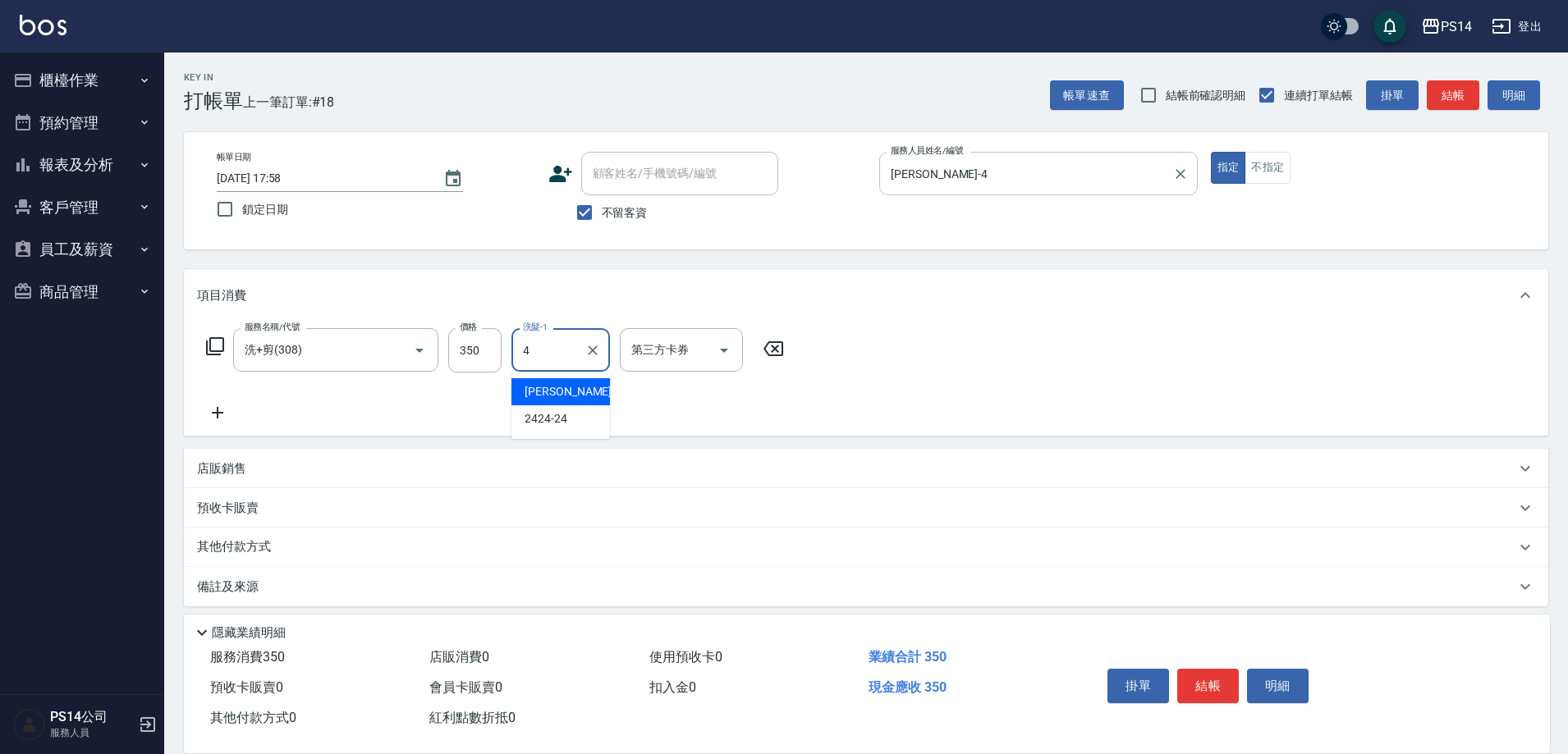
type input "蔡宜蓁-4"
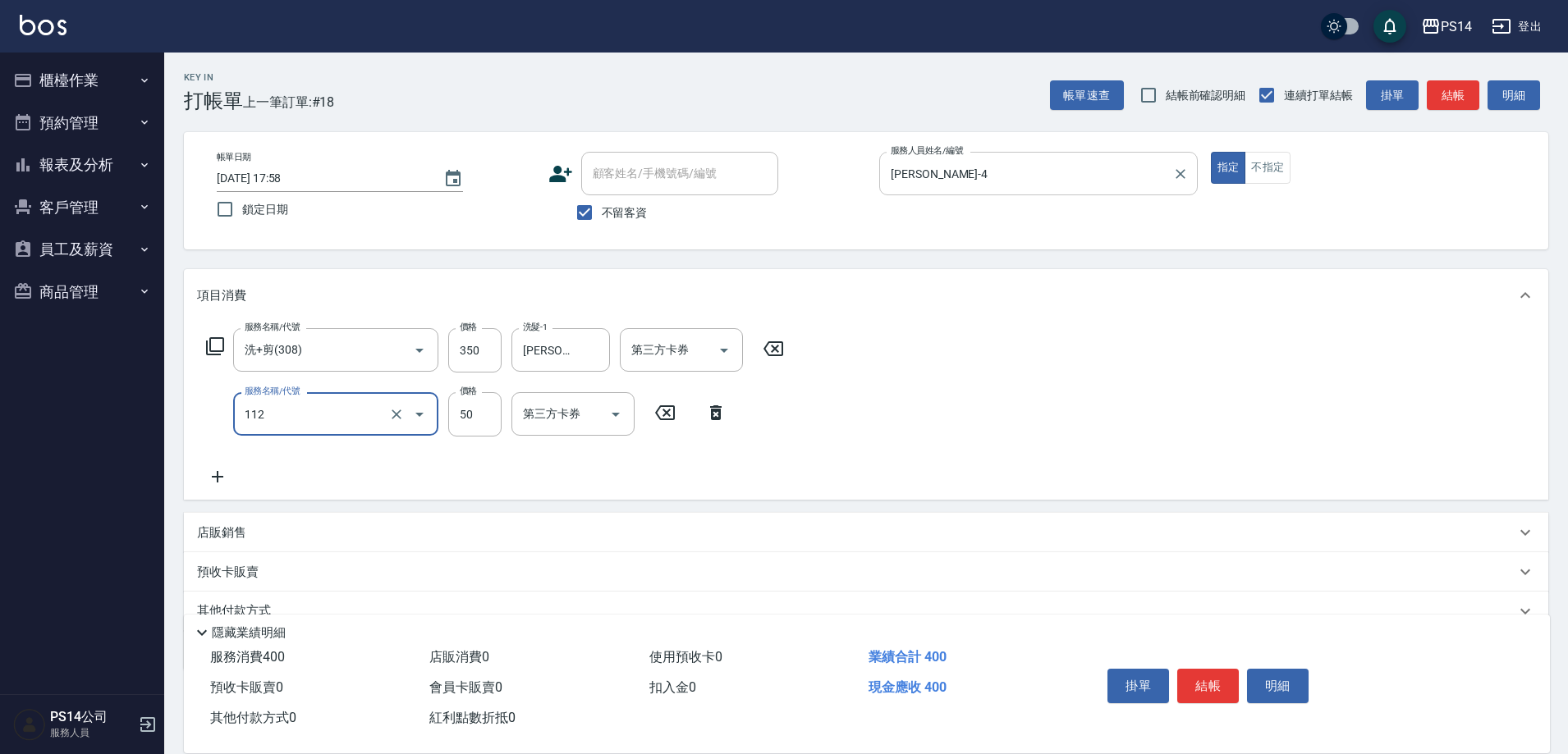
type input "精油50(112)"
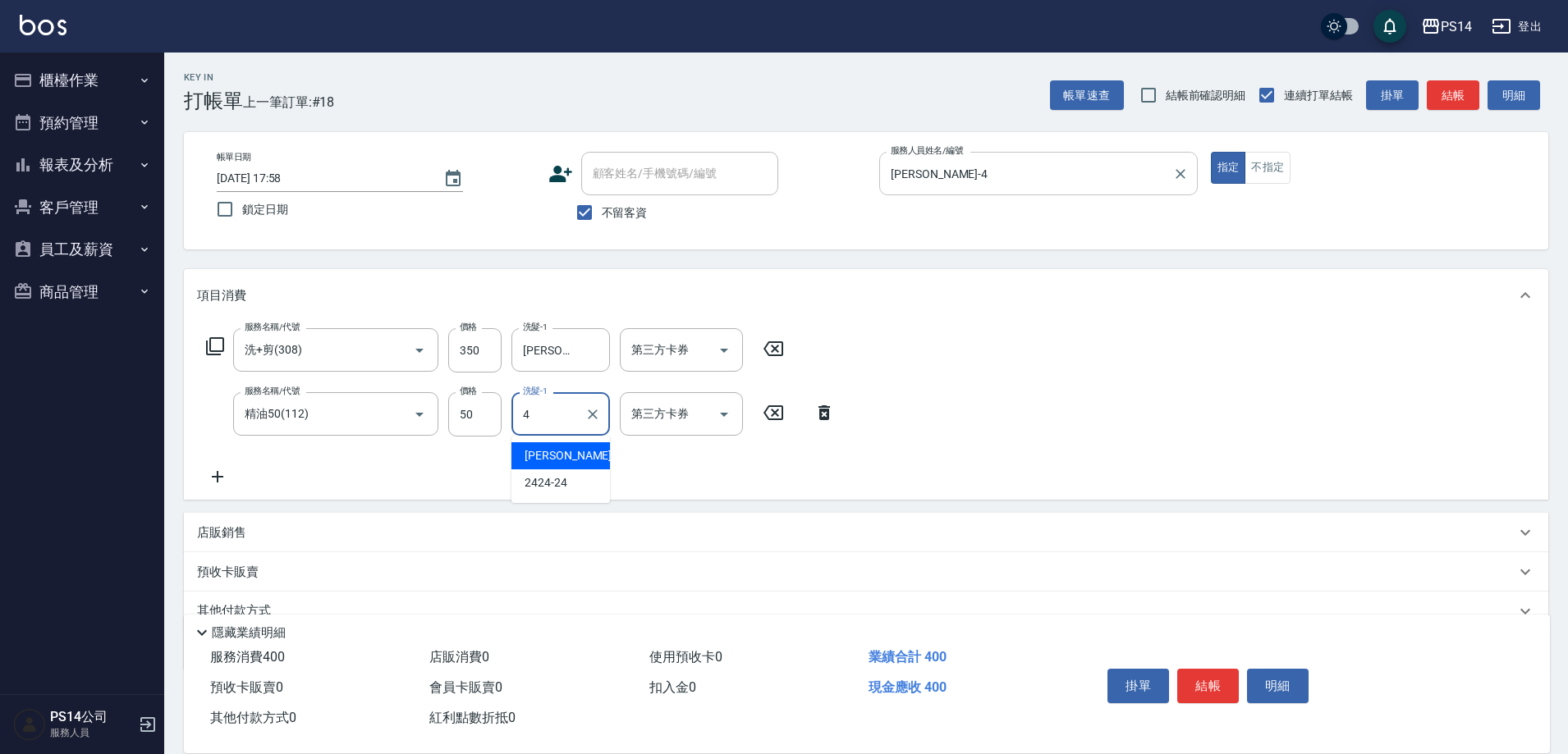
type input "蔡宜蓁-4"
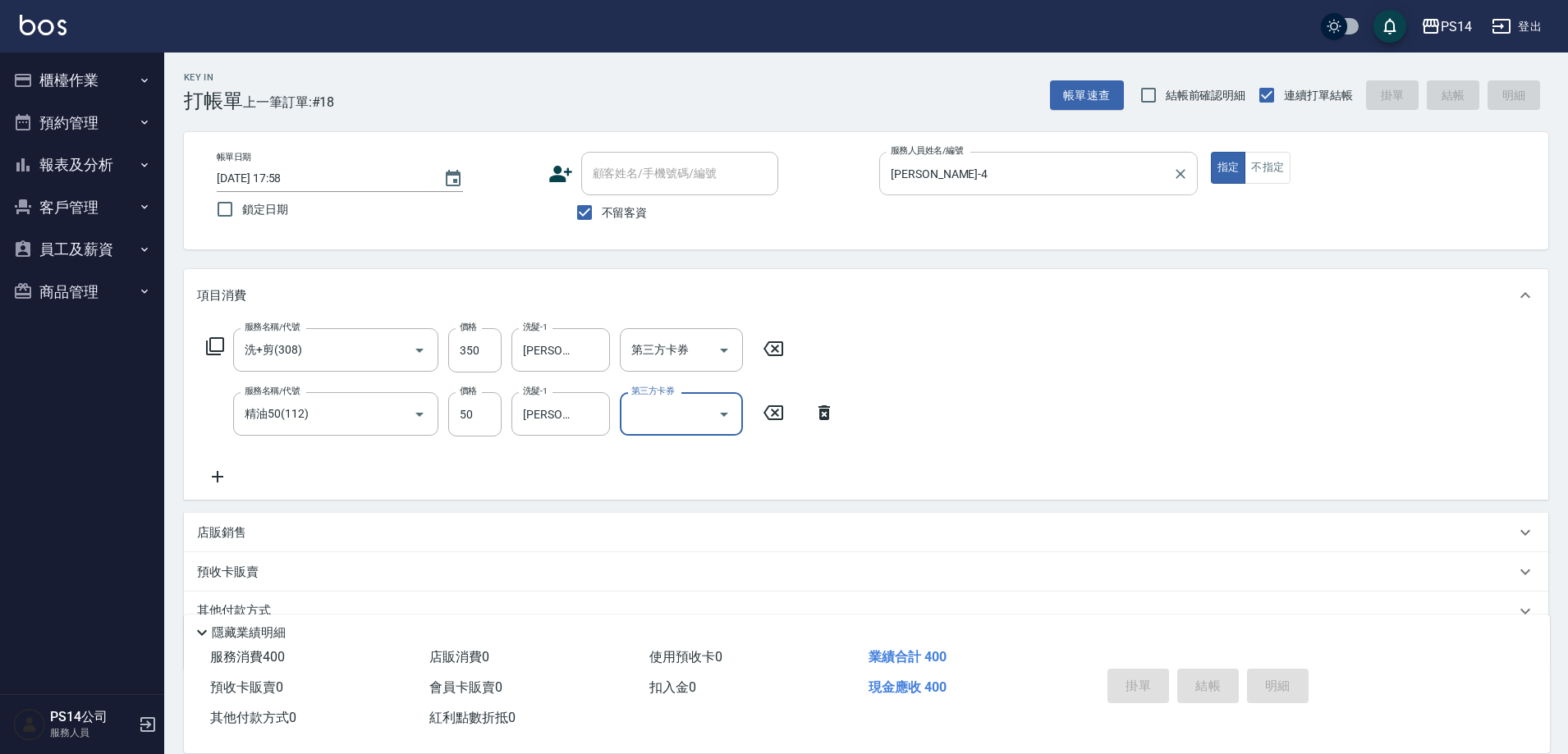
type input "2025/10/15 17:59"
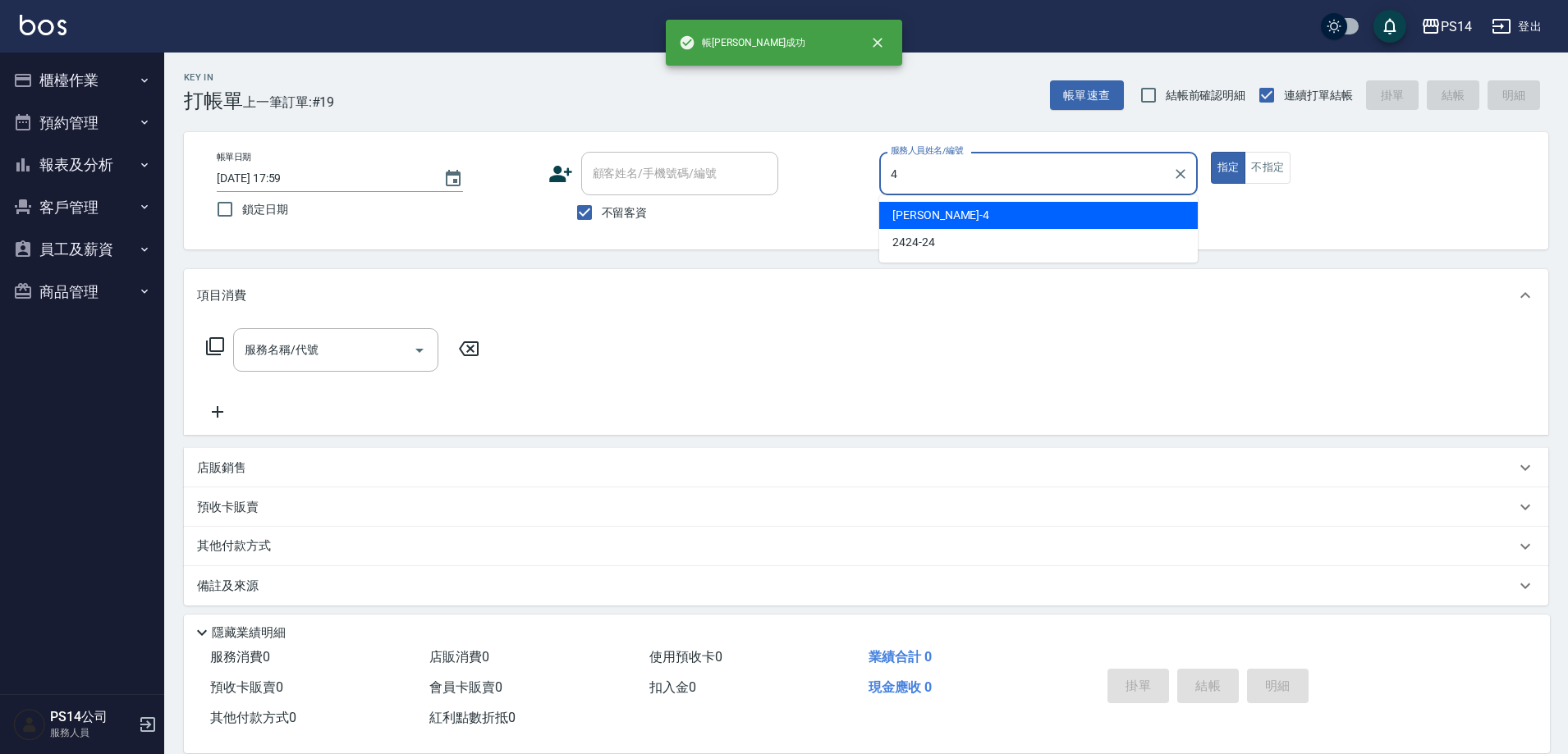
type input "蔡宜蓁-4"
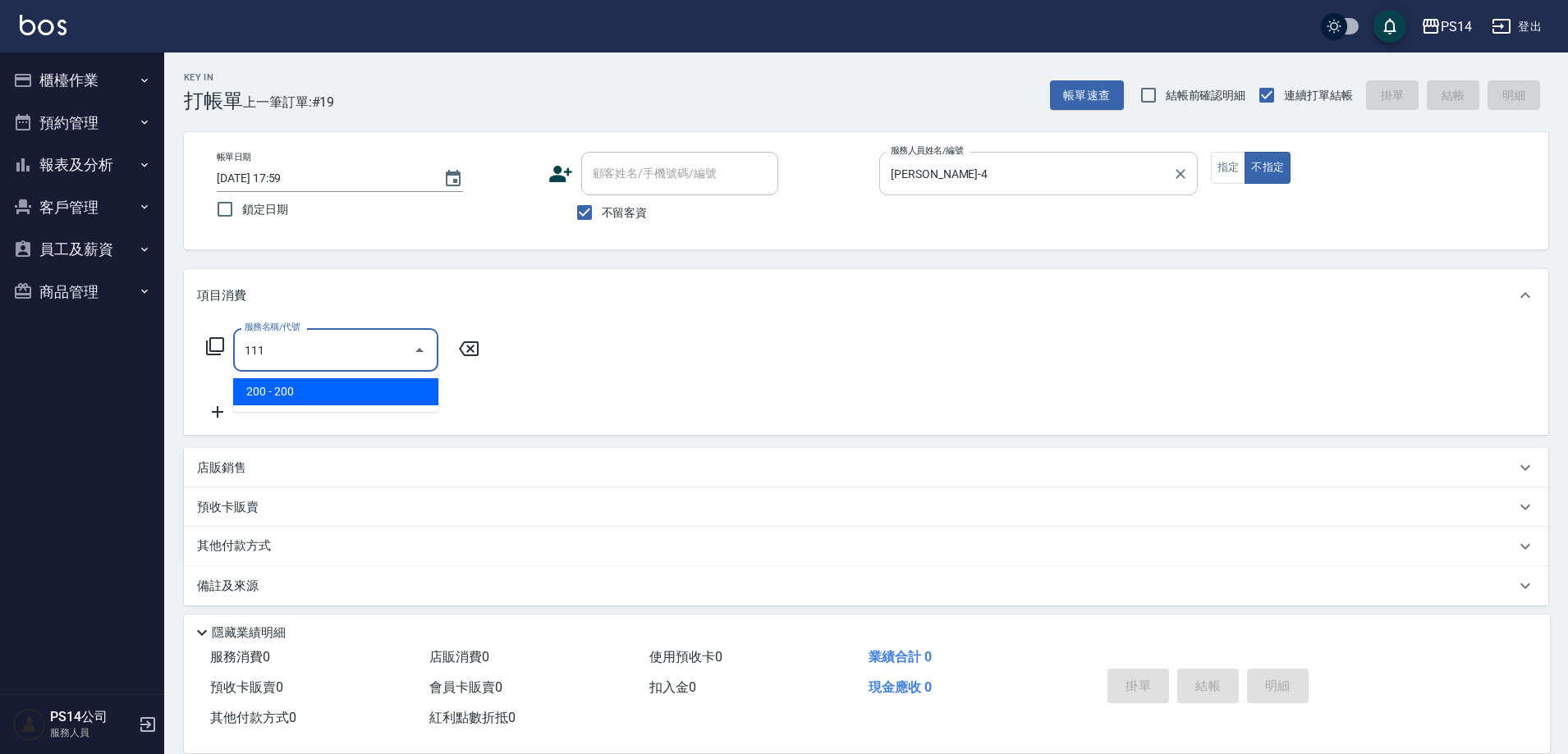
type input "200(111)"
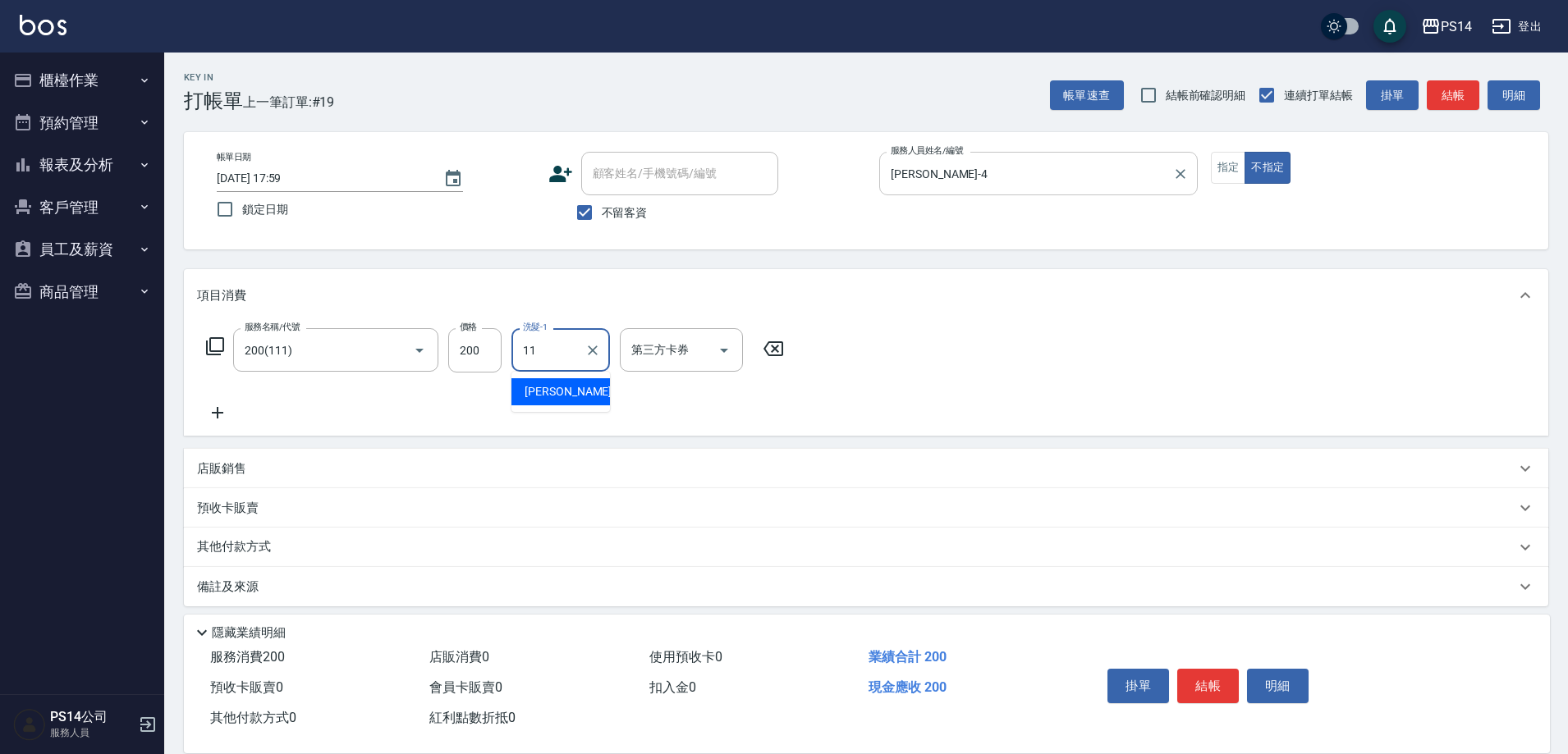
type input "林川富-11"
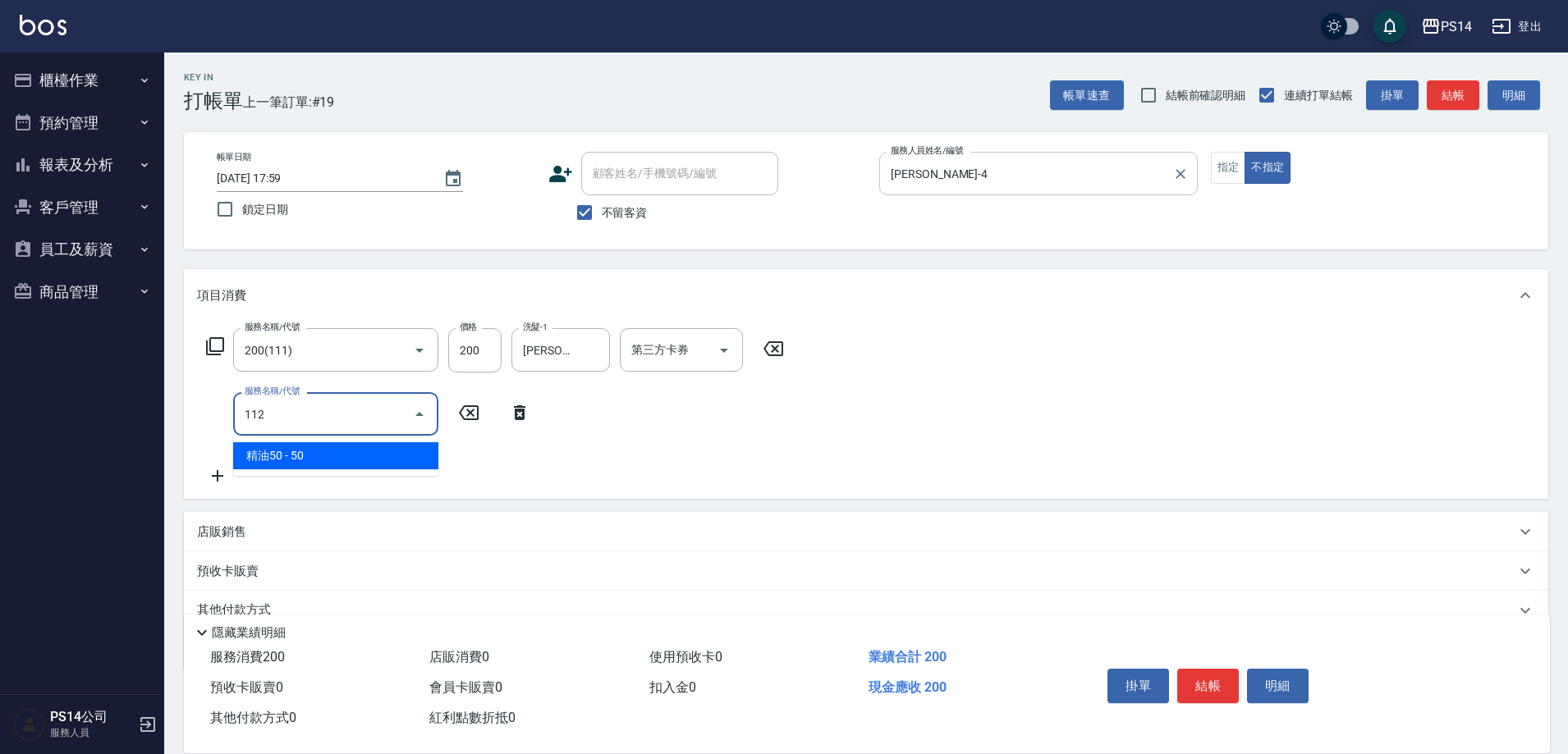
type input "精油50(112)"
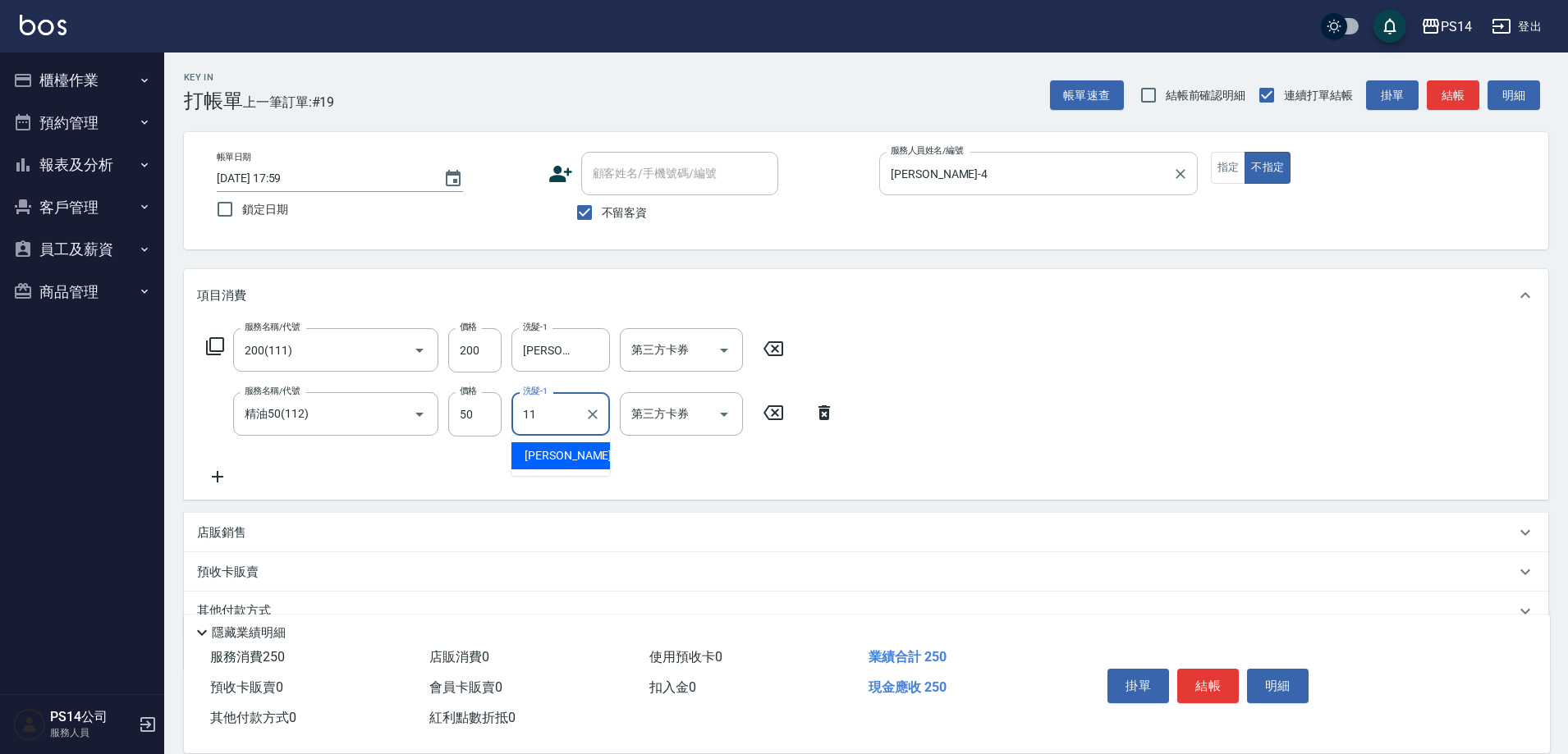
type input "林川富-11"
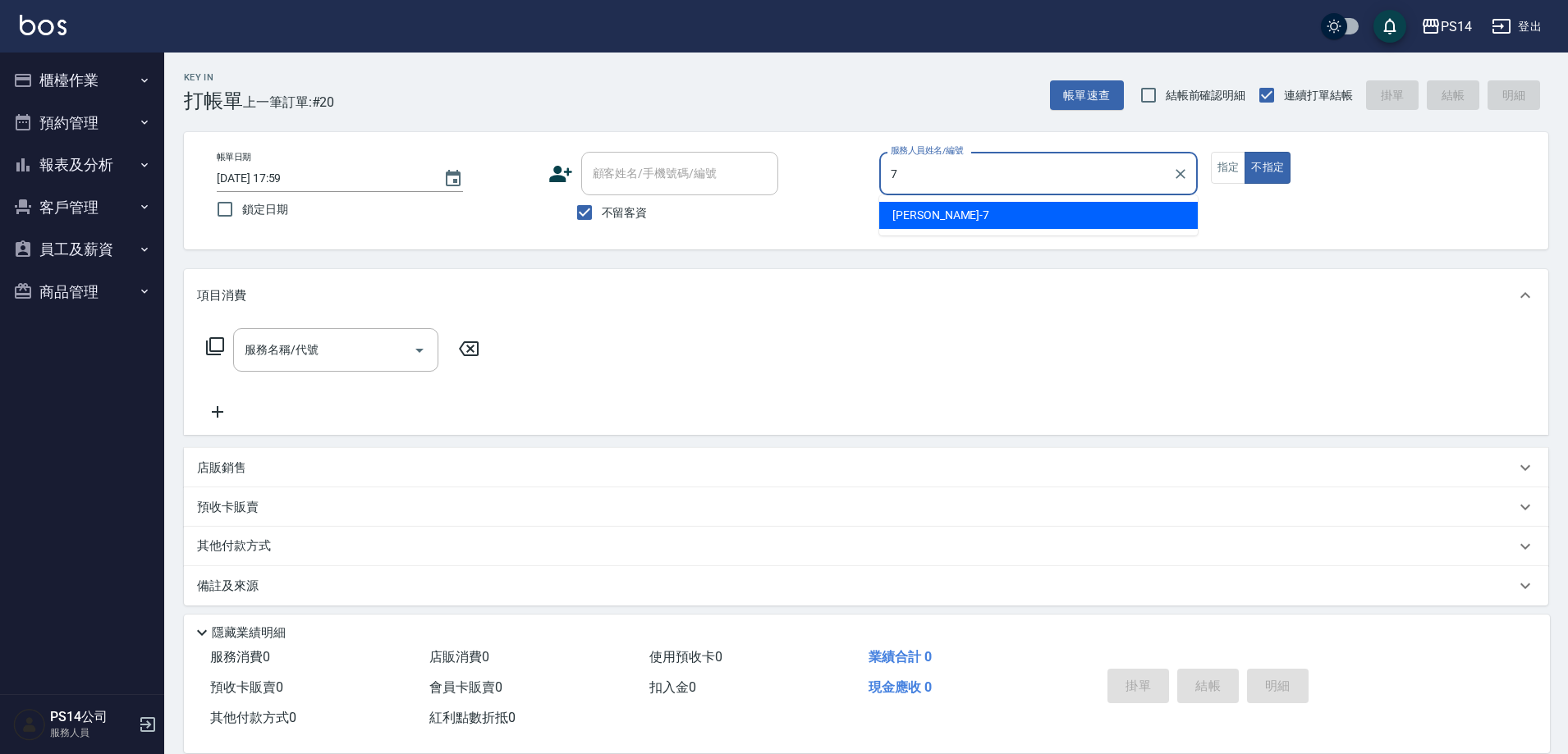
type input "許寶財-7"
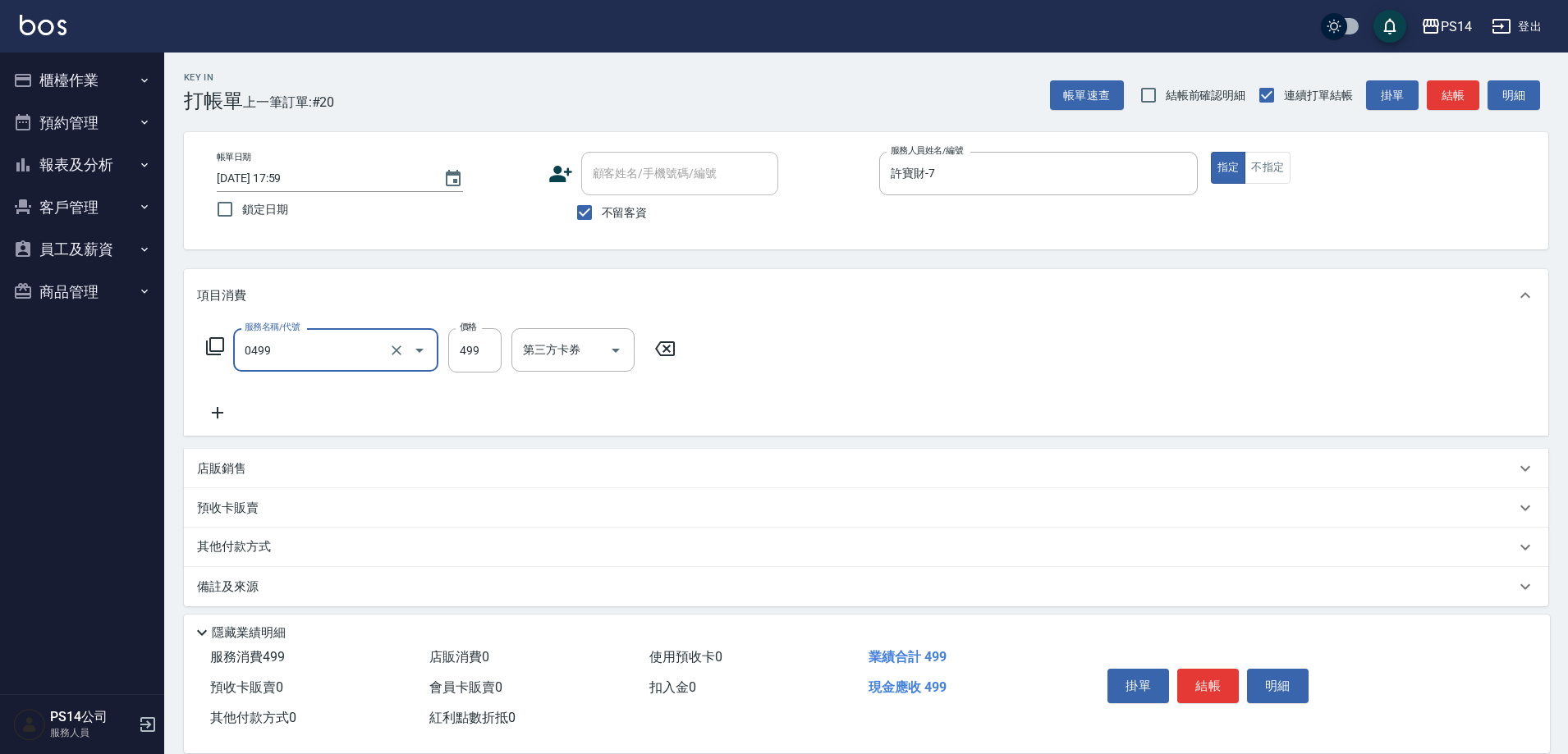
type input "伊黛莉499(0499)"
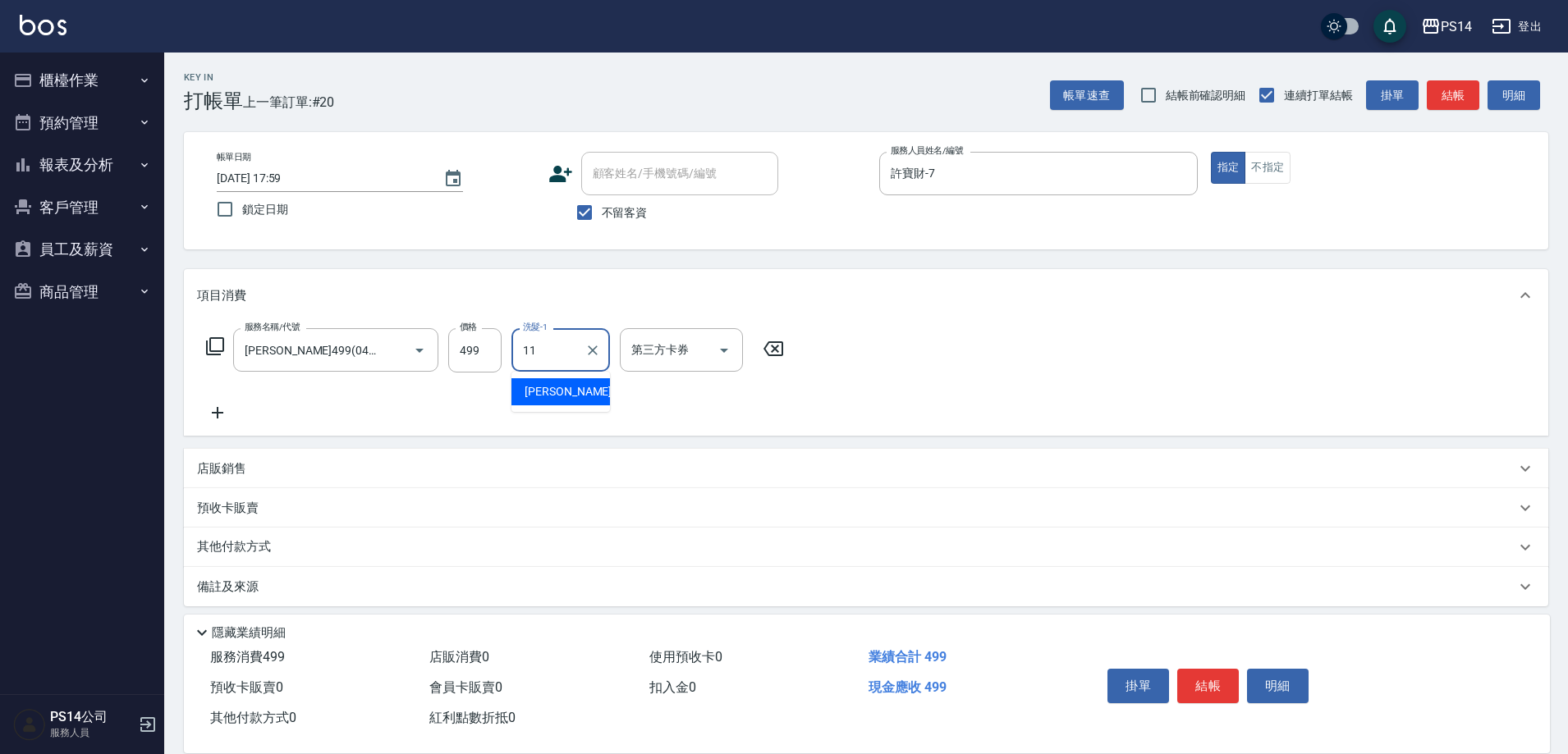
type input "林川富-11"
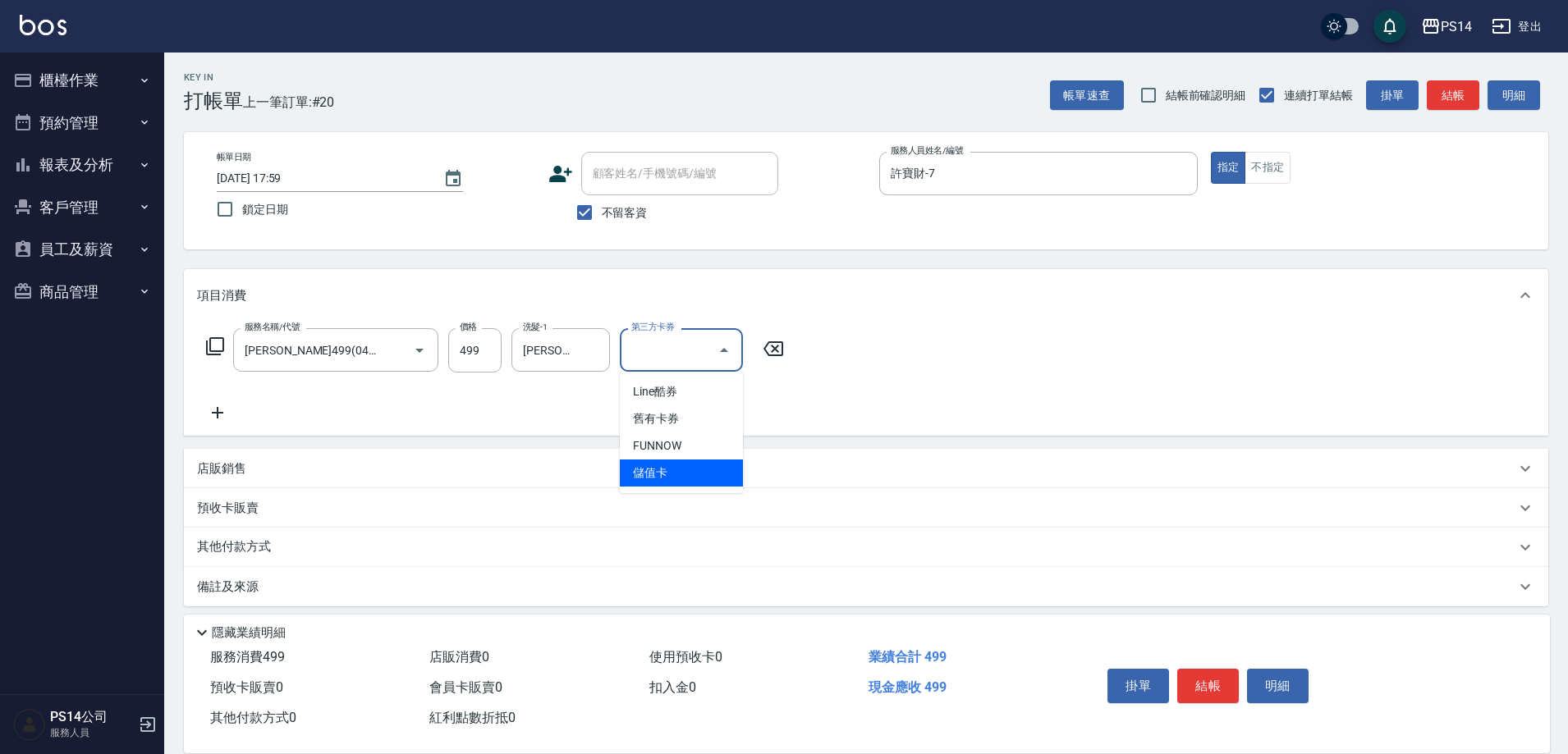
type input "儲值卡"
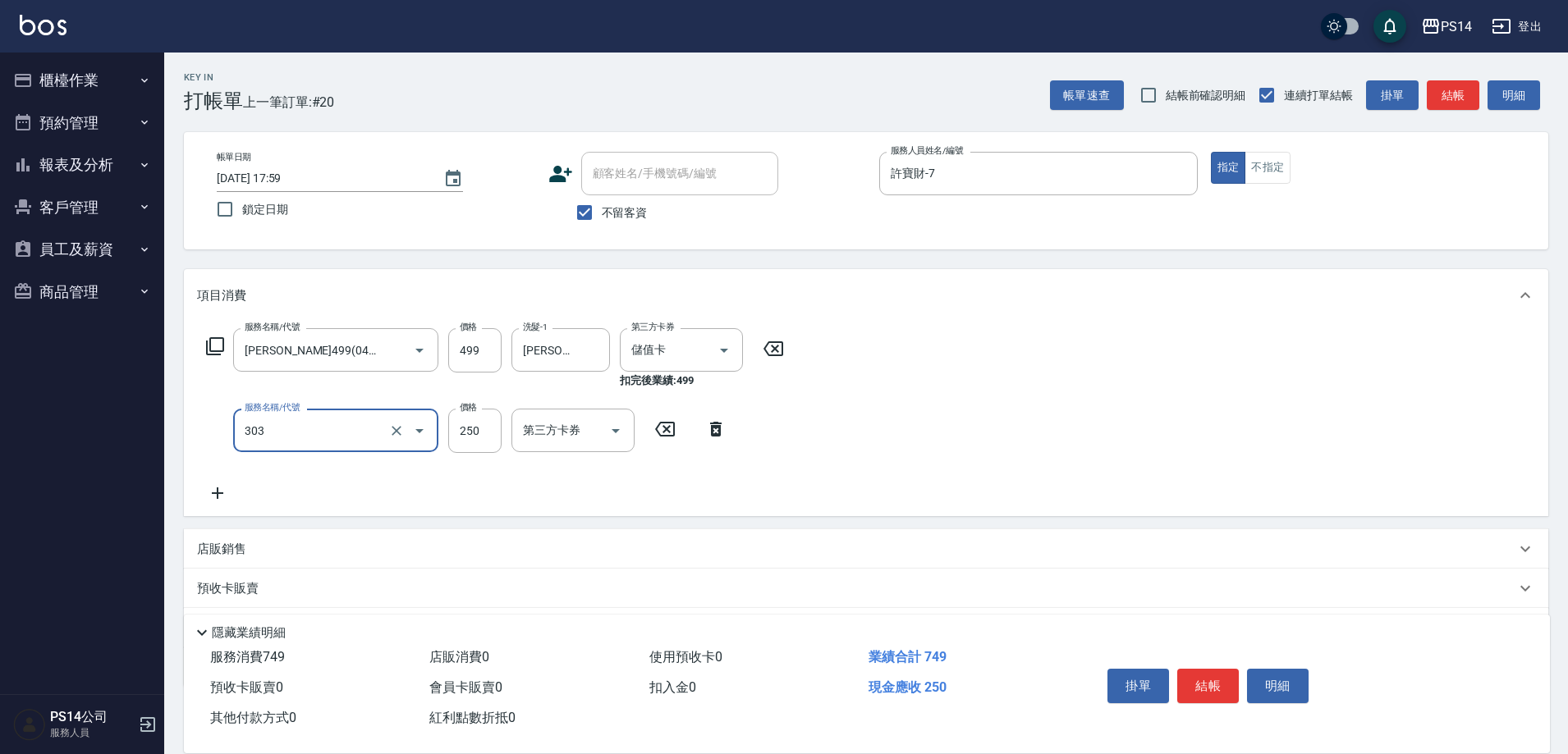
type input "剪髮(303)"
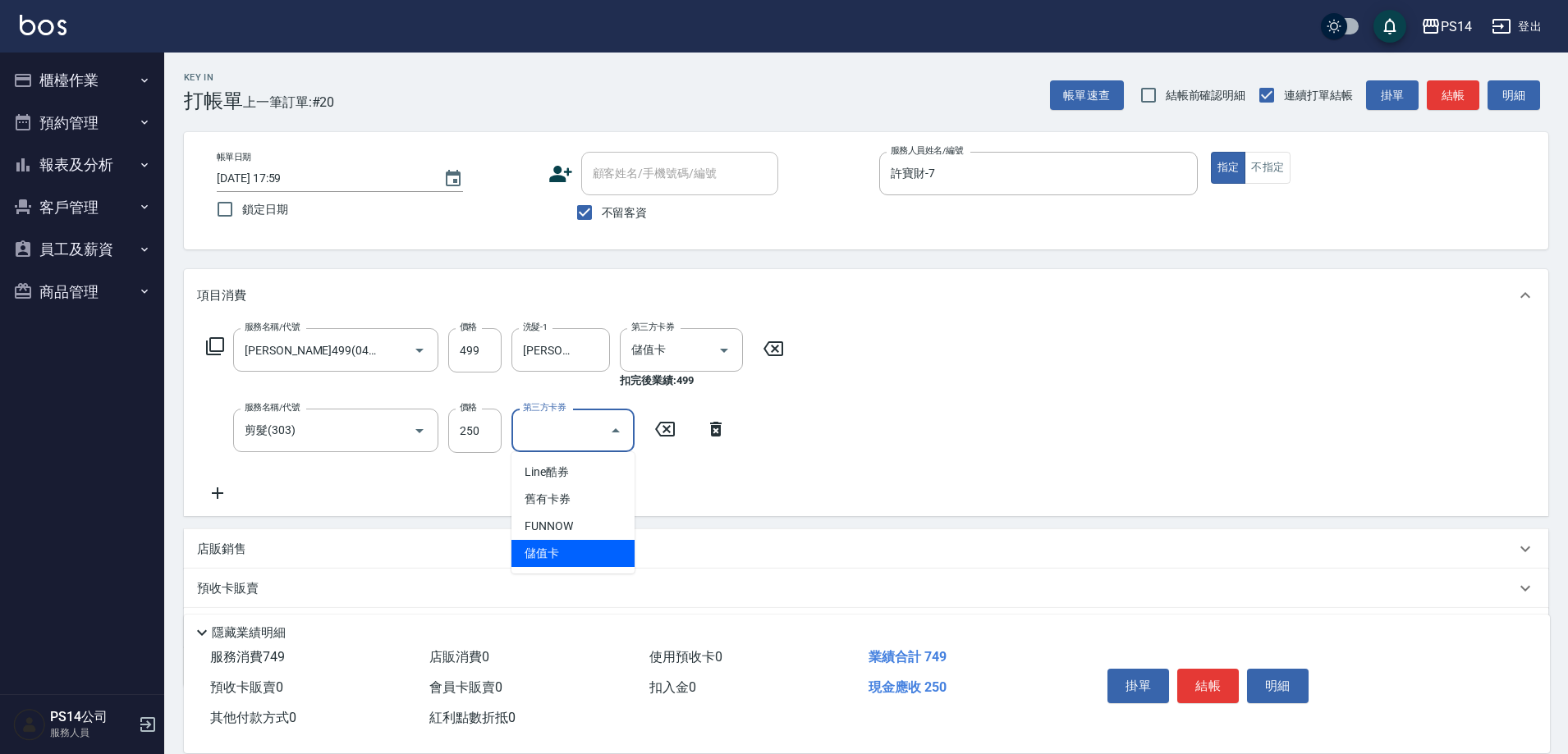
type input "儲值卡"
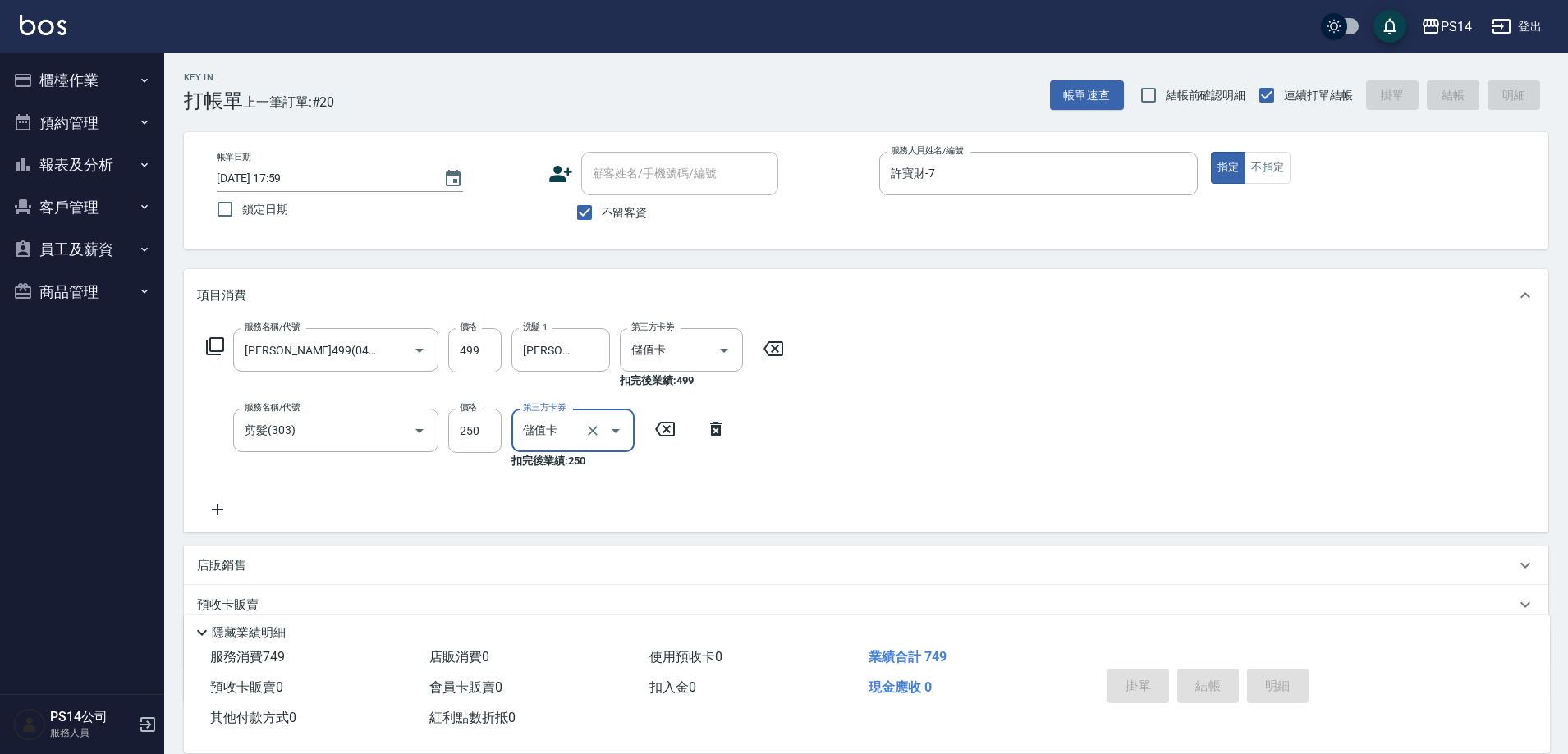
type input "2025/10/15 18:01"
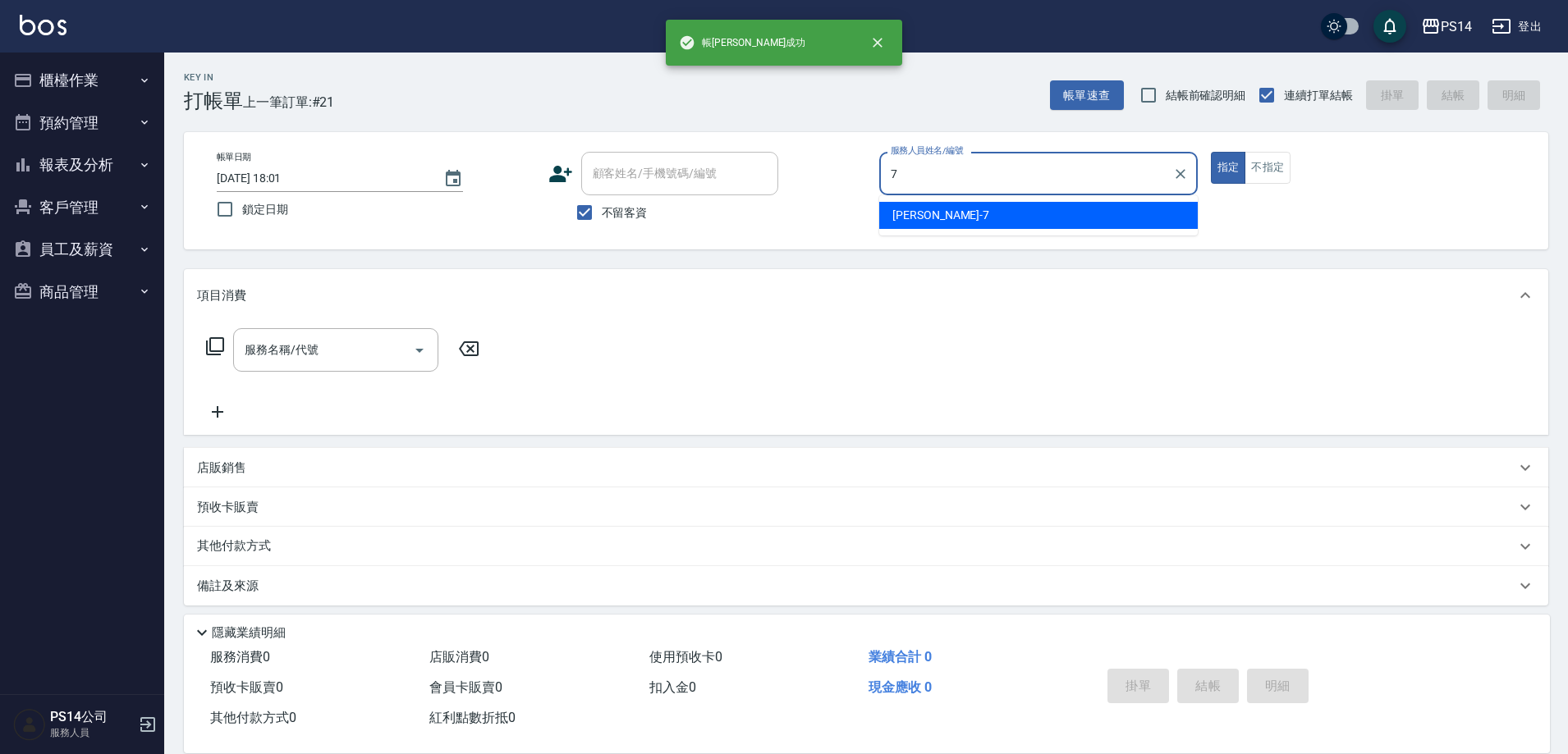
type input "許寶財-7"
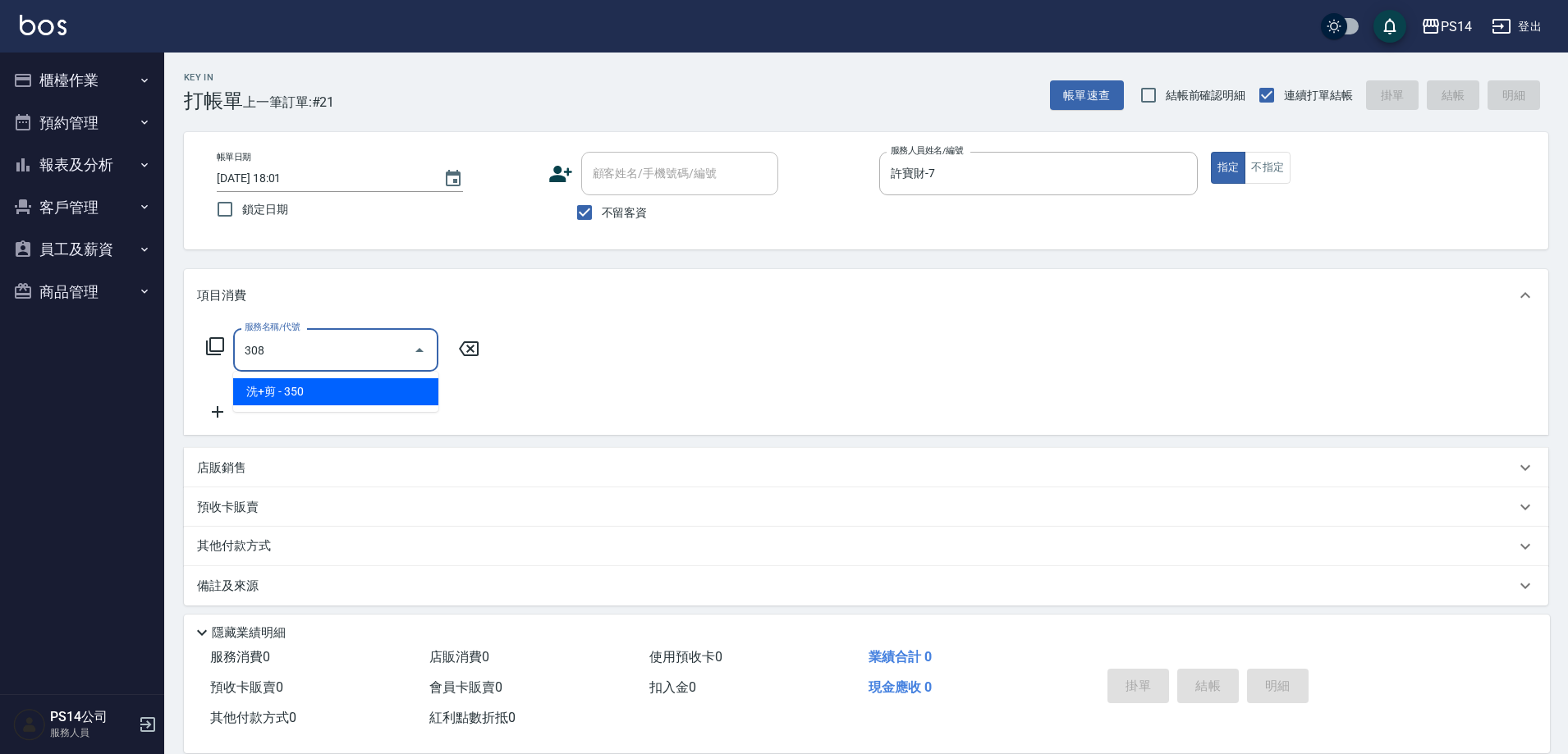
type input "洗+剪(308)"
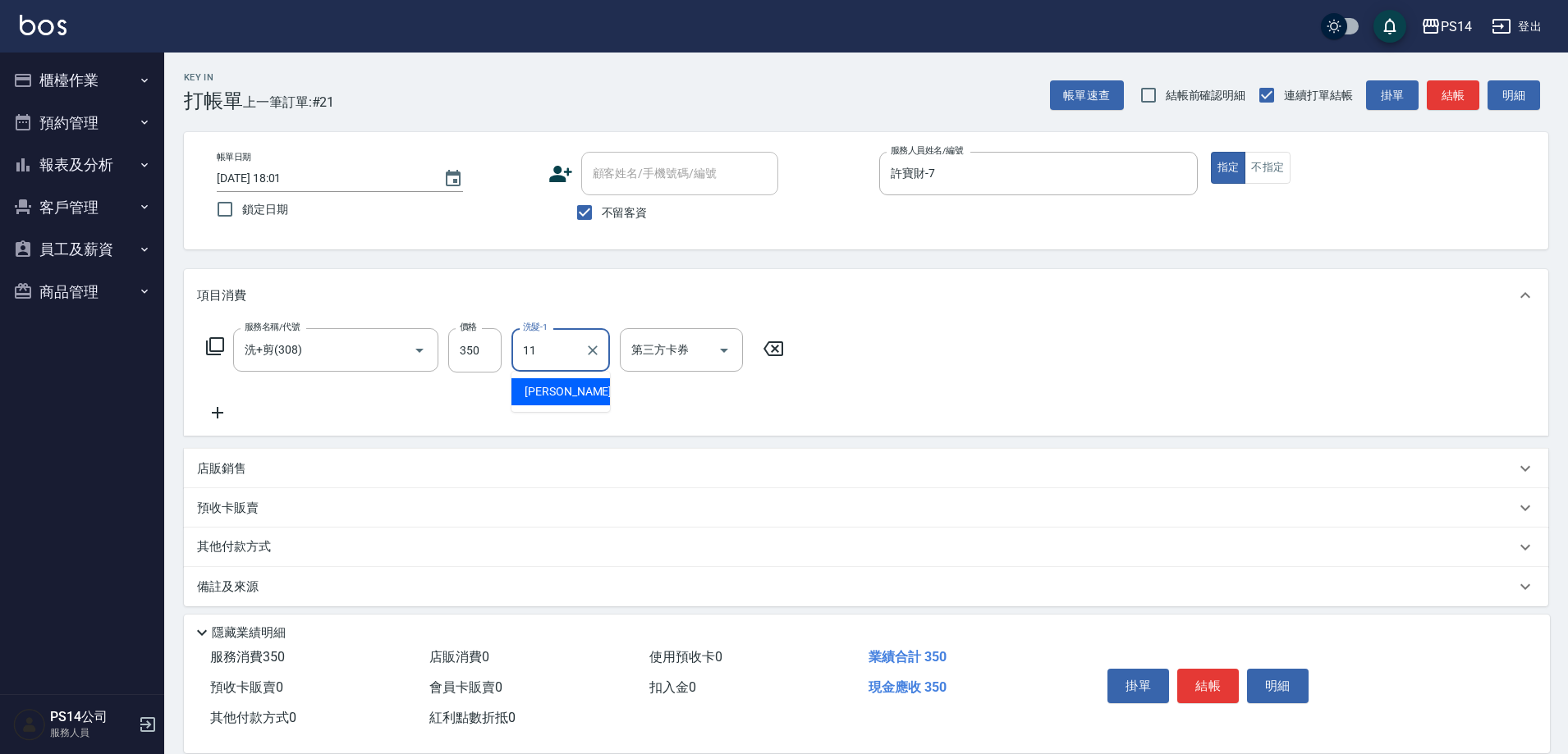
type input "林川富-11"
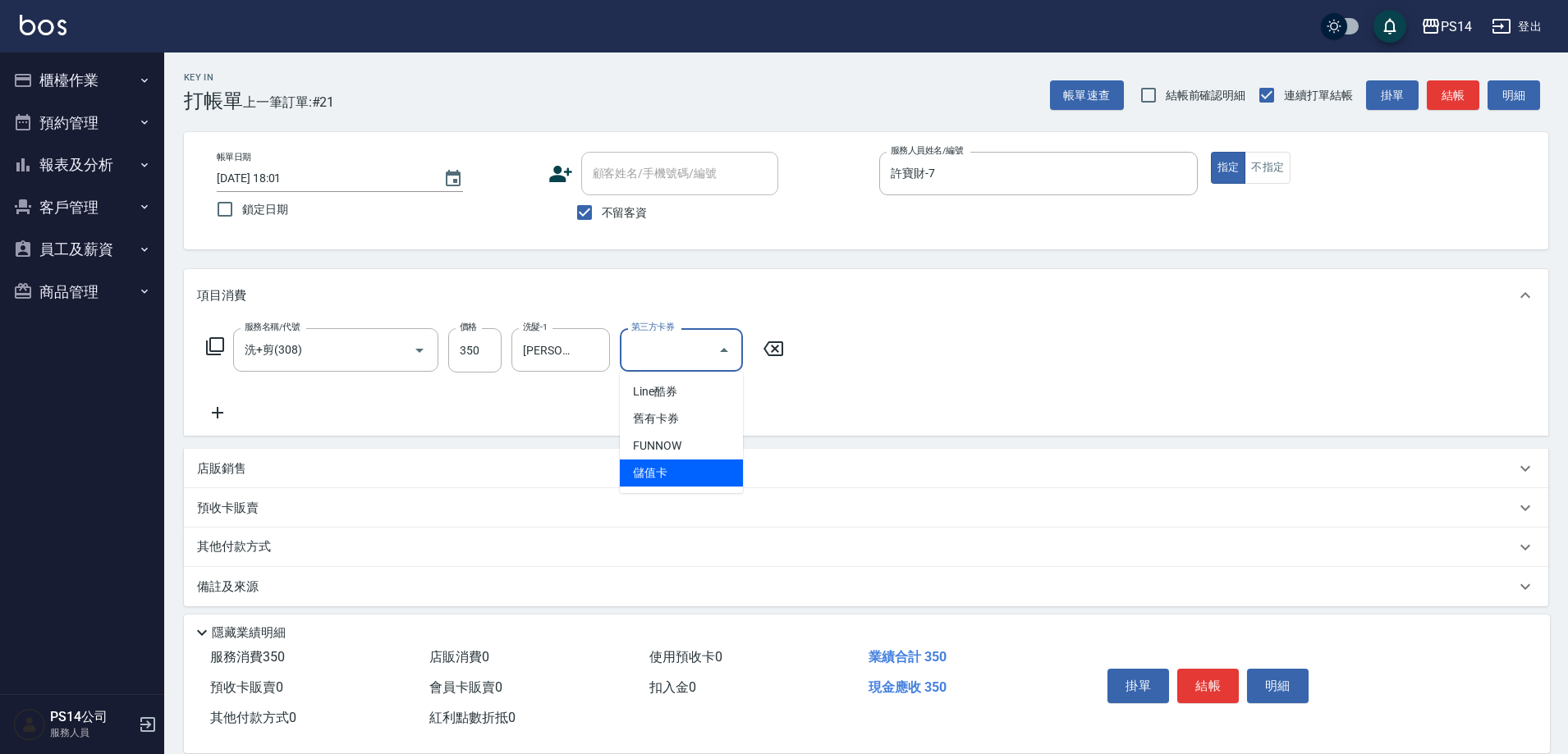
type input "儲值卡"
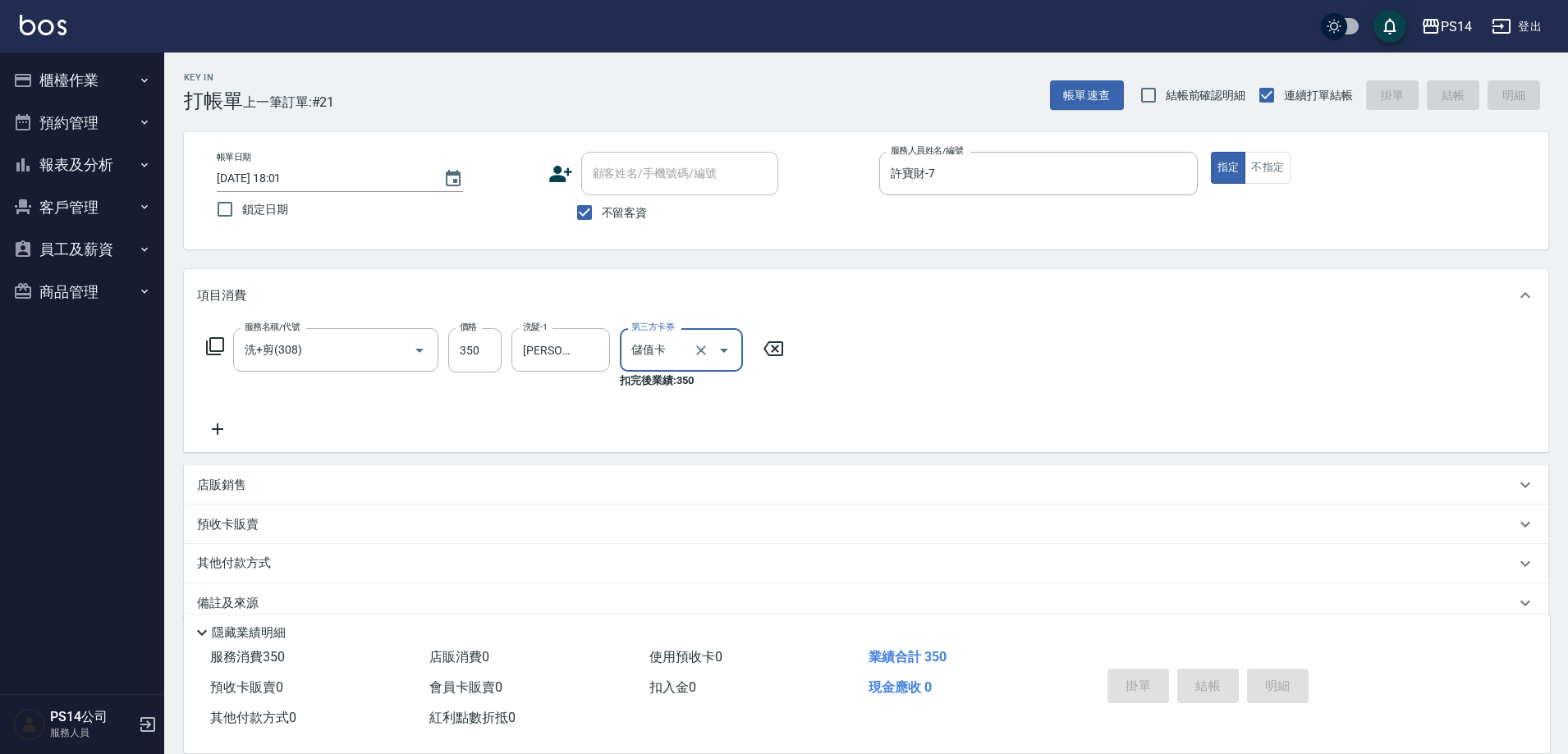
type input "2025/10/15 18:02"
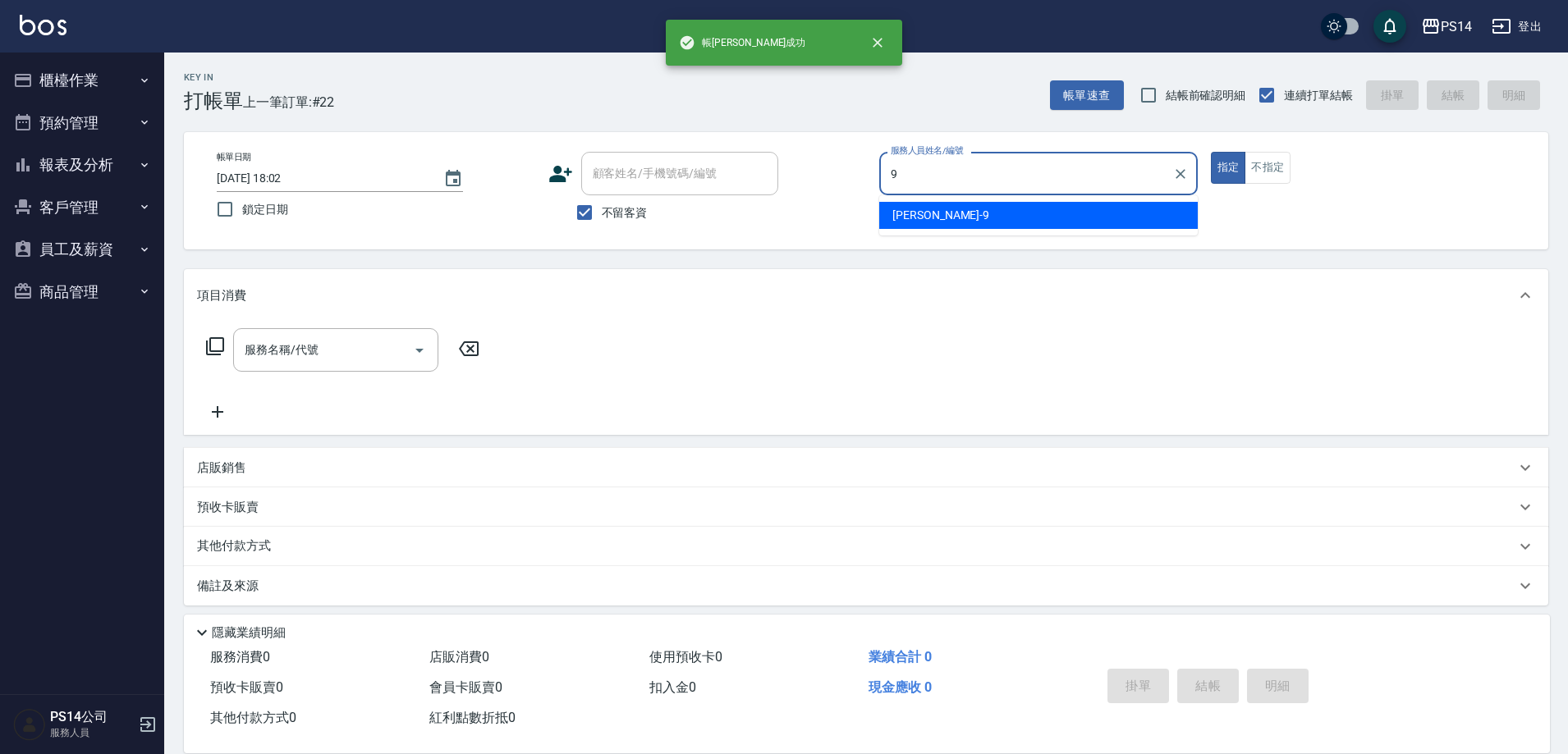
type input "楊宇霏-9"
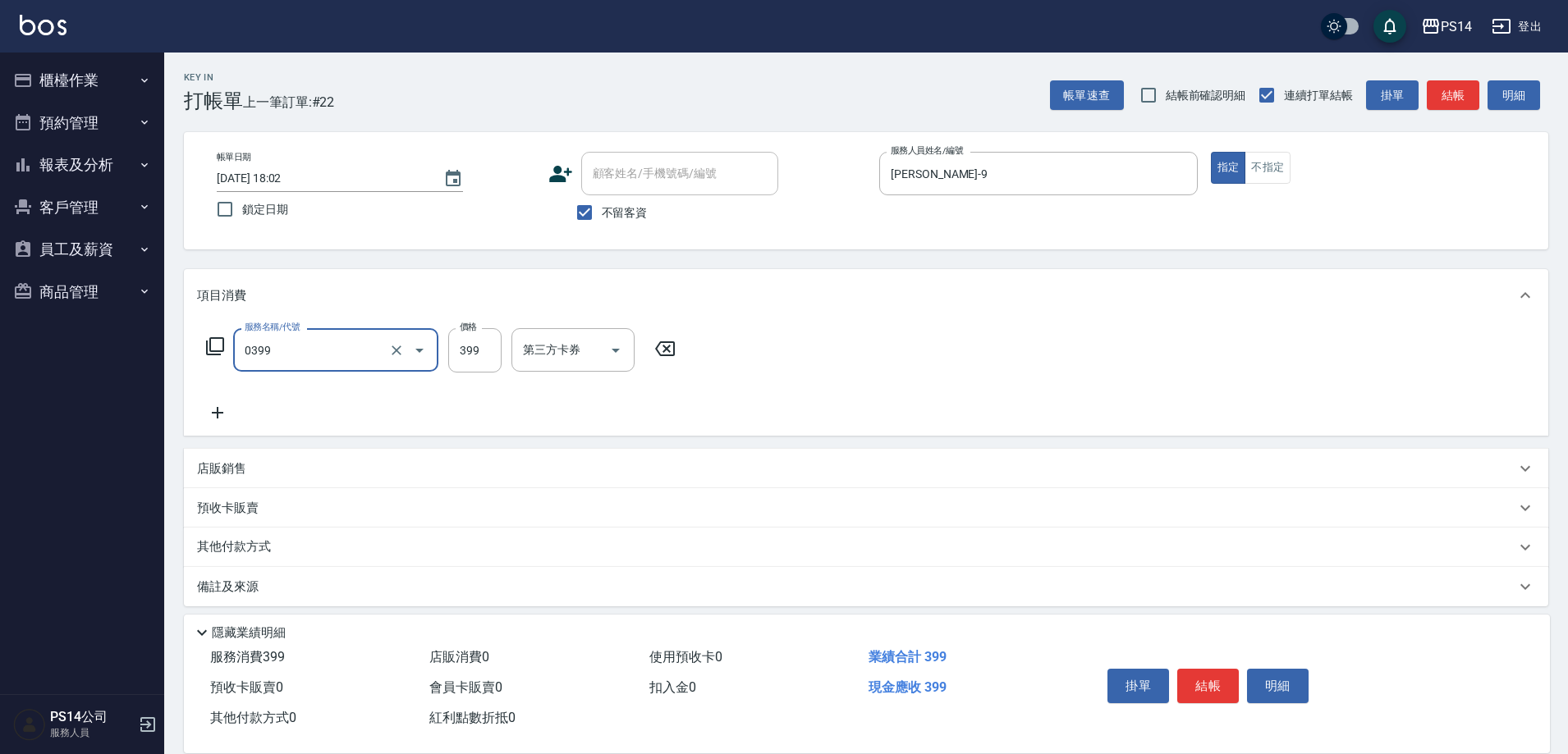
type input "海鹽399(0399)"
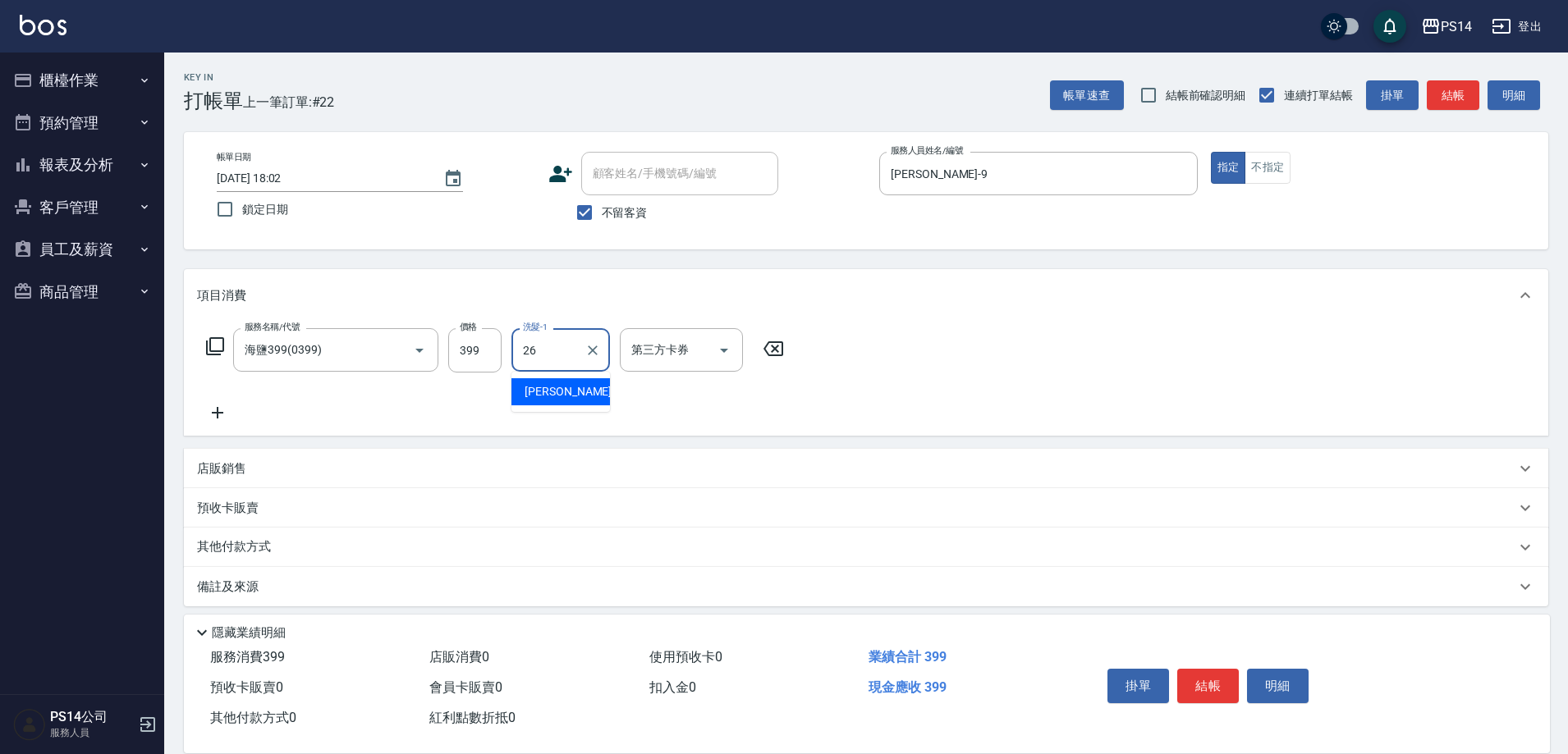
type input "顏誼婷-26"
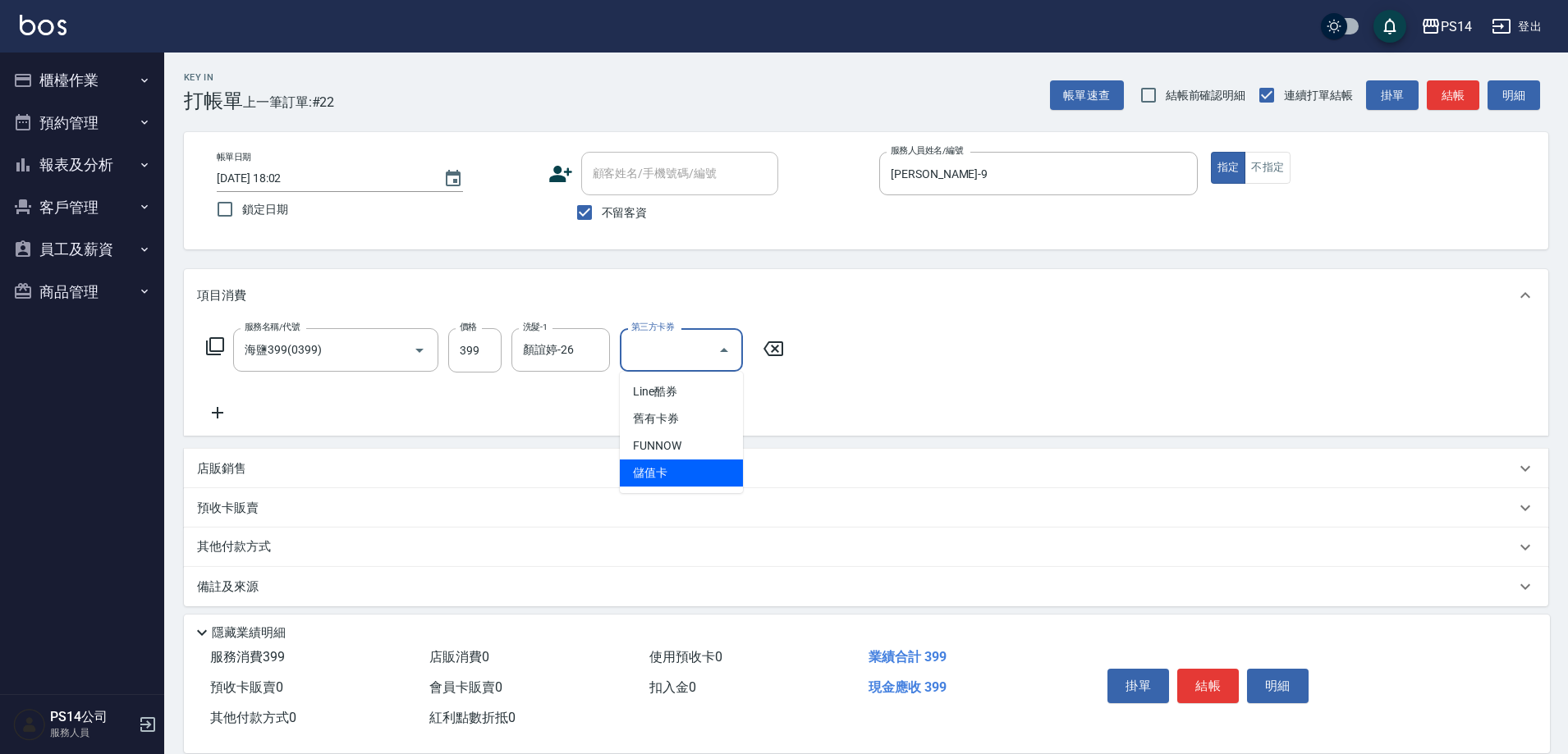
type input "儲值卡"
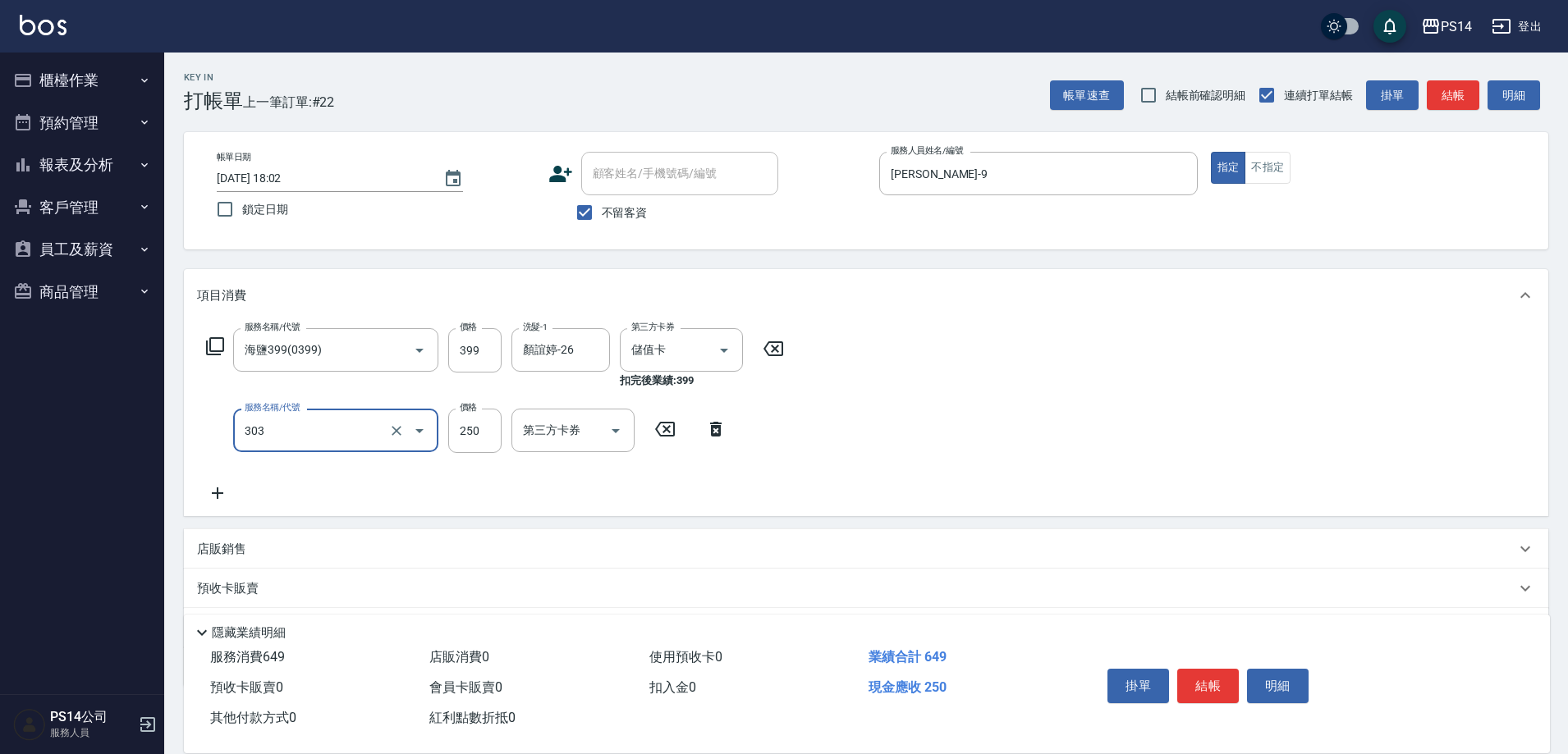
type input "剪髮(303)"
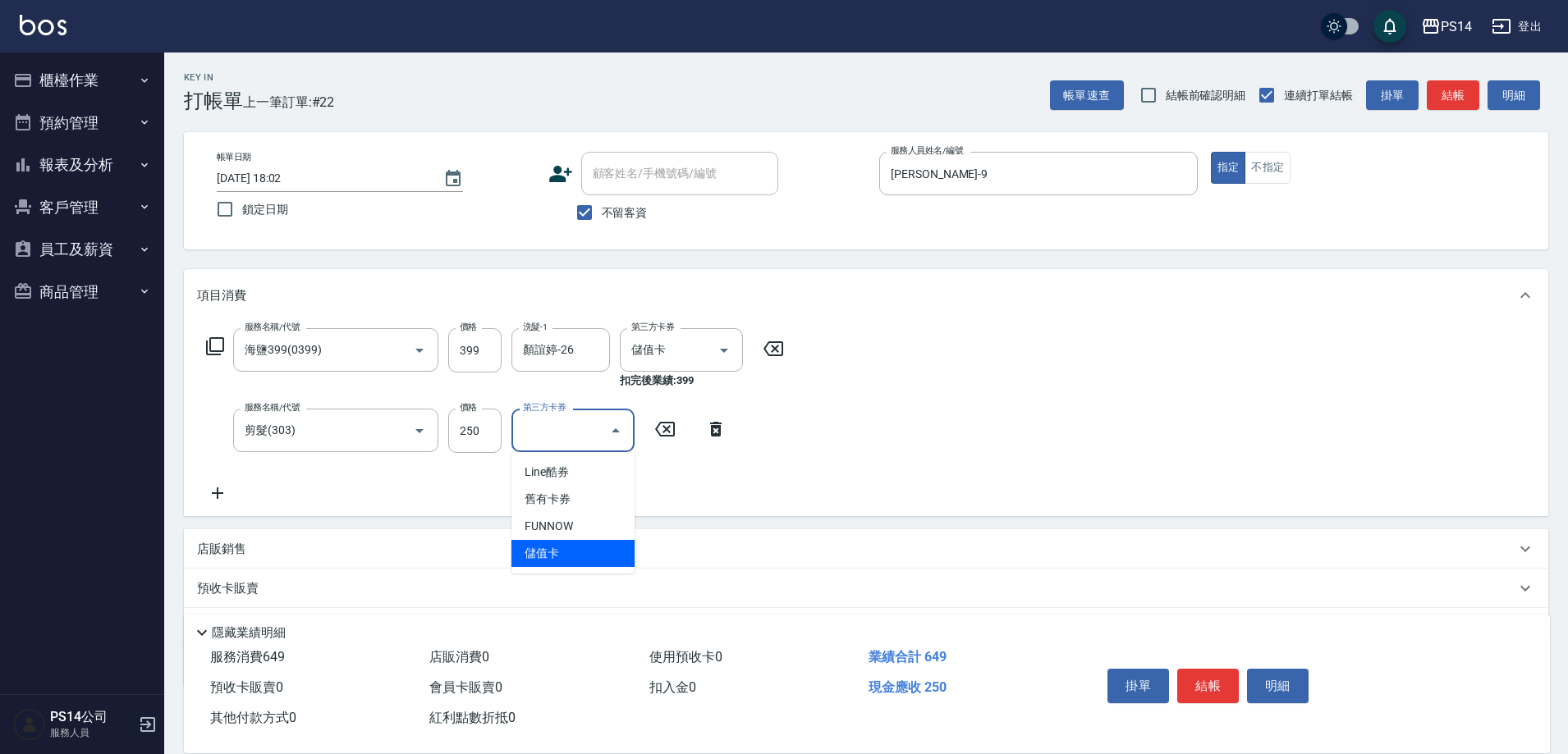
type input "儲值卡"
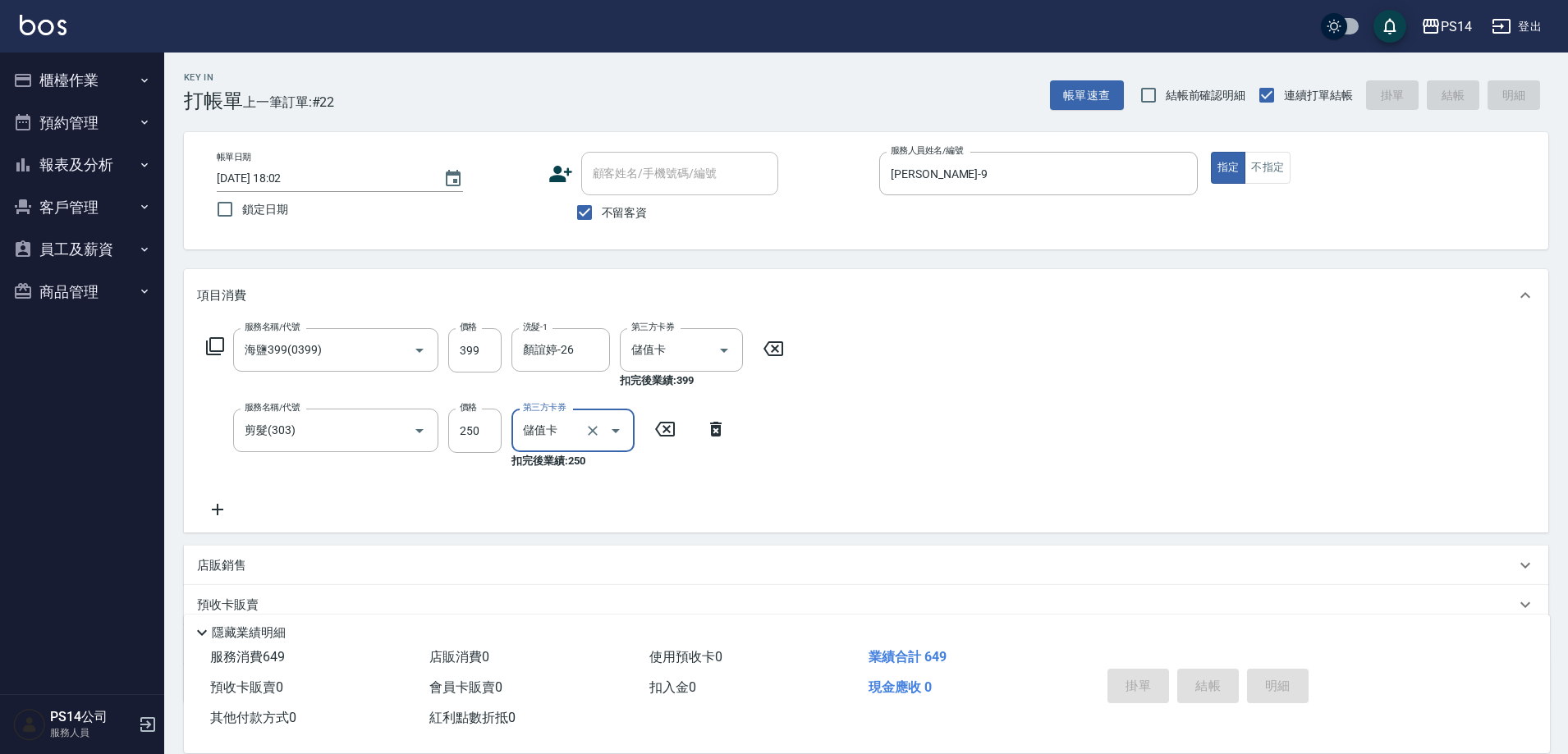
type input "2025/10/15 18:03"
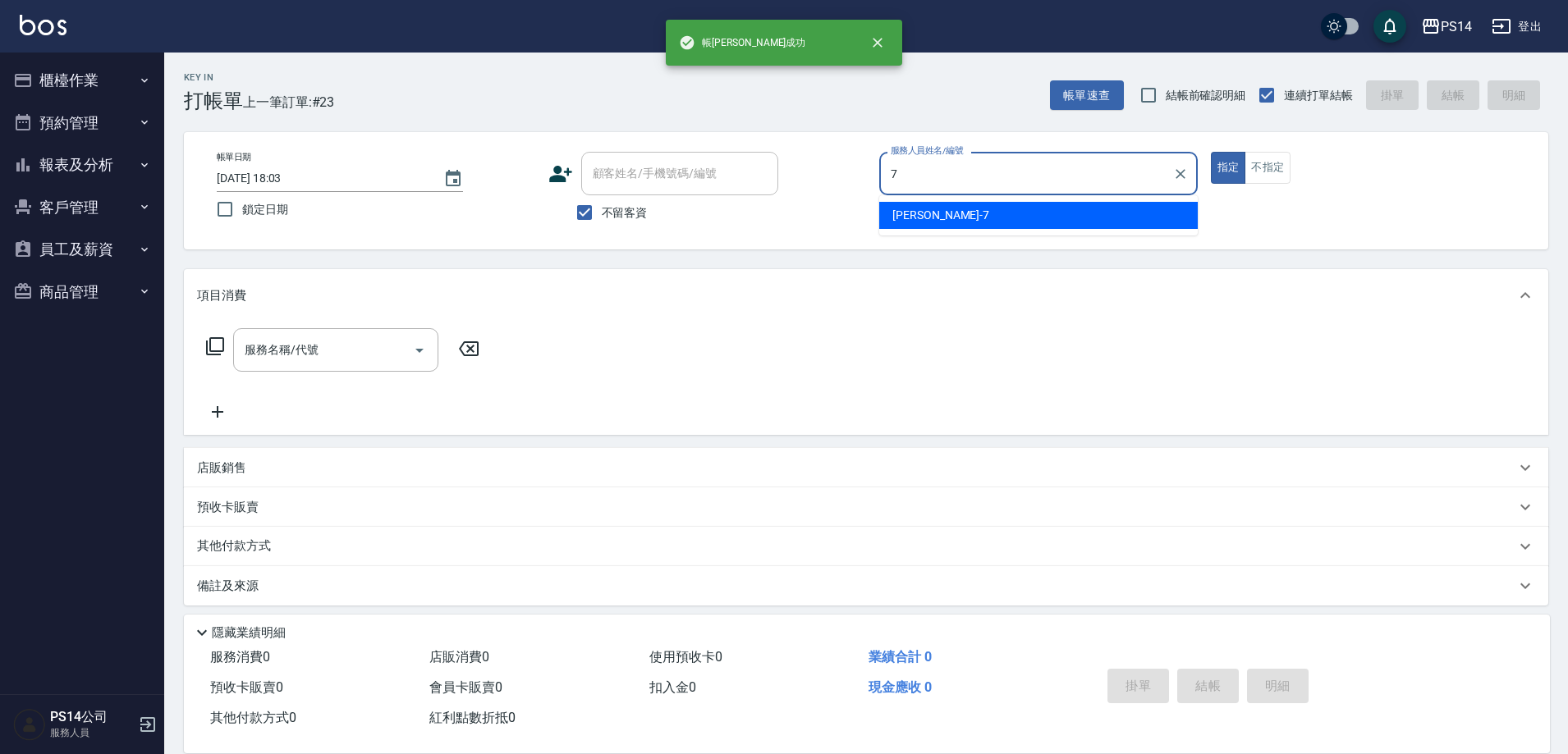
type input "許寶財-7"
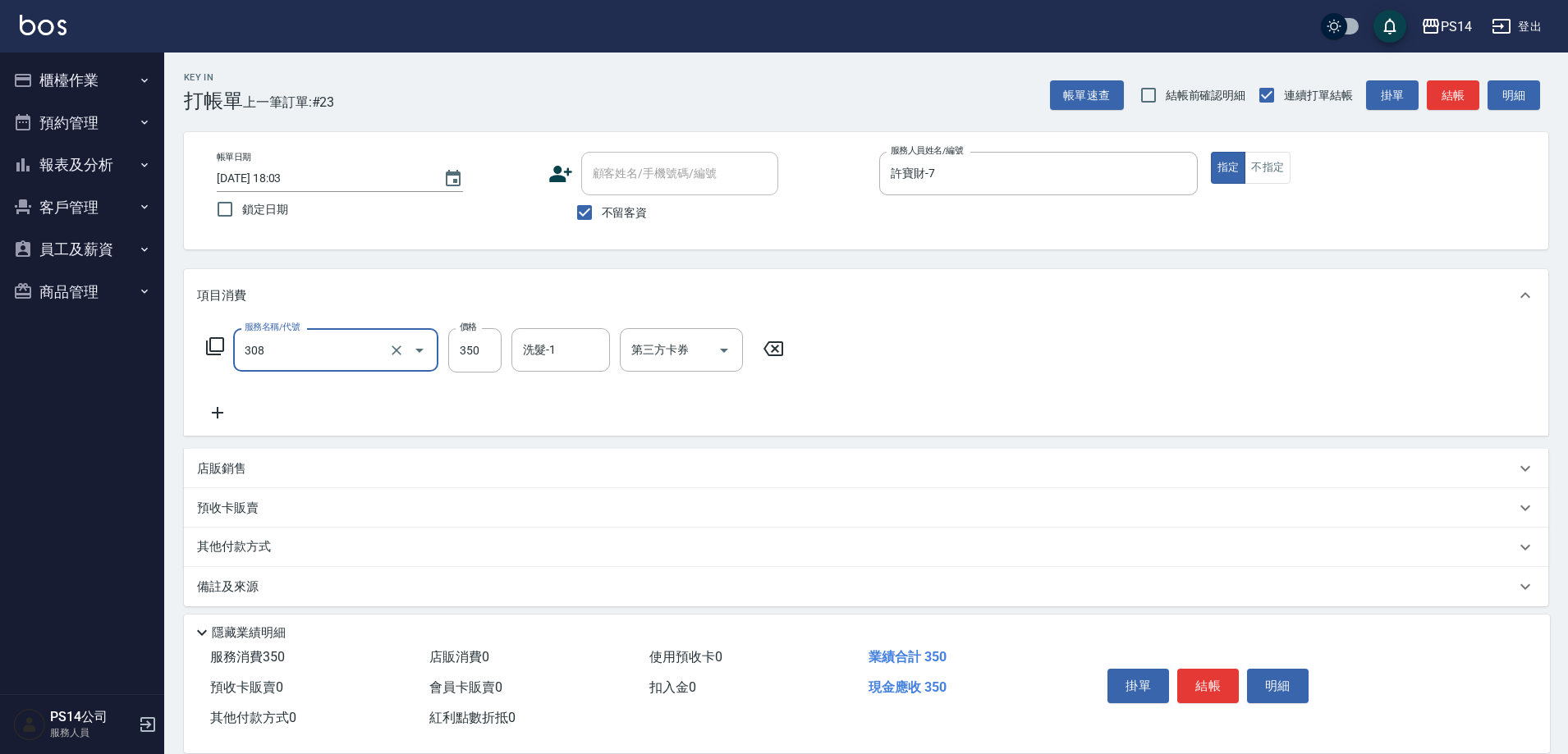
type input "洗+剪(308)"
type input "林川富-11"
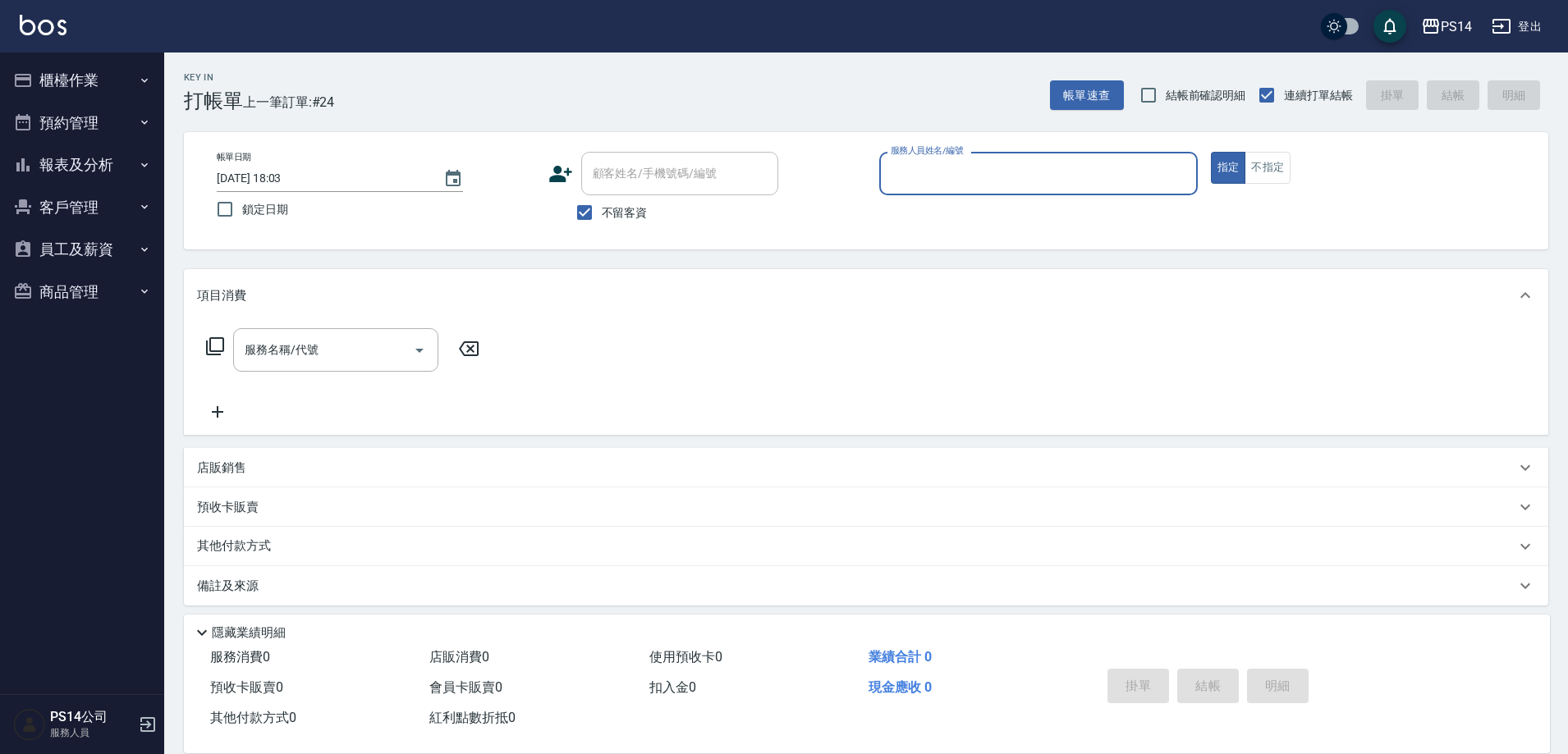
click at [55, 167] on button "報表及分析" at bounding box center [82, 164] width 151 height 42
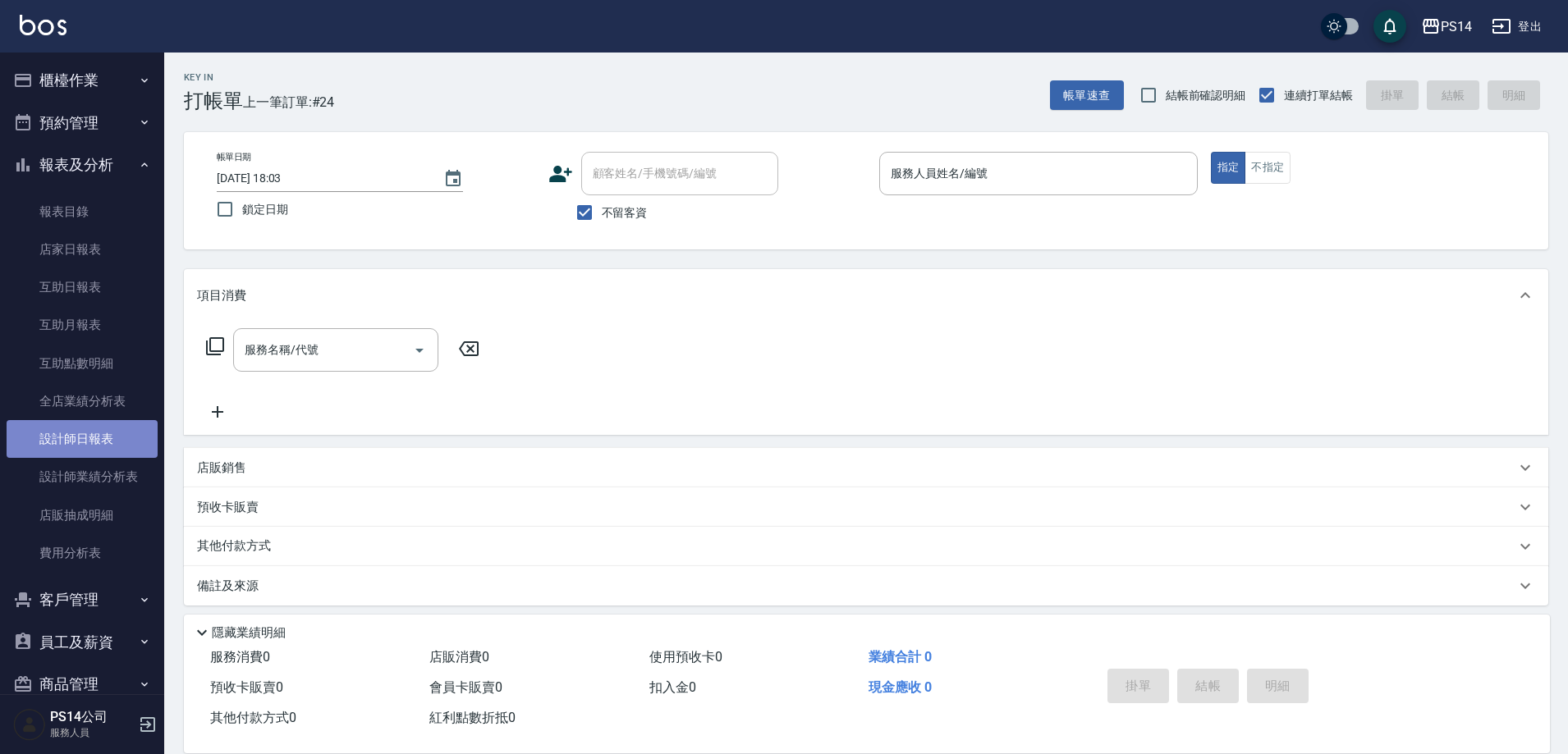
click at [96, 449] on link "設計師日報表" at bounding box center [82, 439] width 151 height 38
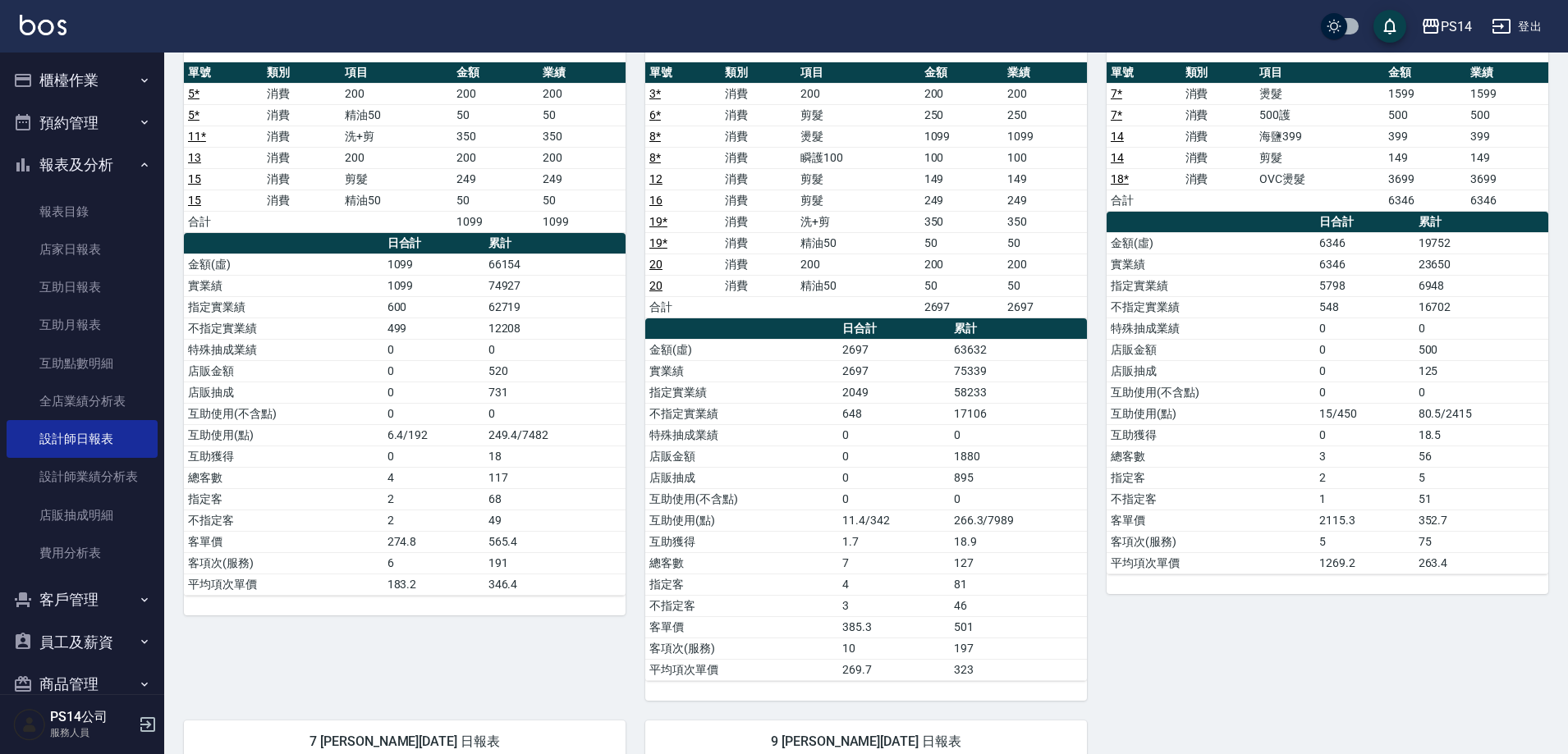
scroll to position [164, 0]
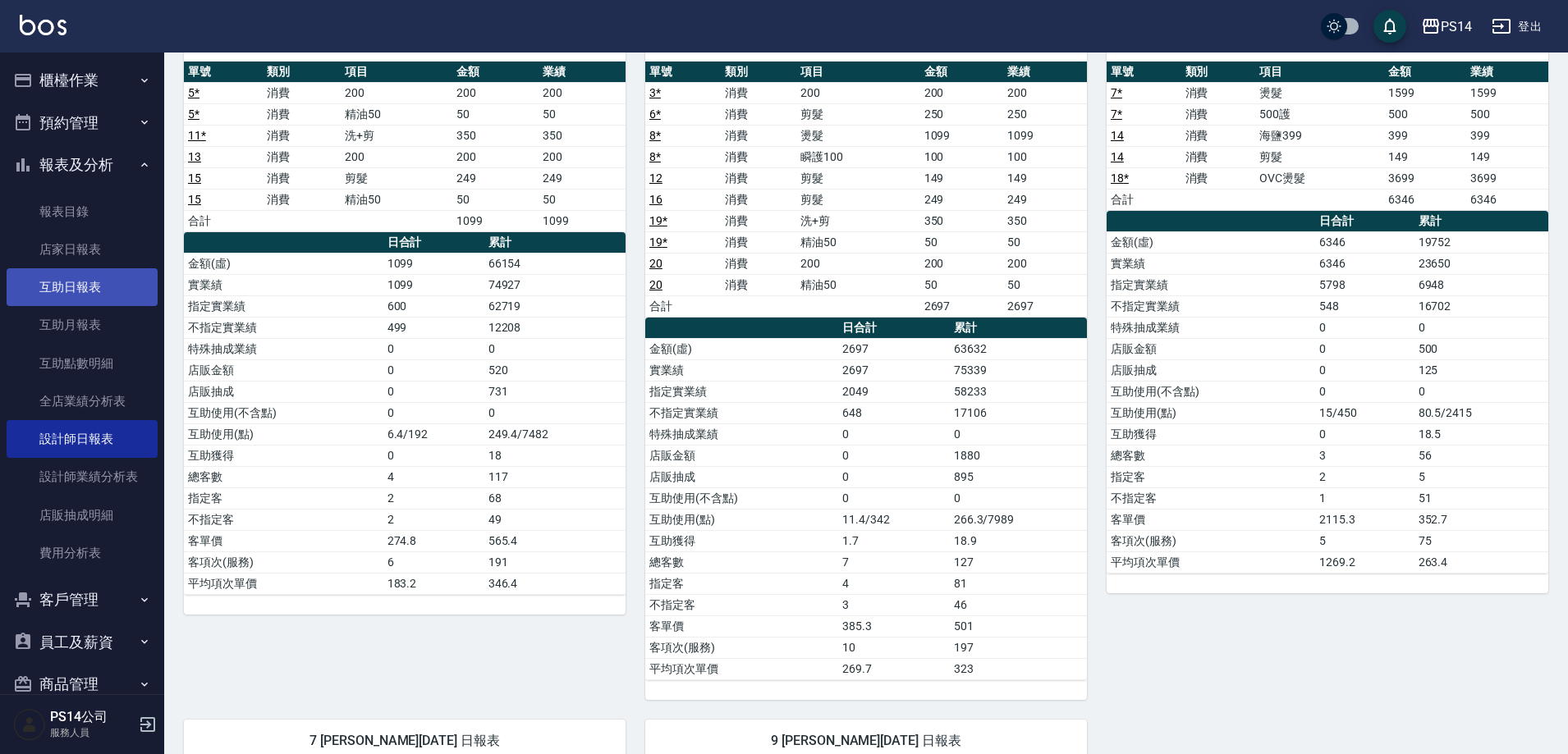
click at [79, 284] on link "互助日報表" at bounding box center [82, 287] width 151 height 38
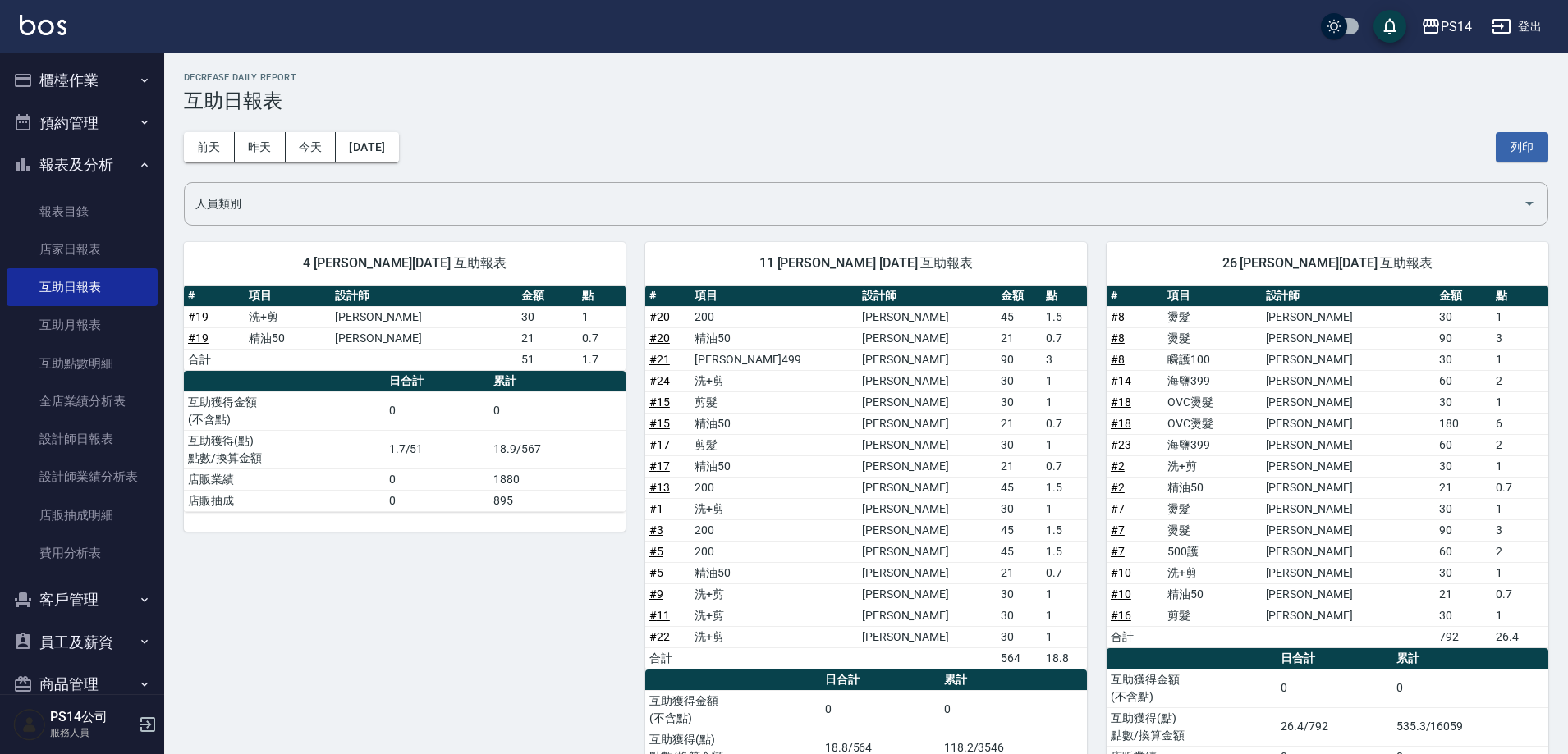
click at [82, 159] on button "報表及分析" at bounding box center [82, 164] width 151 height 42
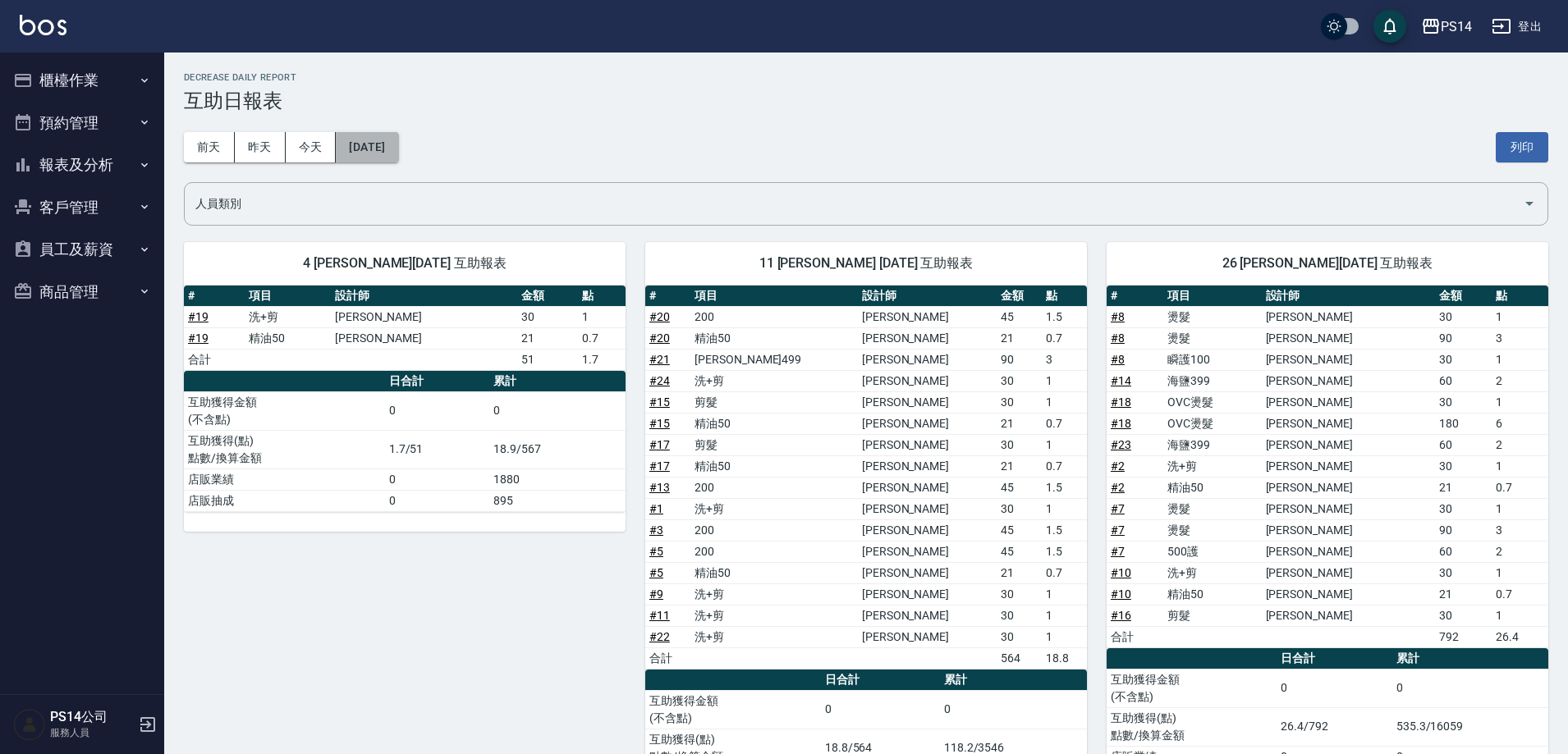
click at [377, 149] on button "2025/10/15" at bounding box center [367, 147] width 62 height 30
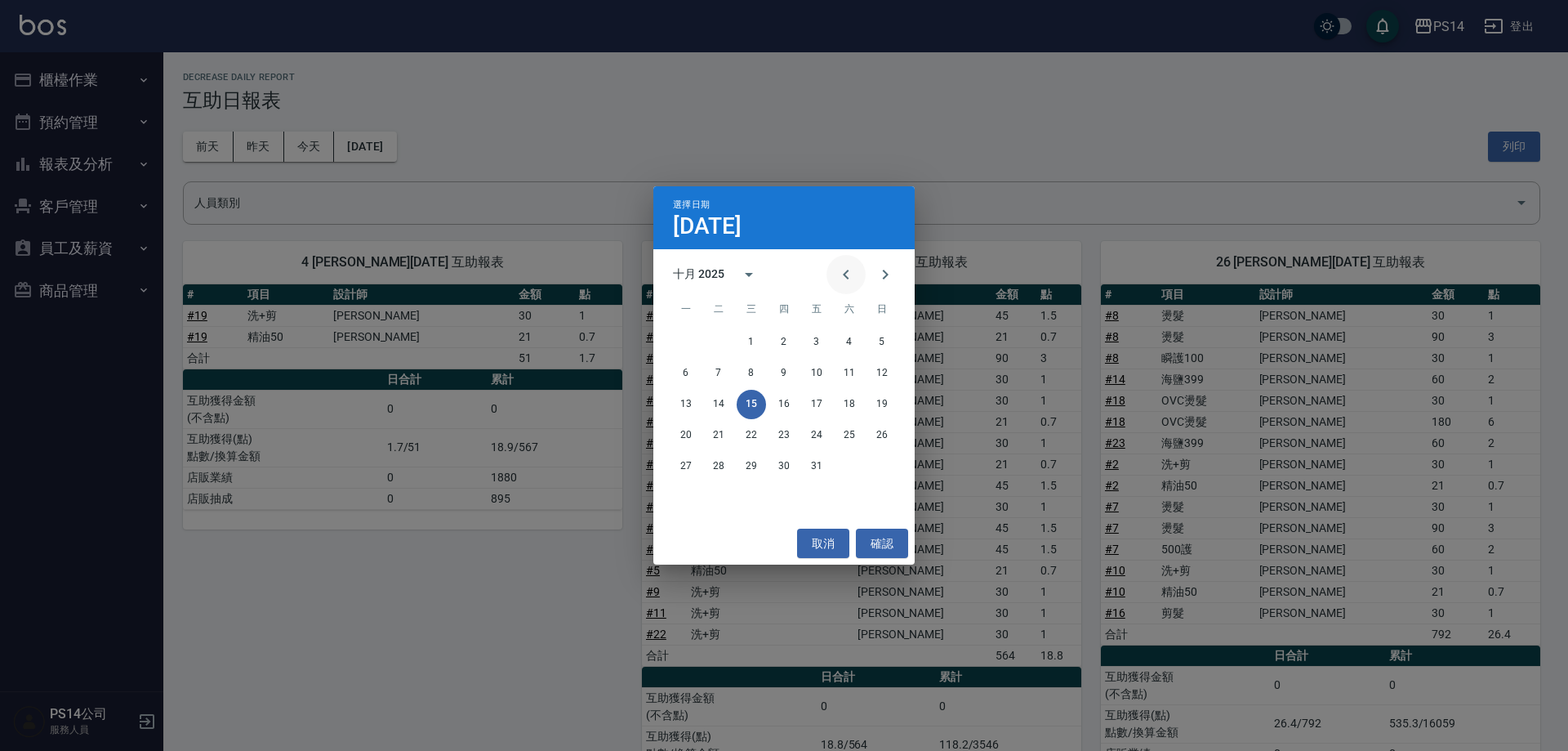
click at [848, 268] on icon "Previous month" at bounding box center [846, 274] width 20 height 20
click at [718, 463] on button "30" at bounding box center [719, 467] width 29 height 29
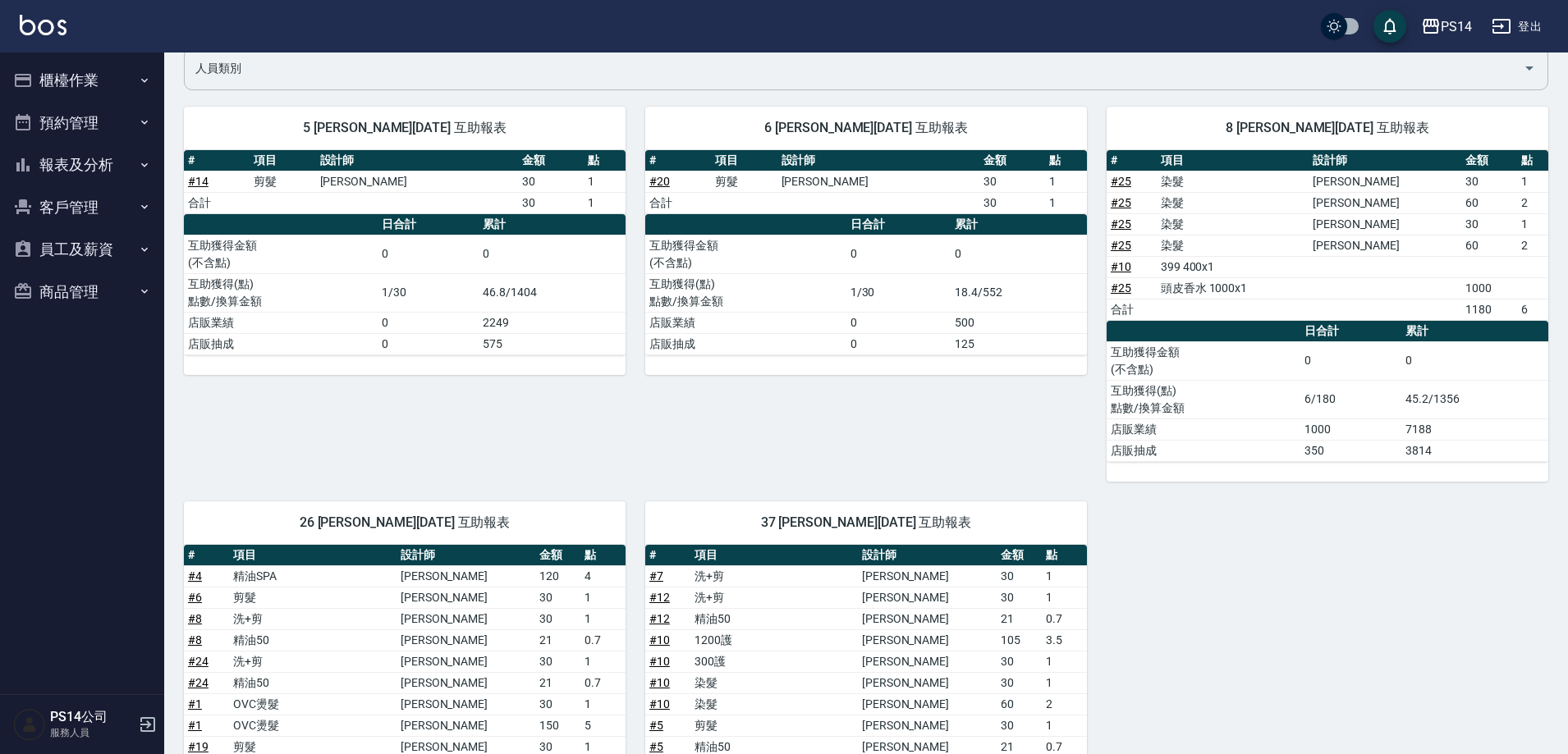
scroll to position [164, 0]
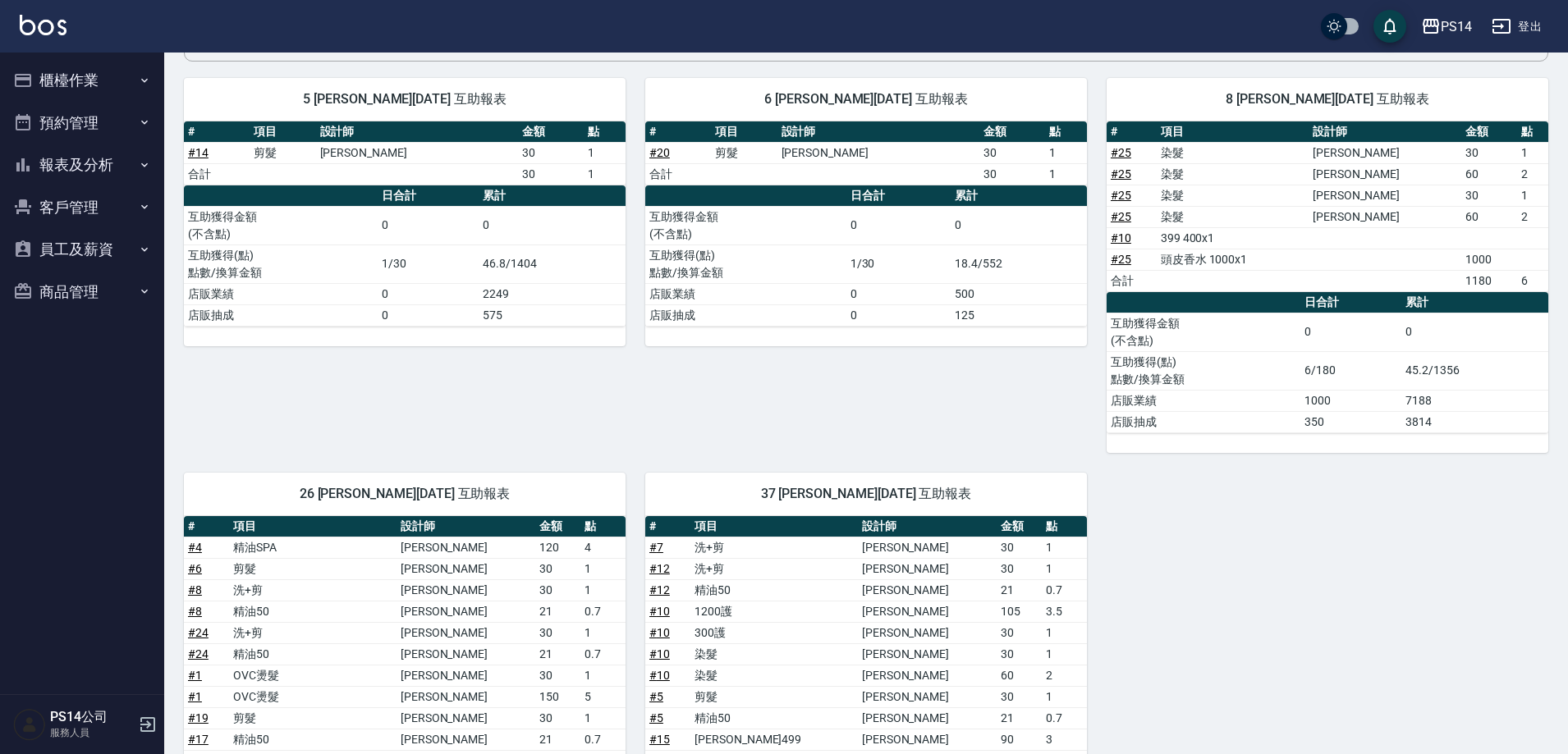
click at [83, 166] on button "報表及分析" at bounding box center [82, 164] width 151 height 42
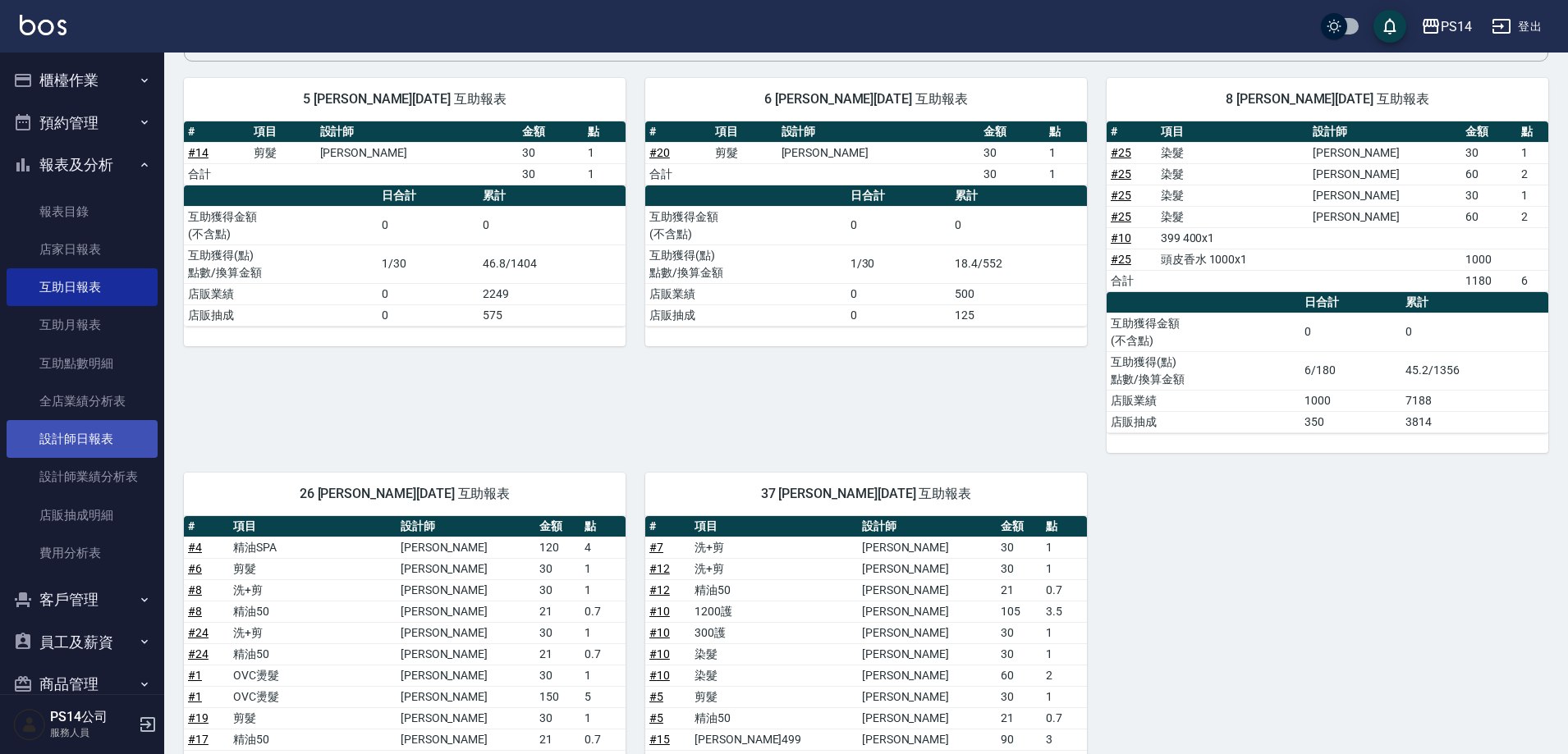
click at [103, 449] on link "設計師日報表" at bounding box center [82, 439] width 151 height 38
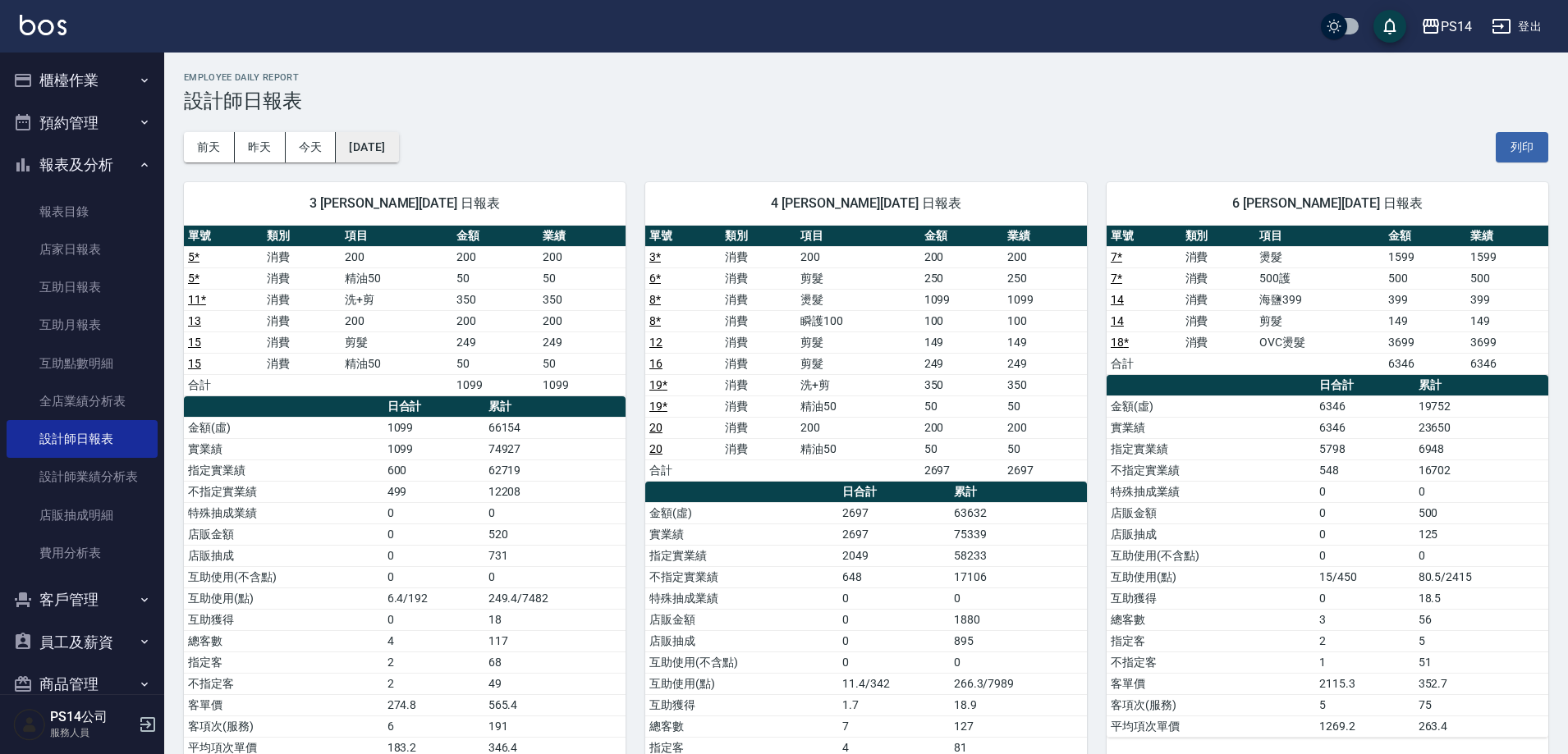
click at [392, 156] on button "2025/10/15" at bounding box center [367, 147] width 62 height 30
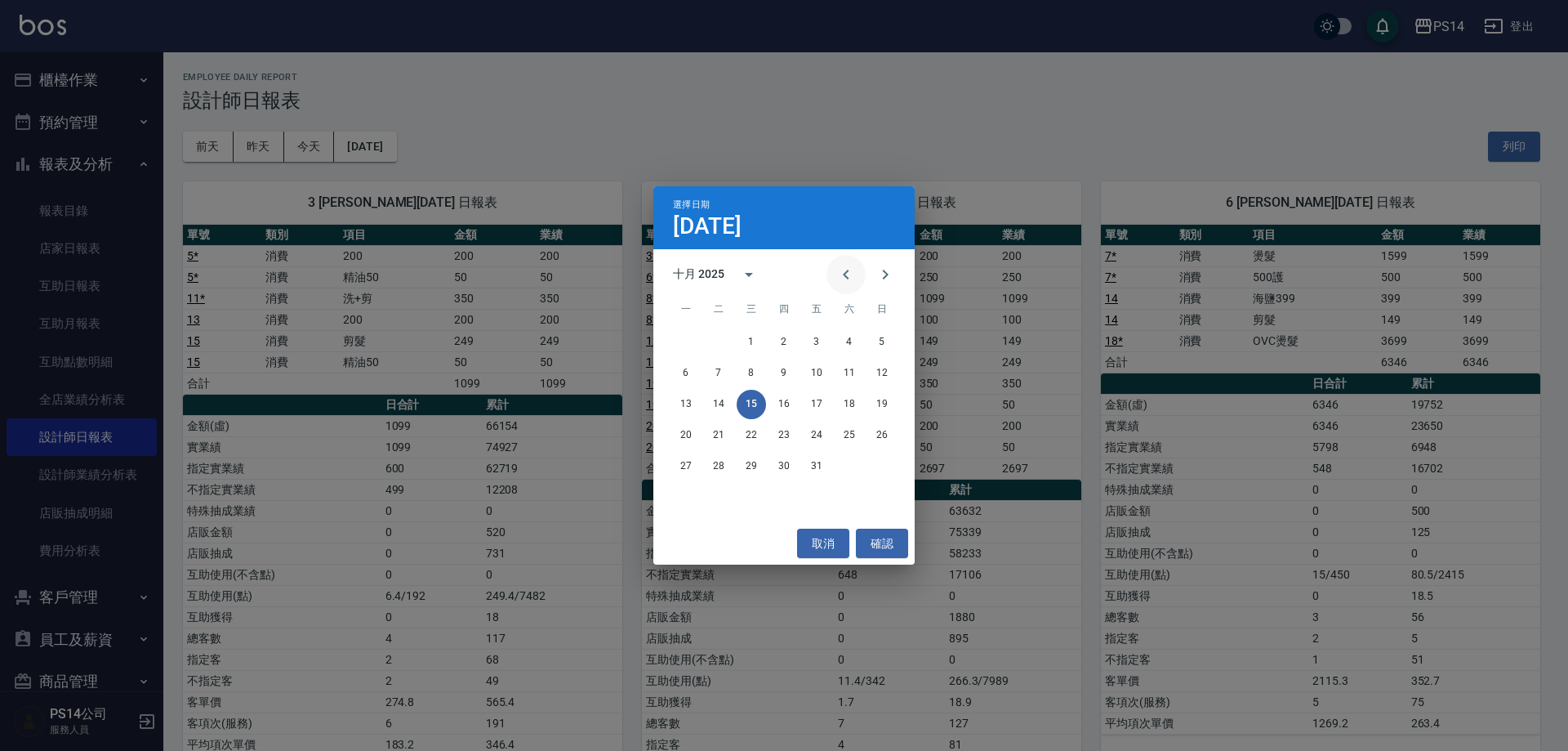
click at [836, 271] on icon "Previous month" at bounding box center [846, 274] width 20 height 20
click at [718, 457] on button "30" at bounding box center [719, 467] width 29 height 29
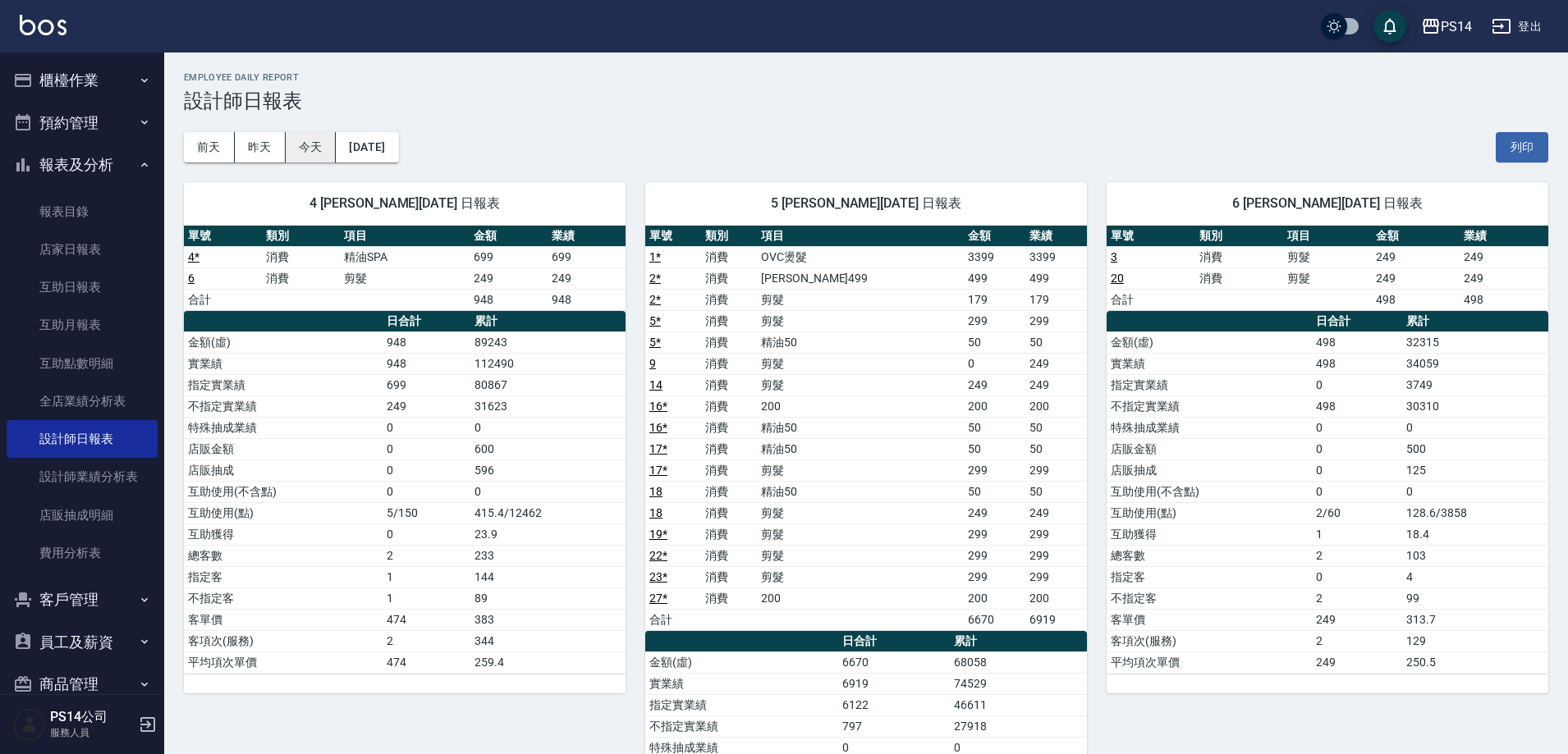
click at [313, 135] on button "今天" at bounding box center [311, 147] width 51 height 30
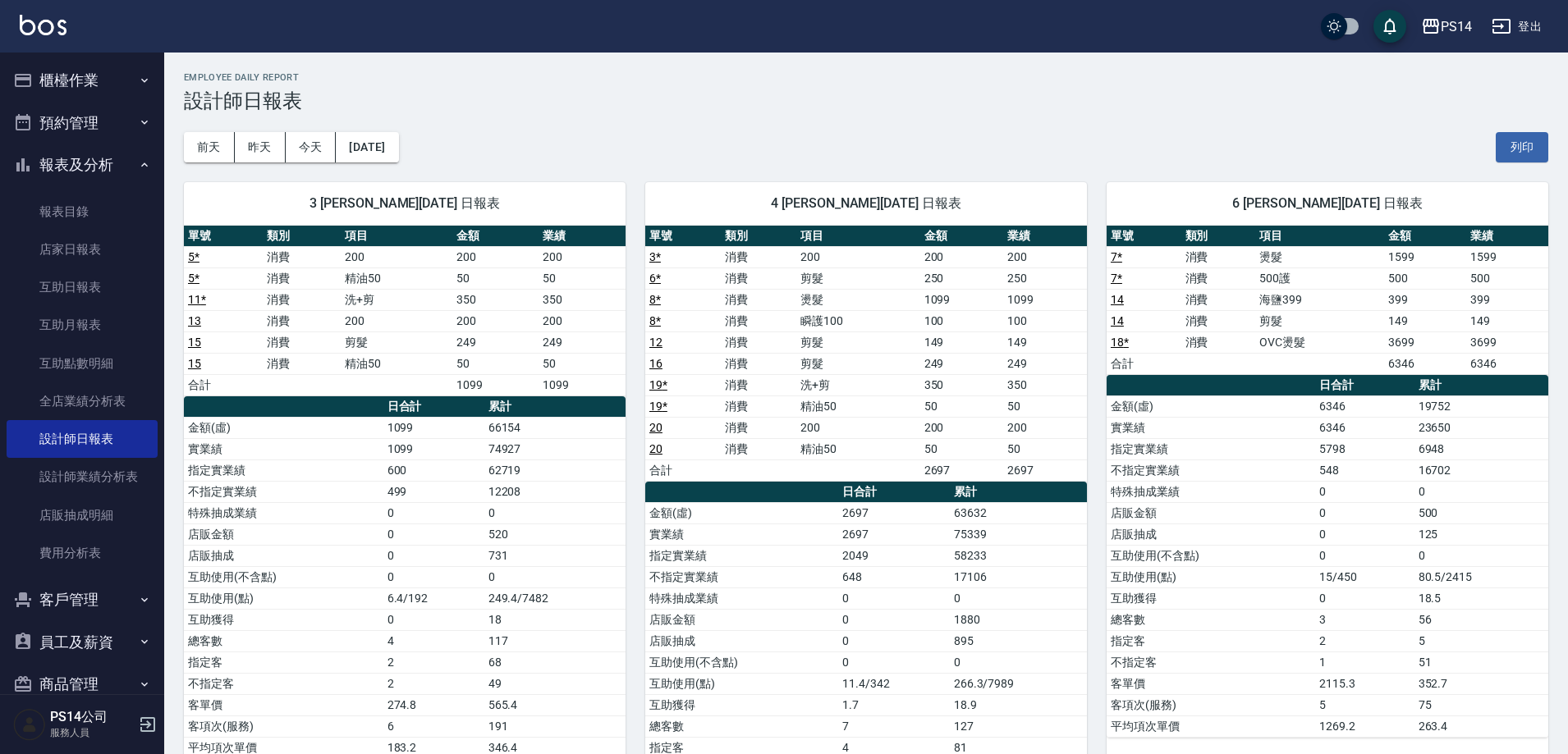
click at [52, 160] on button "報表及分析" at bounding box center [82, 164] width 151 height 42
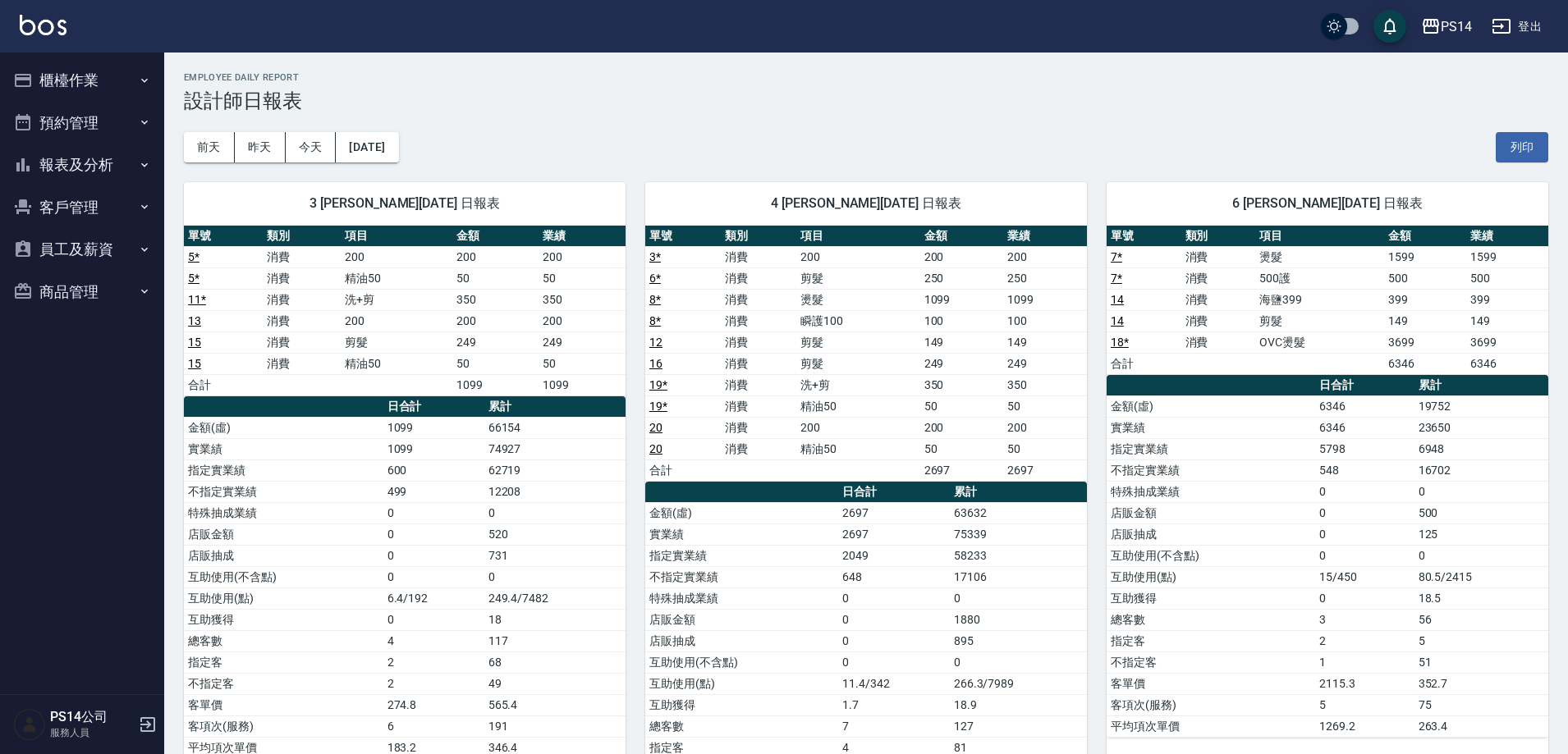
click at [55, 81] on button "櫃檯作業" at bounding box center [82, 79] width 151 height 42
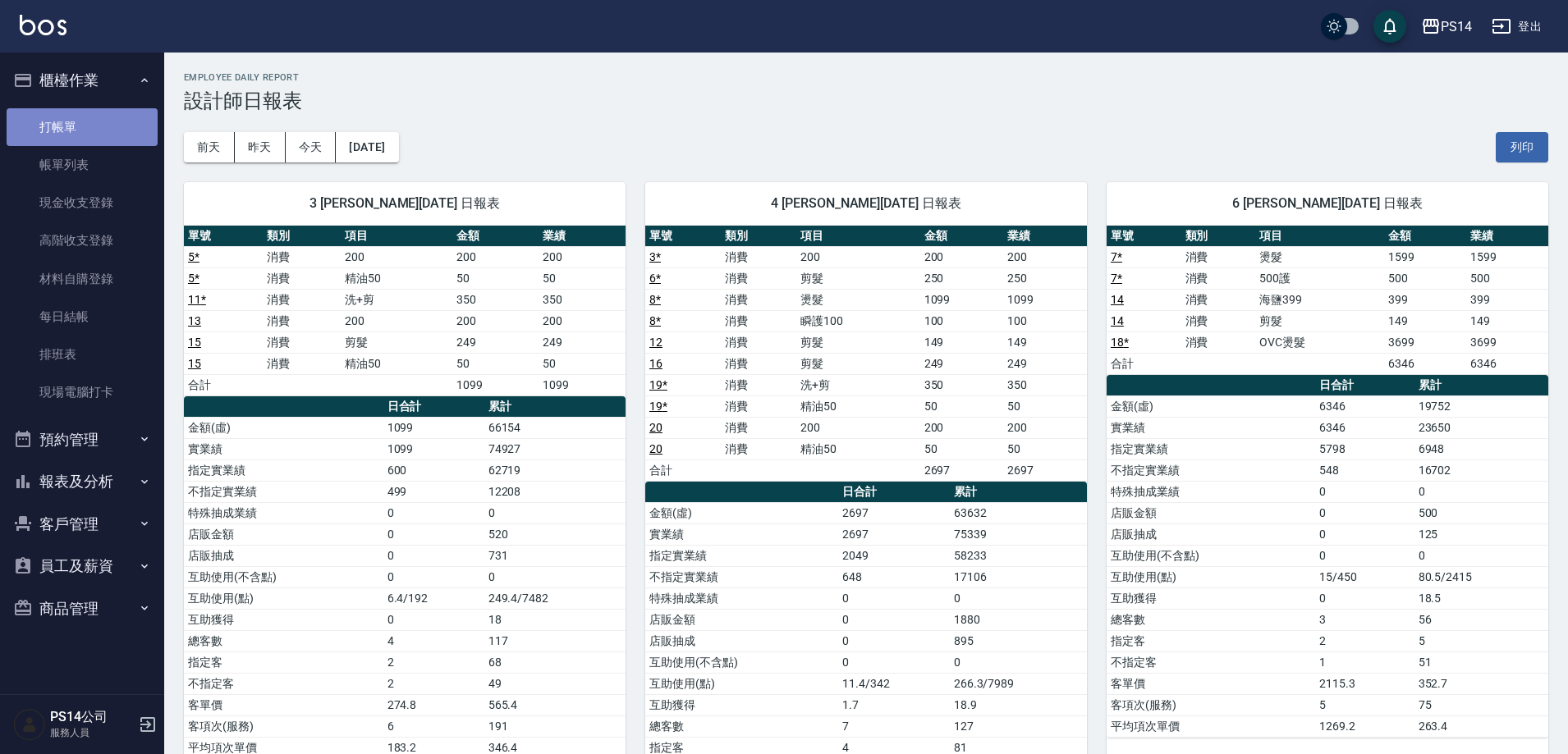
click at [61, 121] on link "打帳單" at bounding box center [82, 128] width 151 height 38
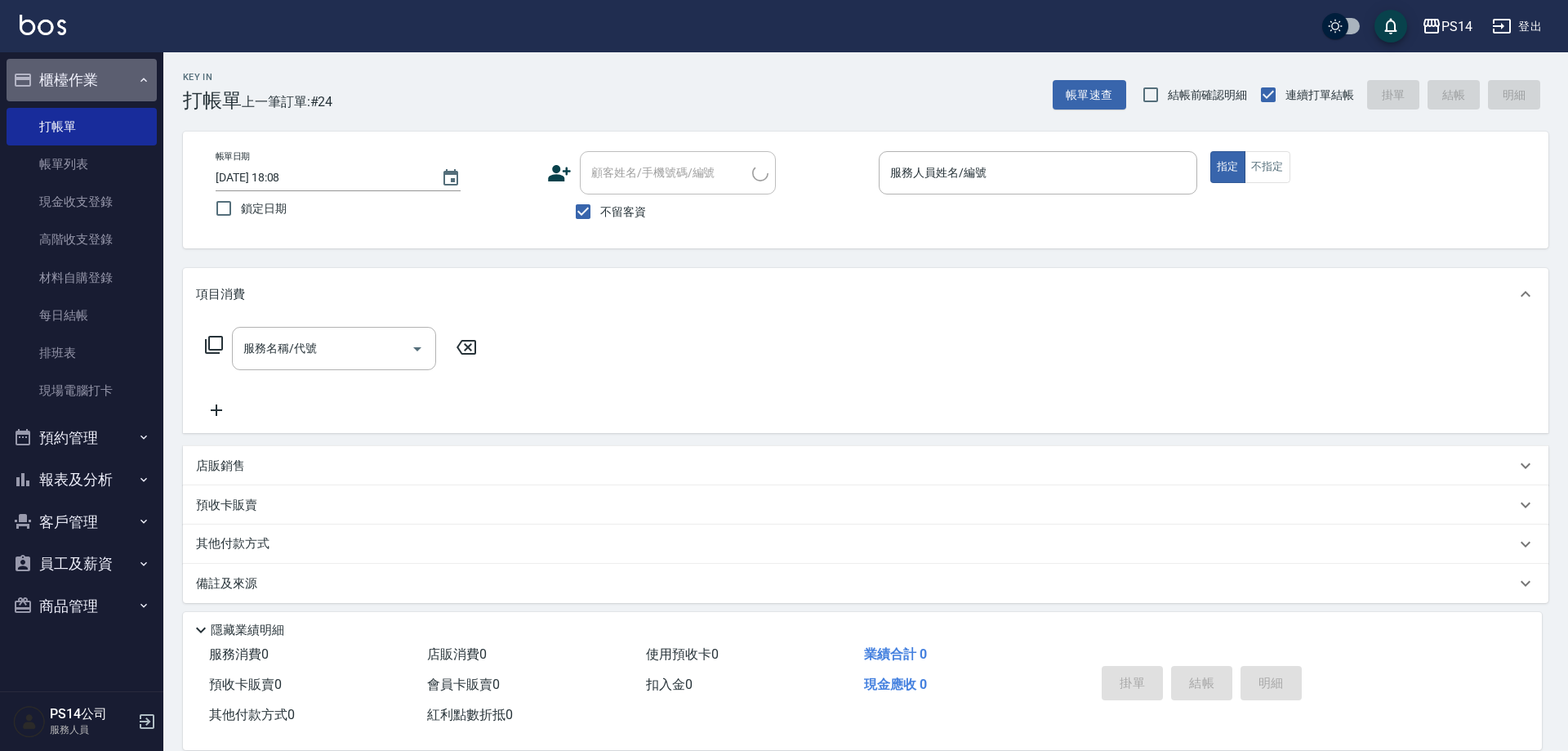
click at [63, 81] on button "櫃檯作業" at bounding box center [82, 79] width 150 height 42
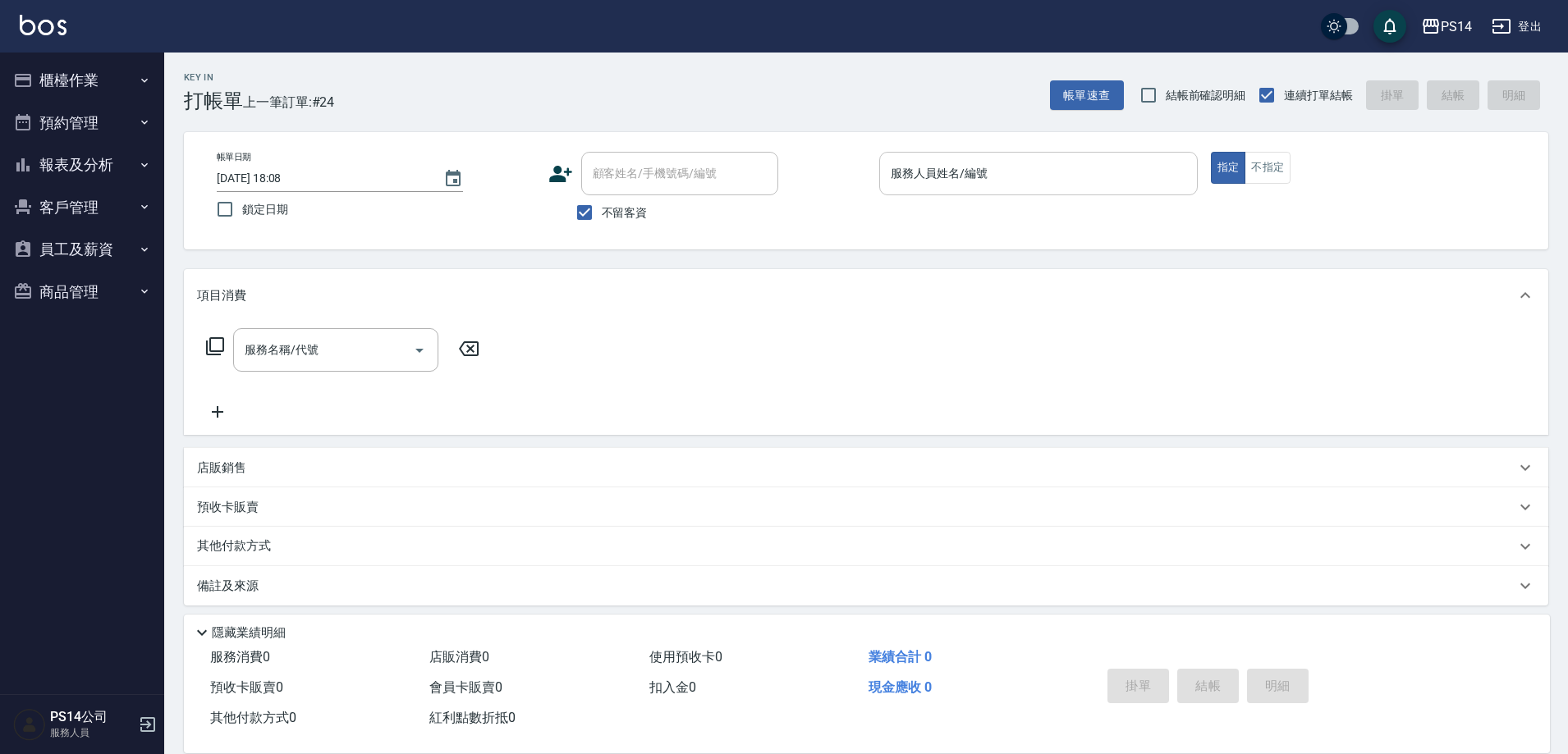
click at [942, 166] on input "服務人員姓名/編號" at bounding box center [1038, 173] width 304 height 28
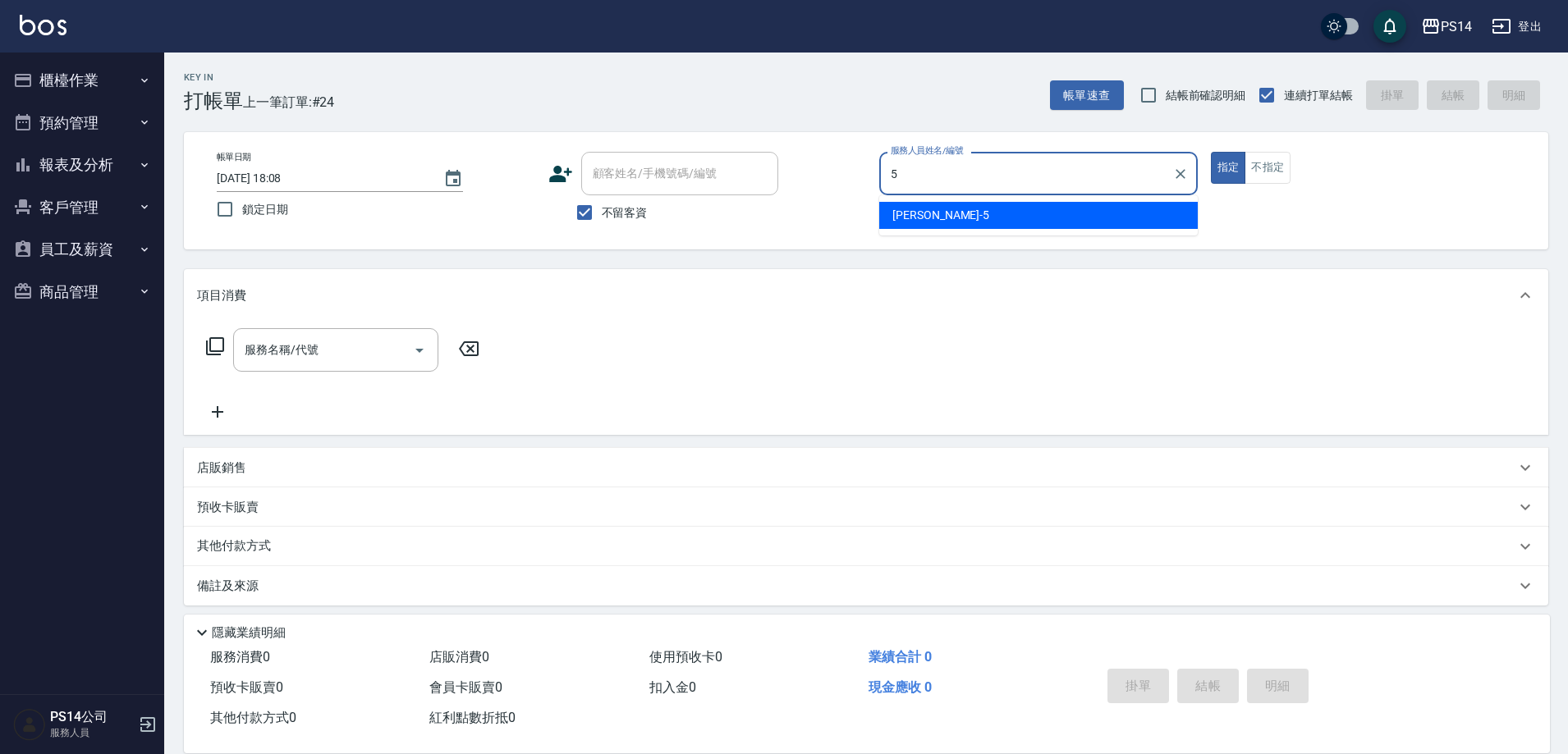
type input "劉珈均-5"
type button "true"
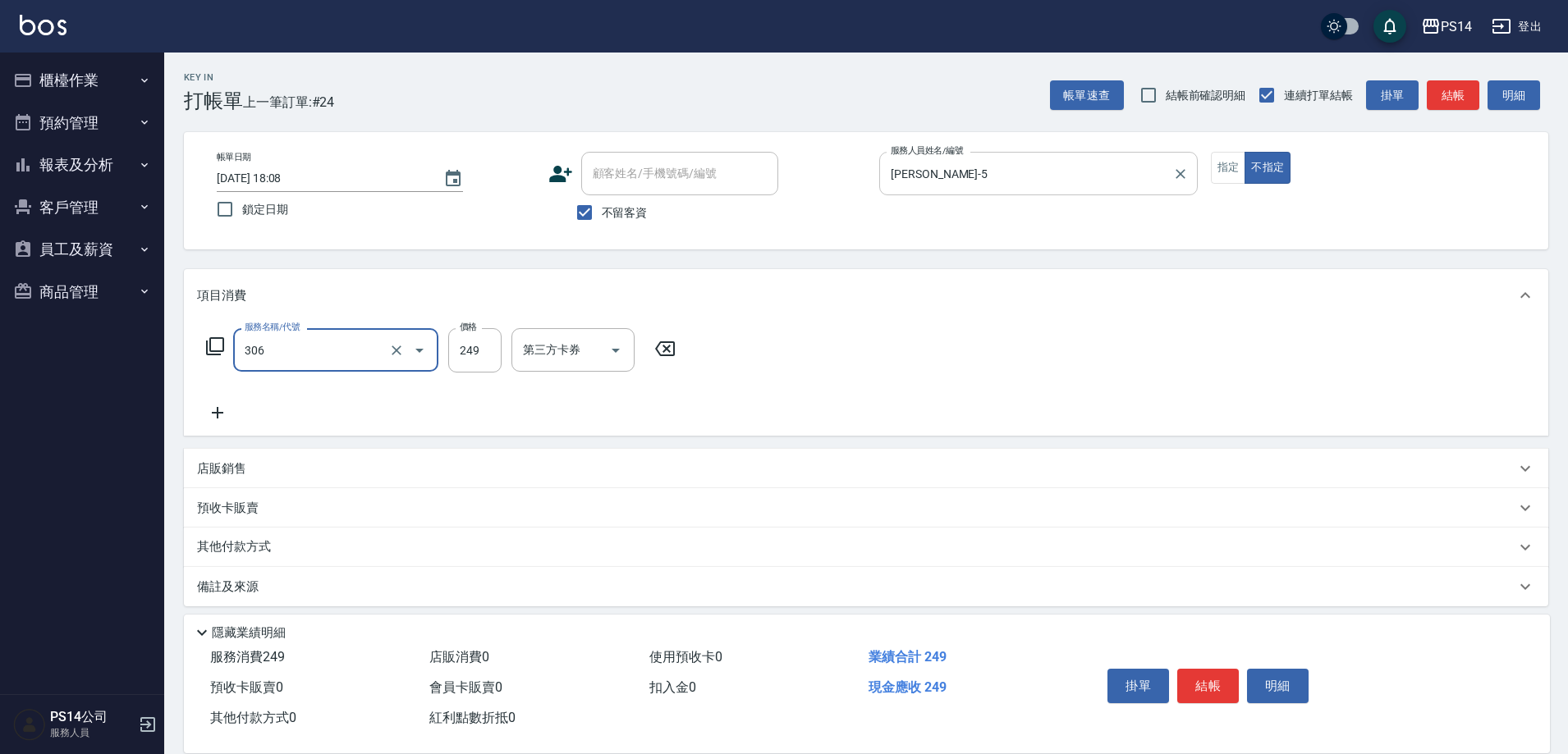
type input "剪髮(306)"
type input "劉珈均-5"
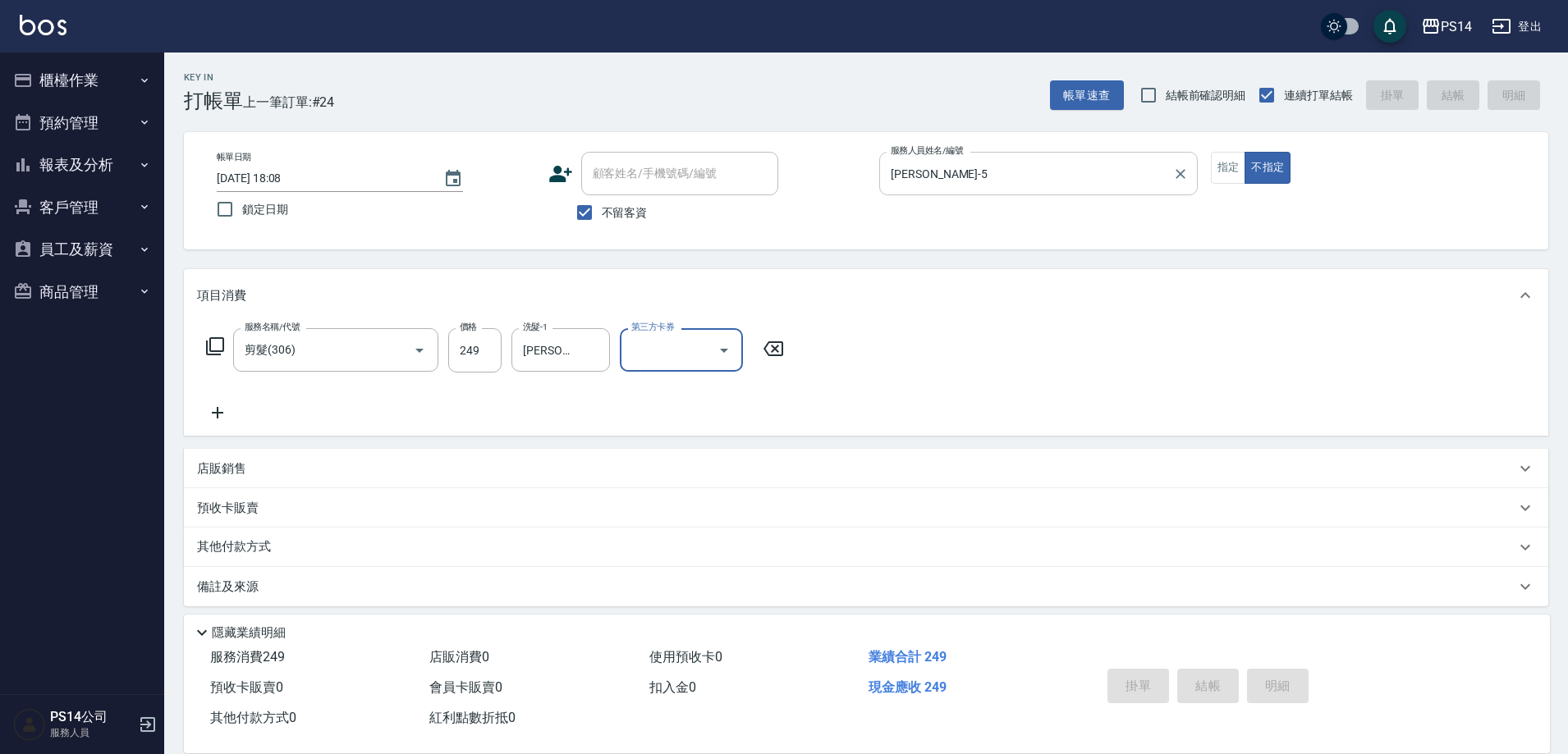
type input "2025/10/15 18:11"
